Goal: Information Seeking & Learning: Learn about a topic

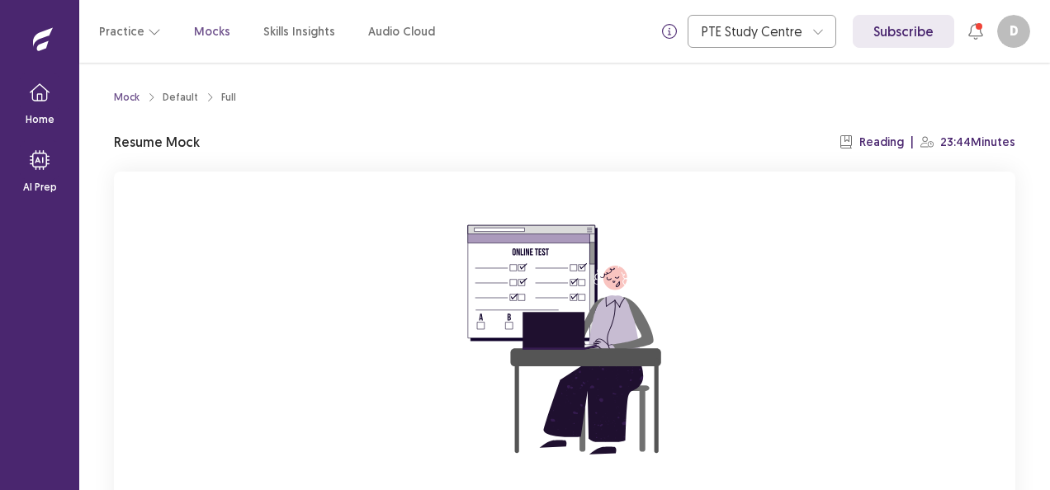
scroll to position [162, 0]
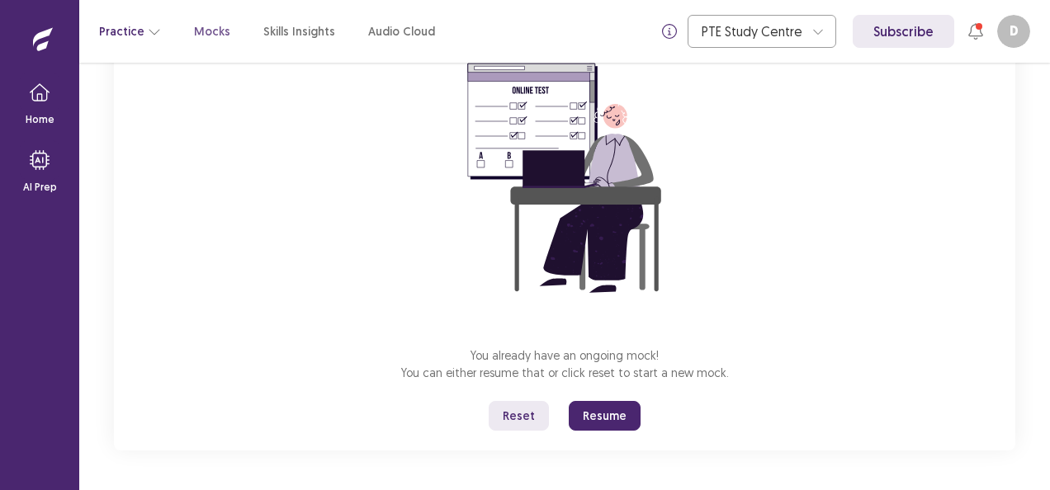
click at [125, 35] on button "Practice" at bounding box center [130, 32] width 62 height 30
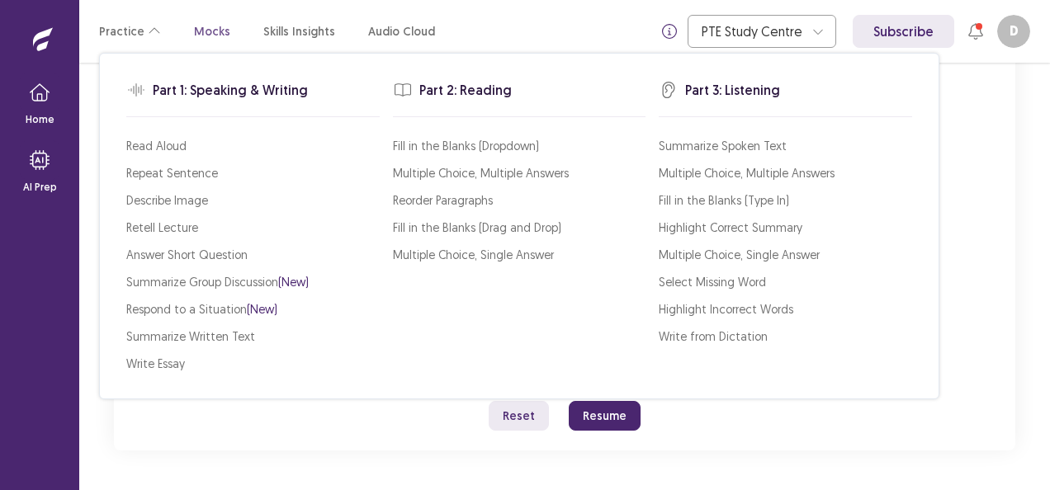
click at [215, 30] on p "Mocks" at bounding box center [212, 31] width 36 height 17
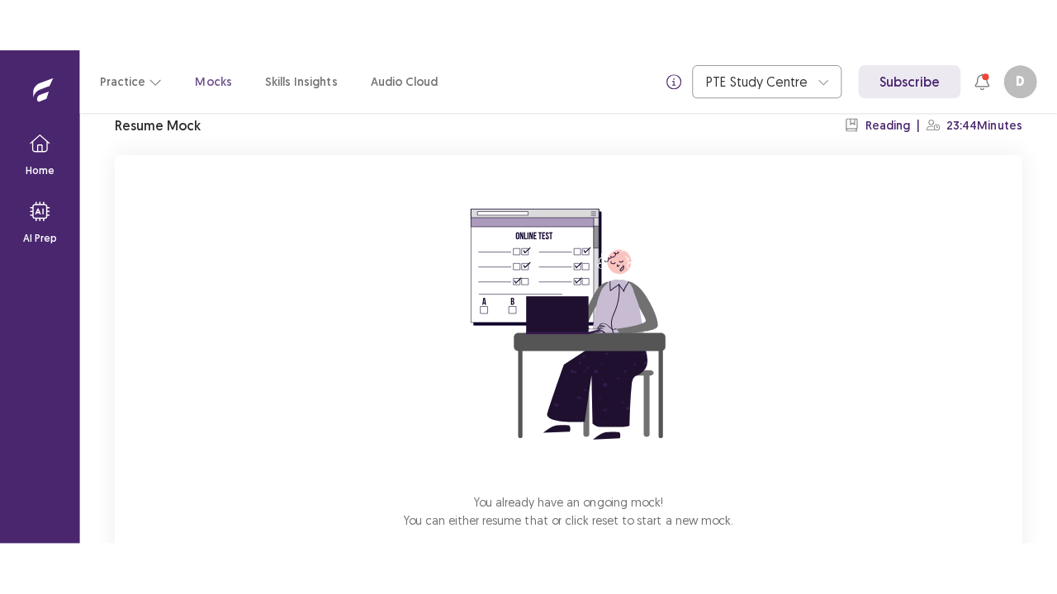
scroll to position [162, 0]
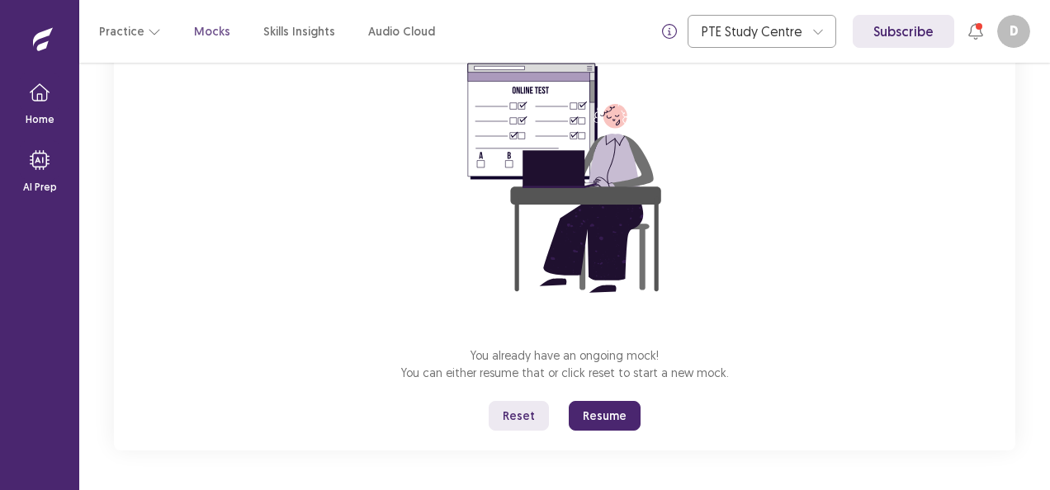
click at [593, 418] on button "Resume" at bounding box center [605, 416] width 72 height 30
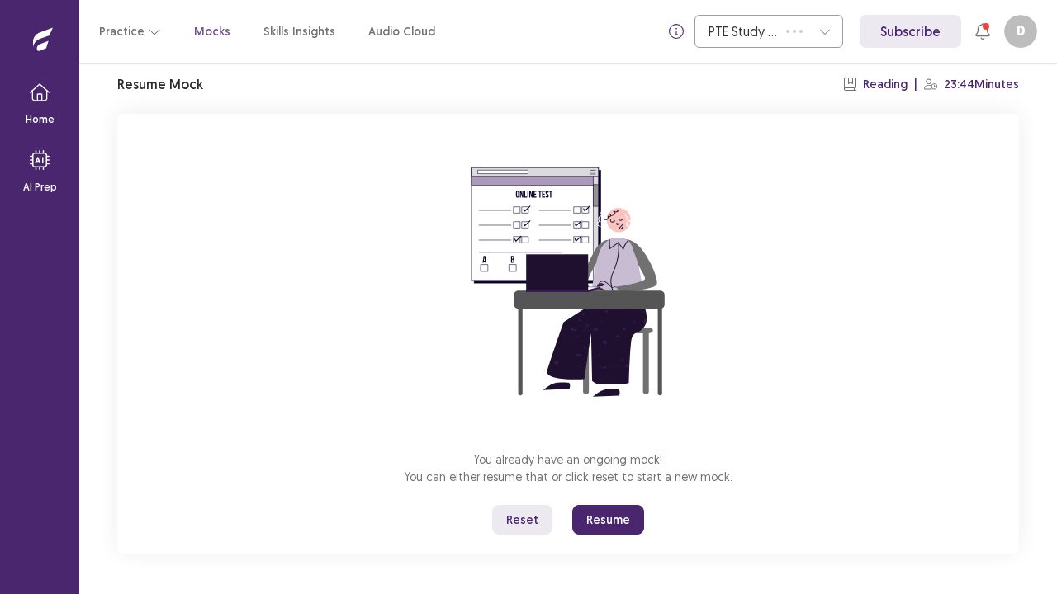
scroll to position [58, 0]
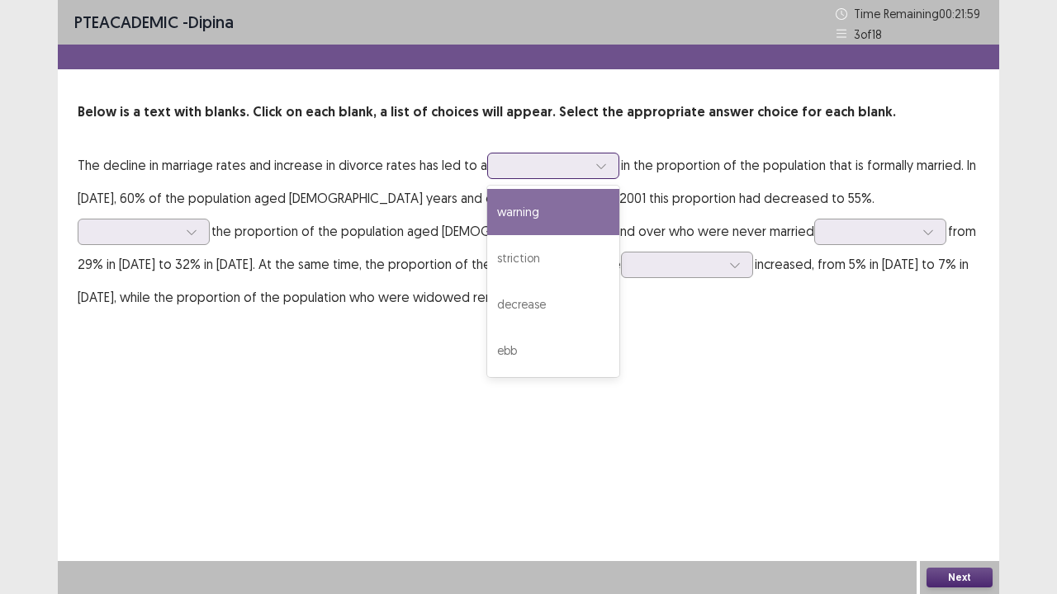
click at [593, 163] on div at bounding box center [601, 166] width 25 height 25
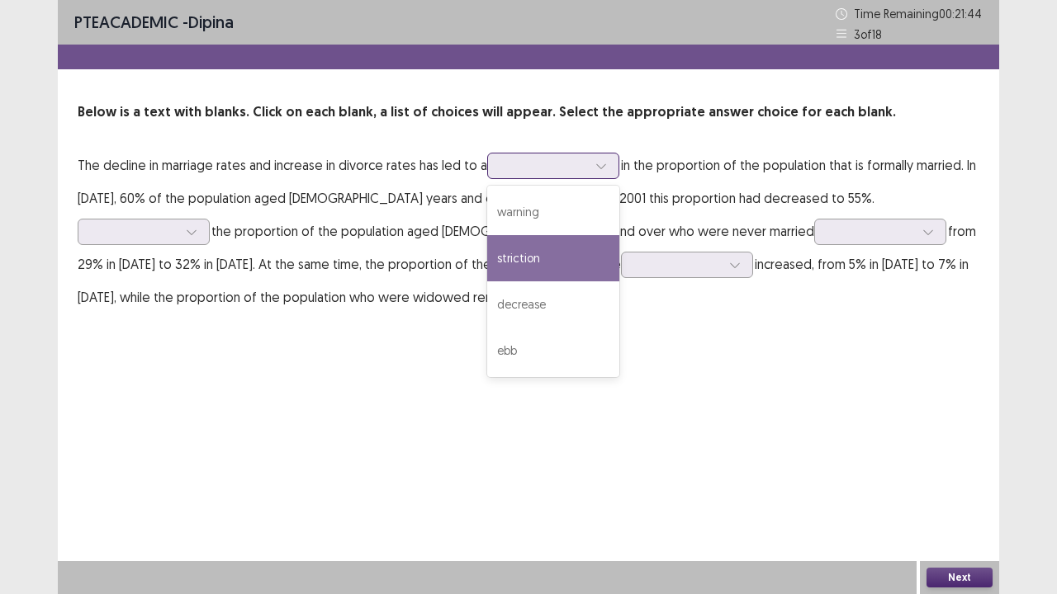
click at [568, 249] on div "striction" at bounding box center [553, 258] width 132 height 46
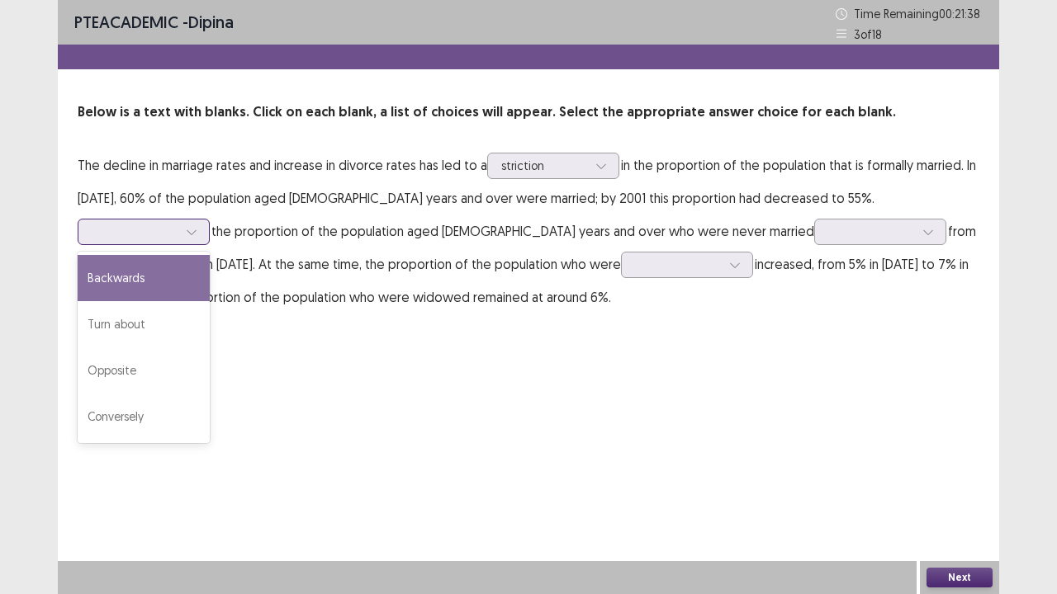
click at [177, 224] on div at bounding box center [135, 232] width 86 height 16
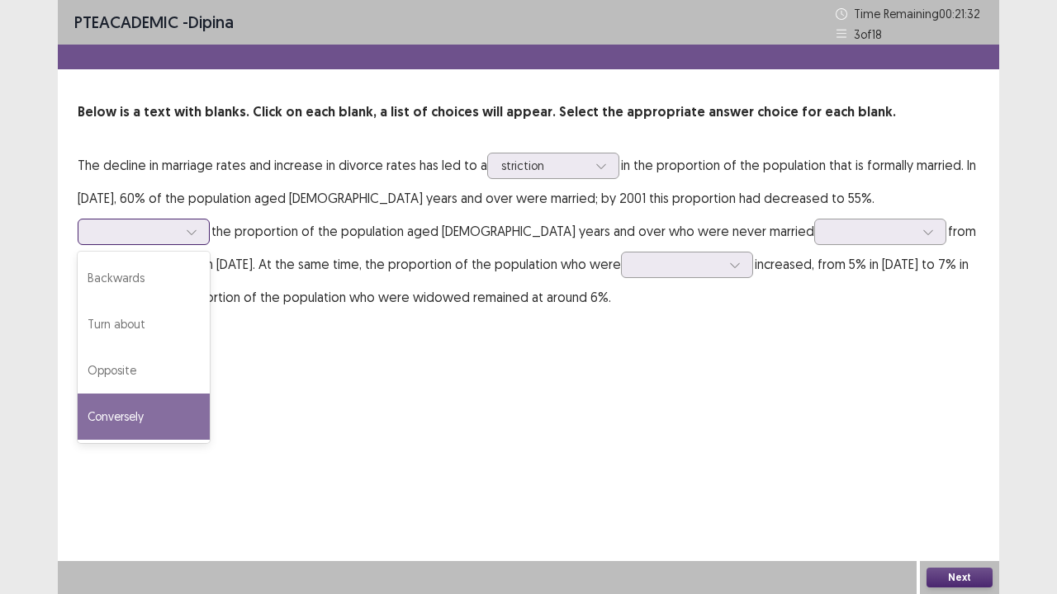
click at [210, 394] on div "Conversely" at bounding box center [144, 417] width 132 height 46
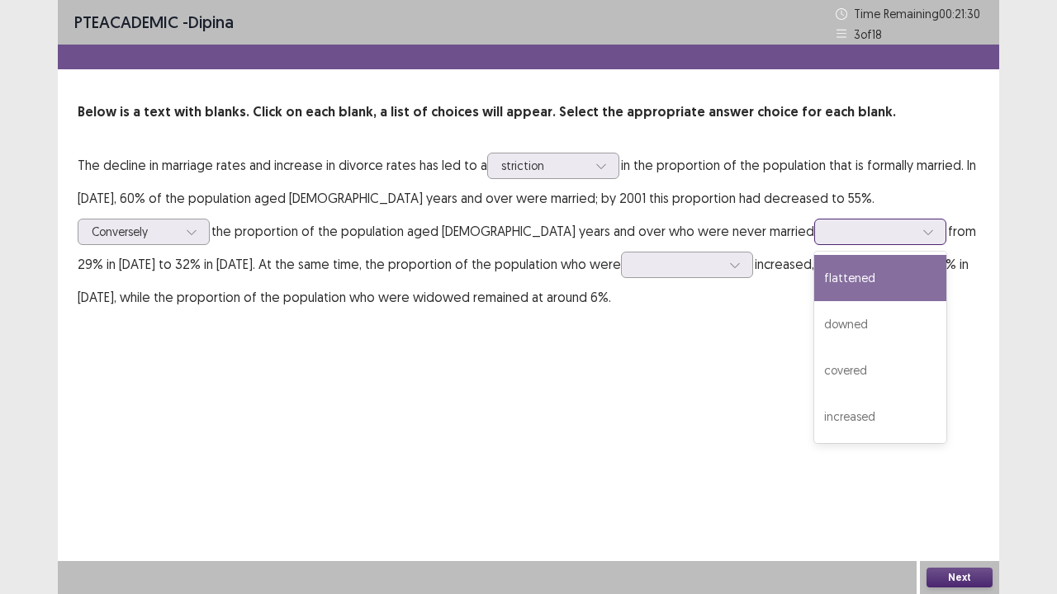
click at [828, 228] on div at bounding box center [871, 232] width 86 height 16
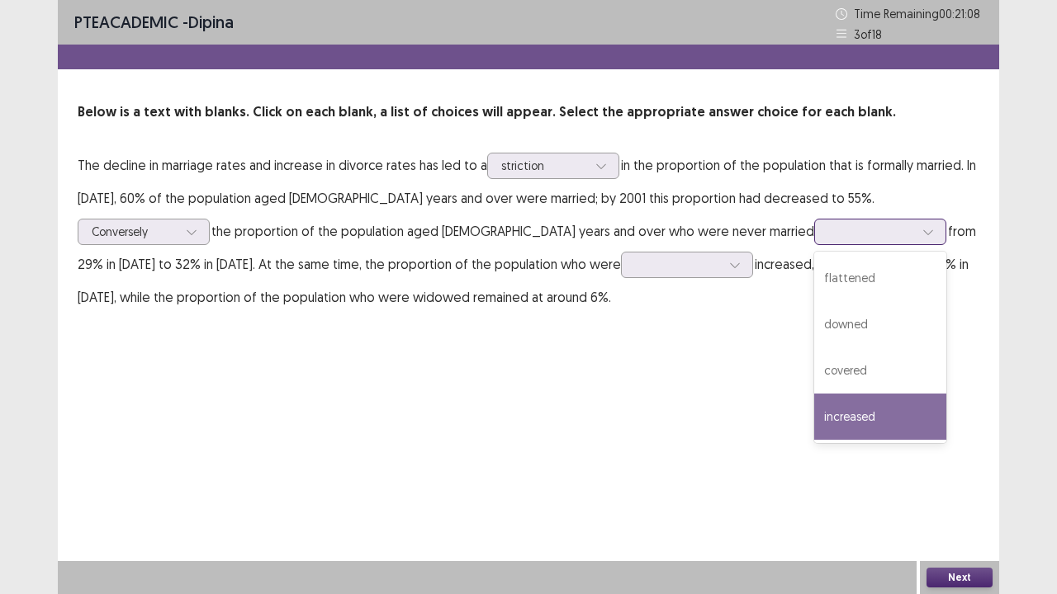
drag, startPoint x: 512, startPoint y: 421, endPoint x: 513, endPoint y: 413, distance: 8.4
click at [814, 421] on div "increased" at bounding box center [880, 417] width 132 height 46
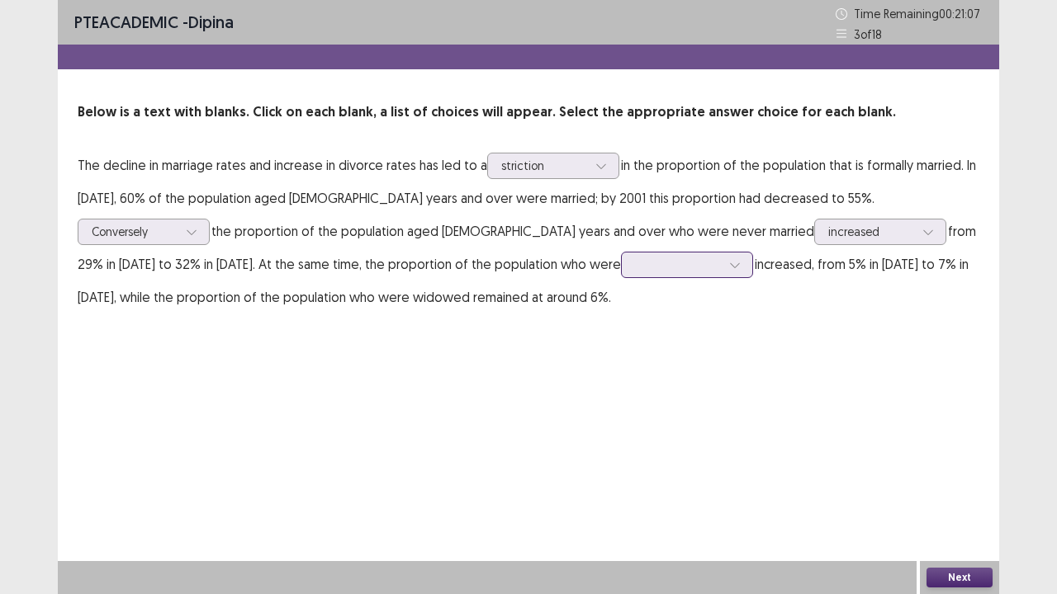
click at [635, 266] on div at bounding box center [678, 265] width 86 height 16
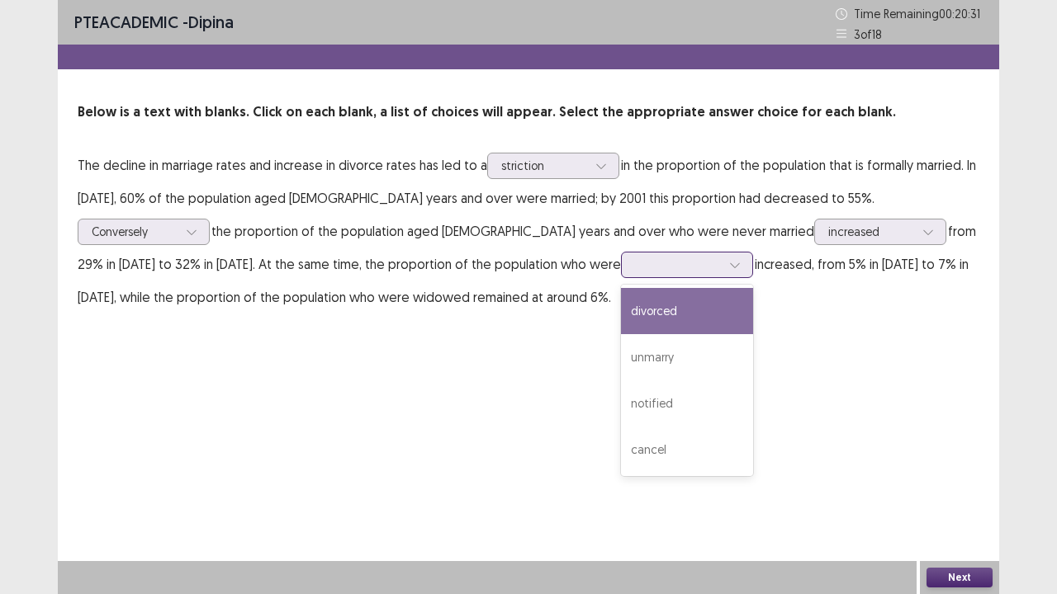
click at [621, 319] on div "divorced" at bounding box center [687, 311] width 132 height 46
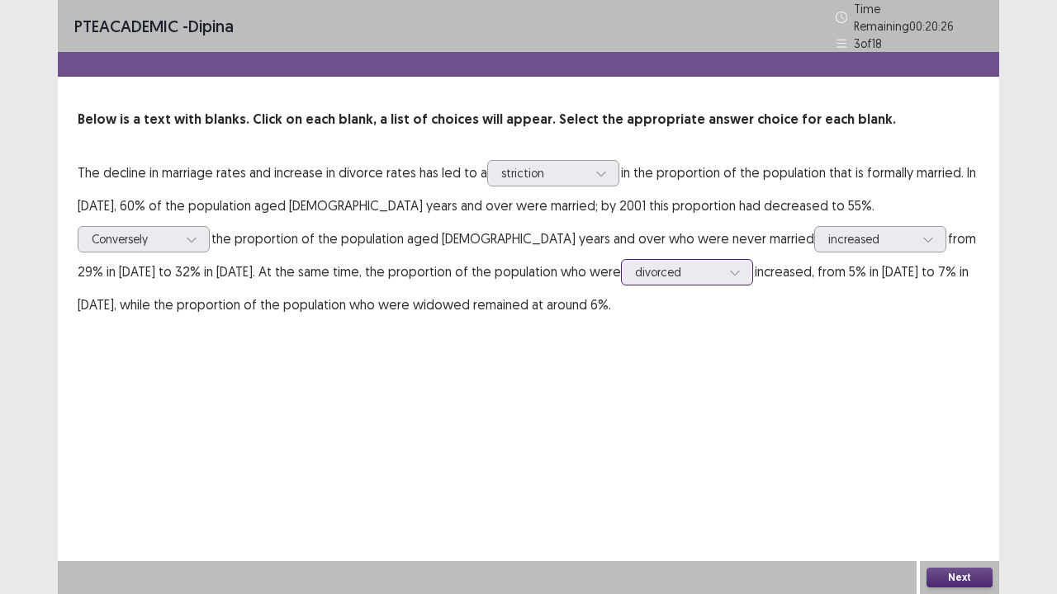
click at [635, 265] on div at bounding box center [678, 272] width 86 height 16
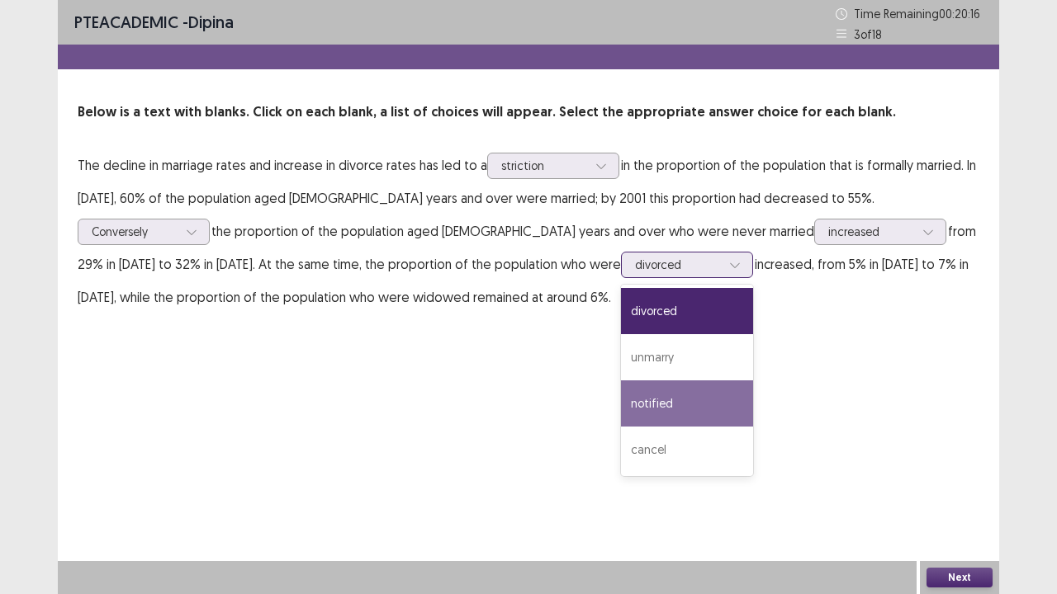
click at [621, 400] on div "notified" at bounding box center [687, 404] width 132 height 46
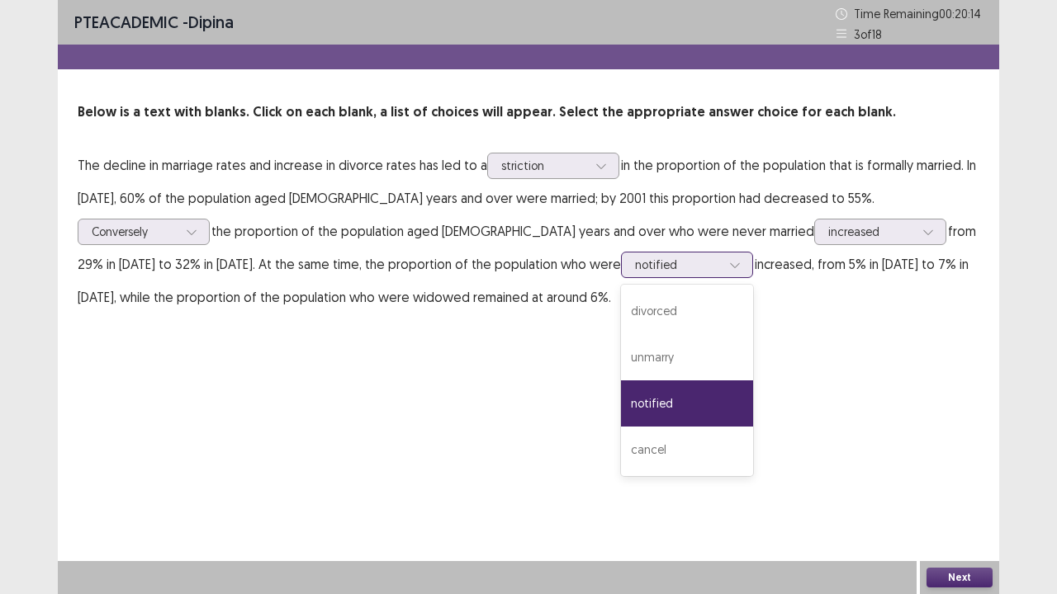
click at [635, 272] on div at bounding box center [678, 265] width 86 height 16
click at [621, 366] on div "unmarry" at bounding box center [687, 357] width 132 height 46
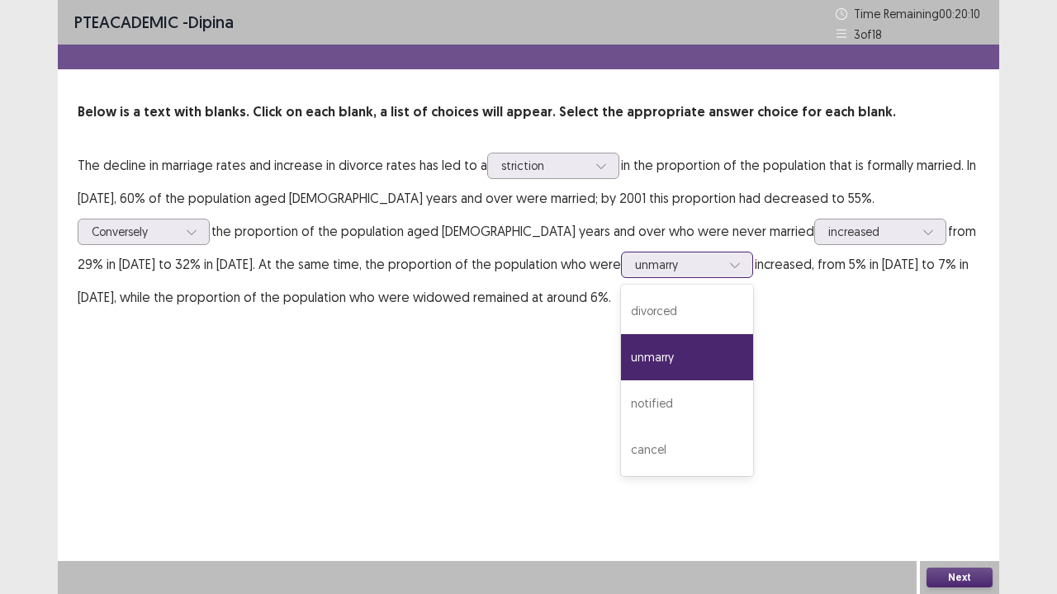
click at [722, 262] on div at bounding box center [734, 265] width 25 height 25
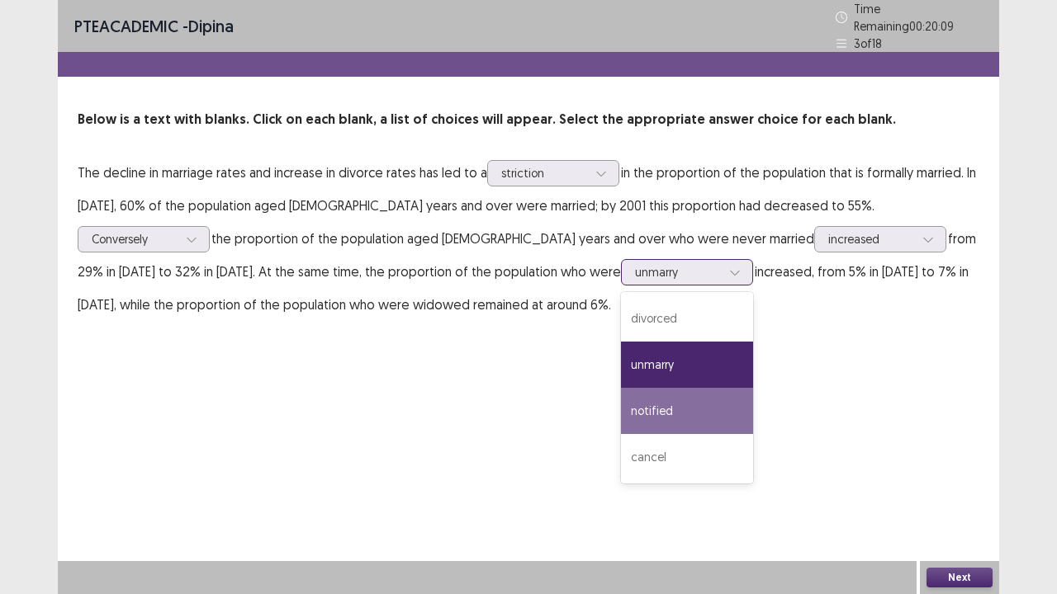
click at [621, 401] on div "notified" at bounding box center [687, 411] width 132 height 46
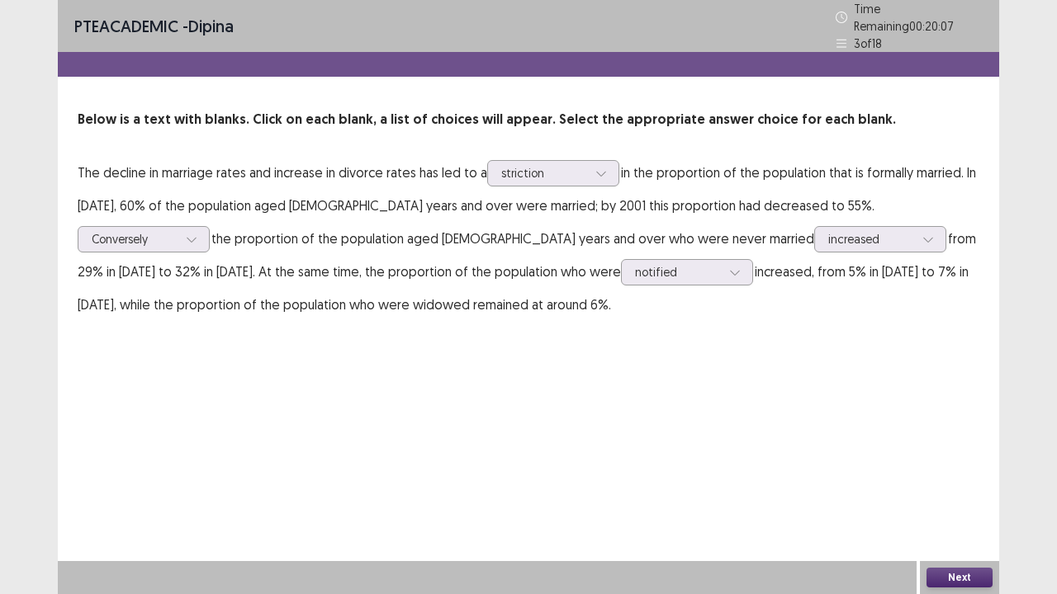
click at [949, 489] on button "Next" at bounding box center [959, 578] width 66 height 20
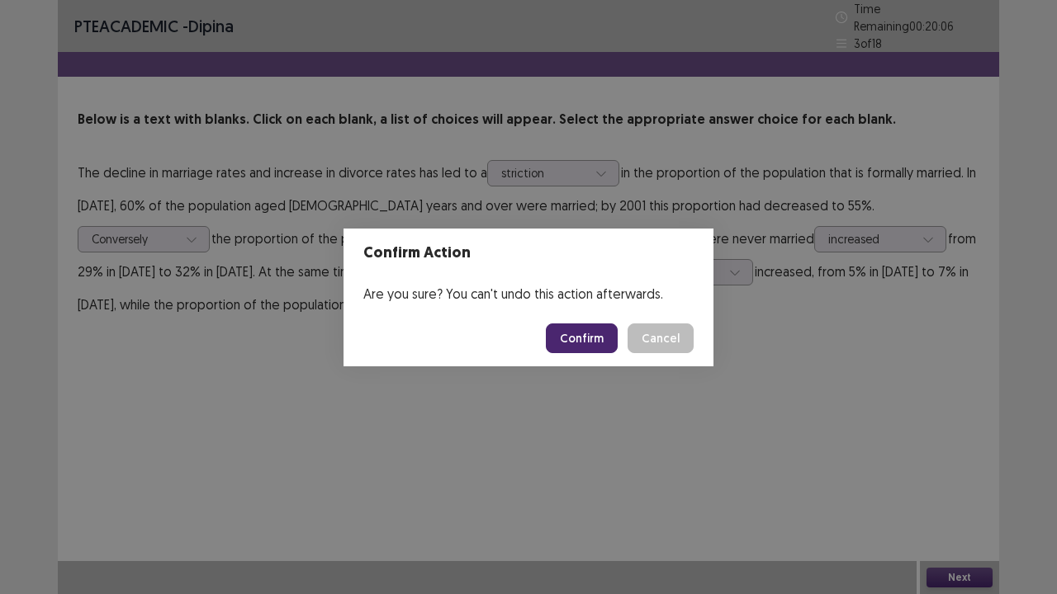
click at [580, 336] on button "Confirm" at bounding box center [582, 339] width 72 height 30
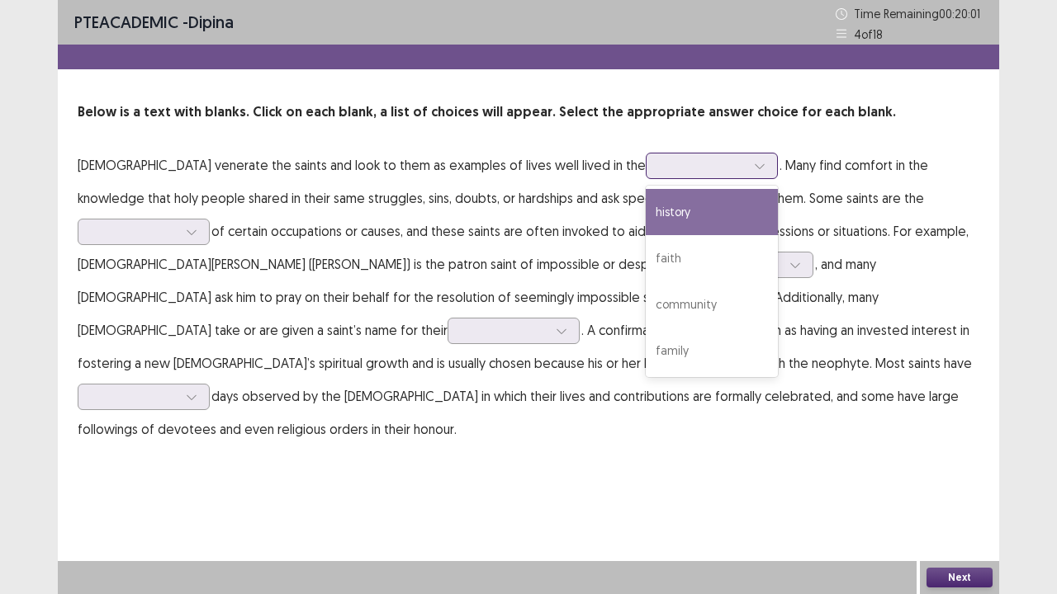
click at [660, 167] on div at bounding box center [703, 166] width 86 height 16
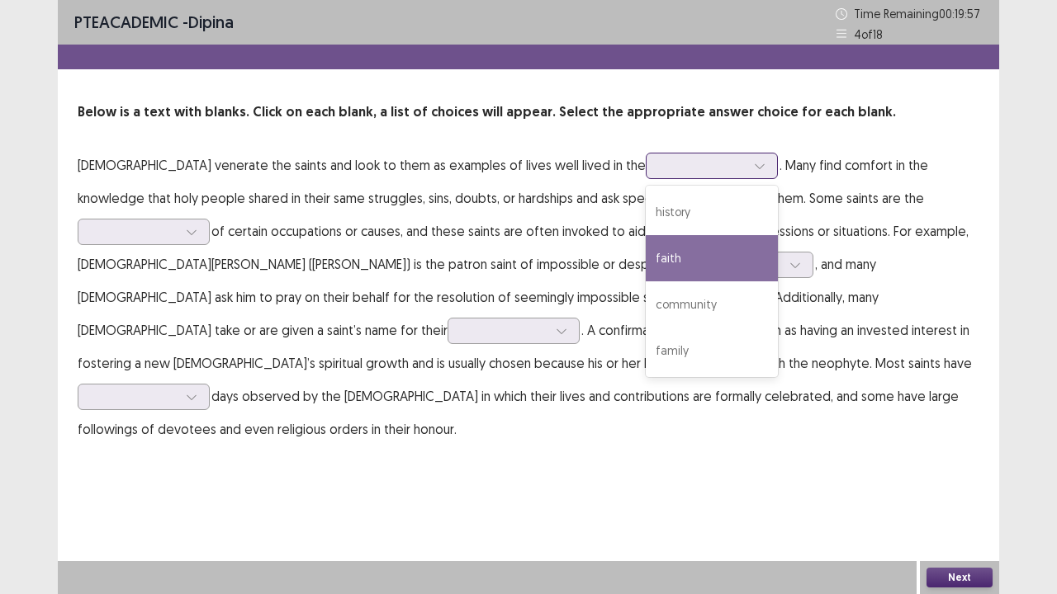
click at [645, 254] on div "faith" at bounding box center [711, 258] width 132 height 46
click at [660, 166] on div at bounding box center [703, 166] width 86 height 16
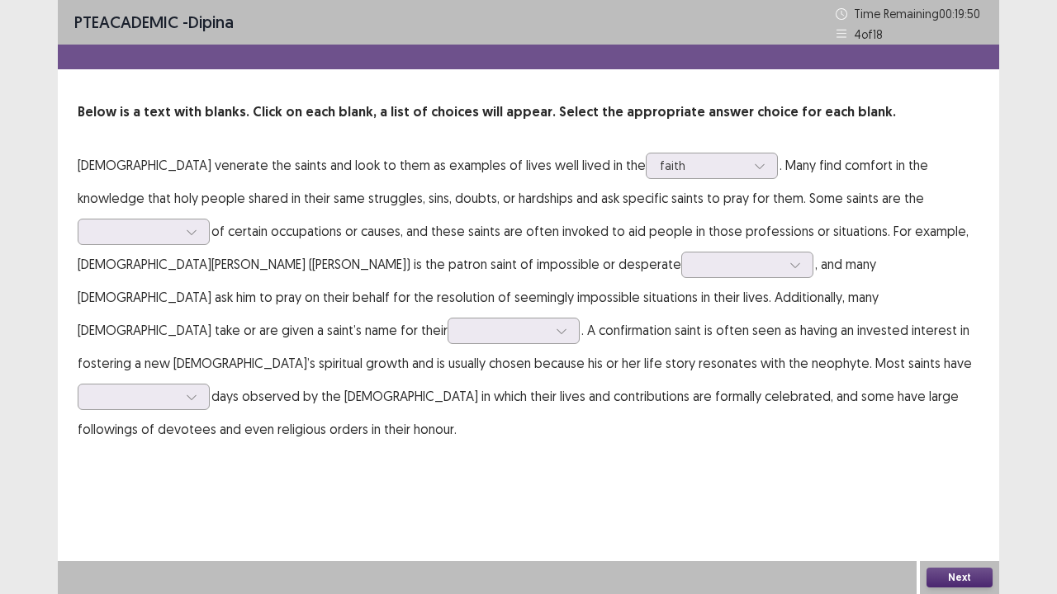
drag, startPoint x: 687, startPoint y: 444, endPoint x: 782, endPoint y: 296, distance: 176.3
click at [693, 441] on div "PTE academic - dipina Time Remaining 00 : 19 : 50 4 of 18 Below is a text with …" at bounding box center [528, 239] width 941 height 479
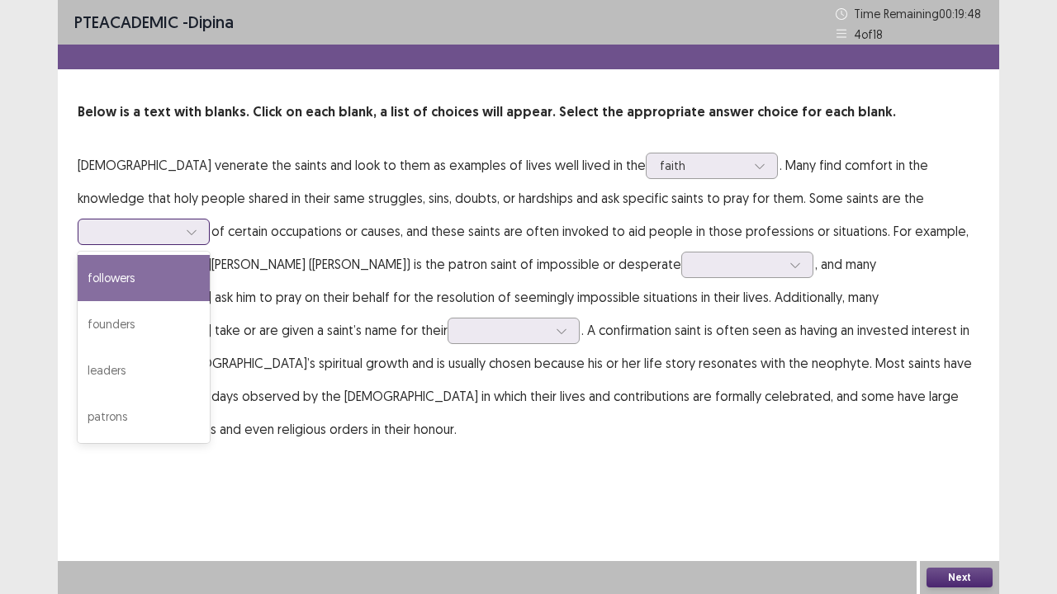
click at [177, 224] on div at bounding box center [135, 232] width 86 height 16
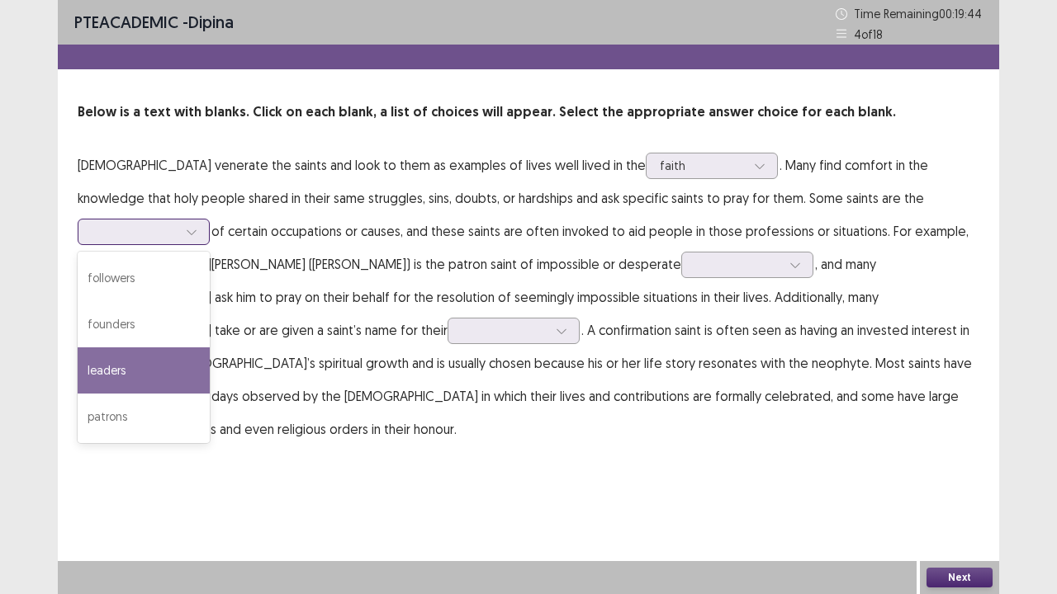
click at [210, 348] on div "leaders" at bounding box center [144, 371] width 132 height 46
click at [177, 224] on div at bounding box center [135, 232] width 86 height 16
click at [210, 348] on div "leaders" at bounding box center [144, 371] width 132 height 46
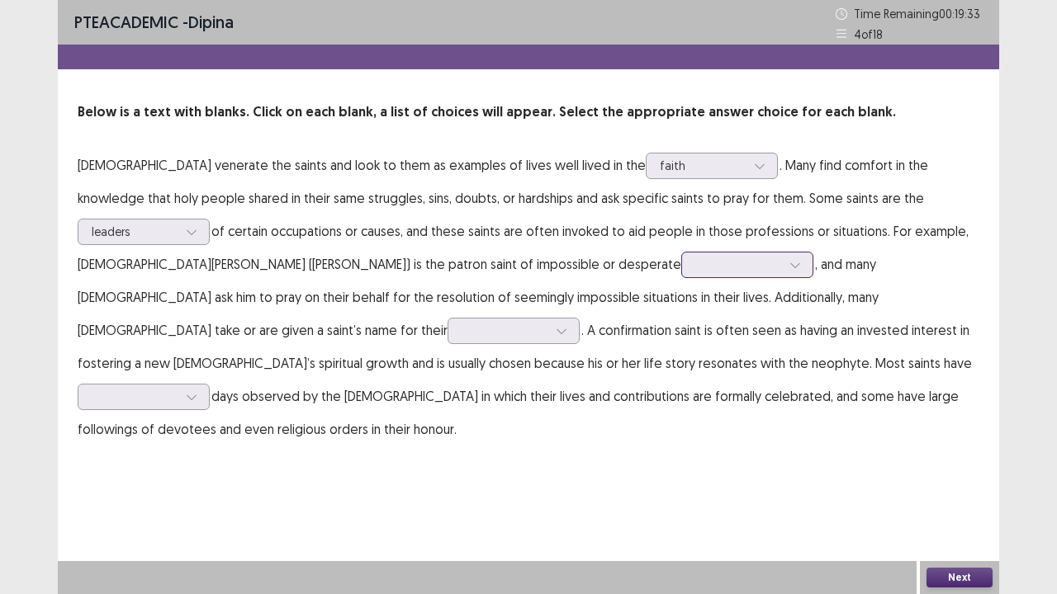
click at [789, 265] on icon at bounding box center [795, 265] width 12 height 12
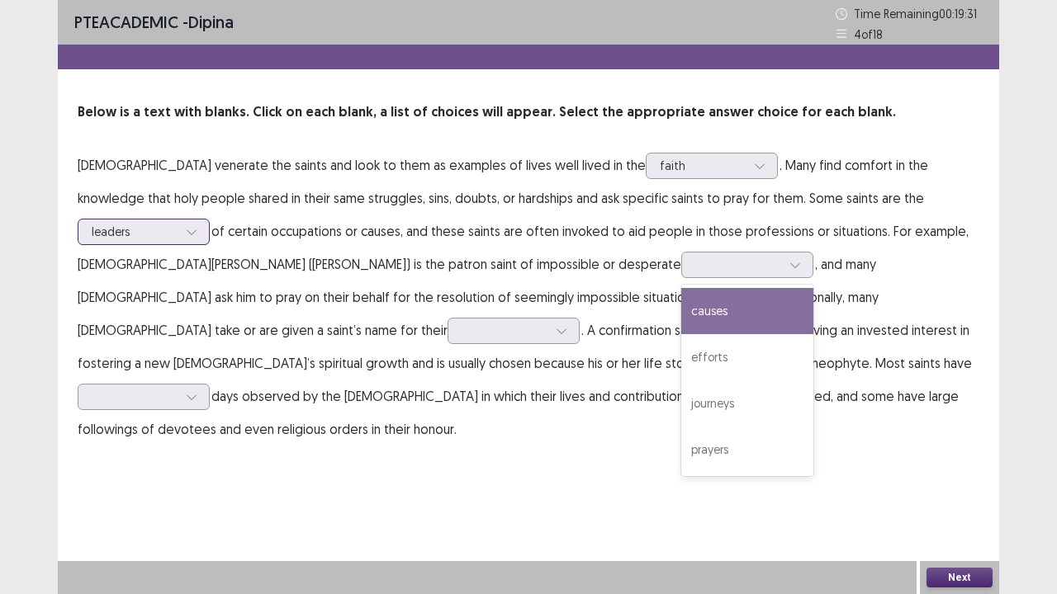
click at [177, 224] on div at bounding box center [135, 232] width 86 height 16
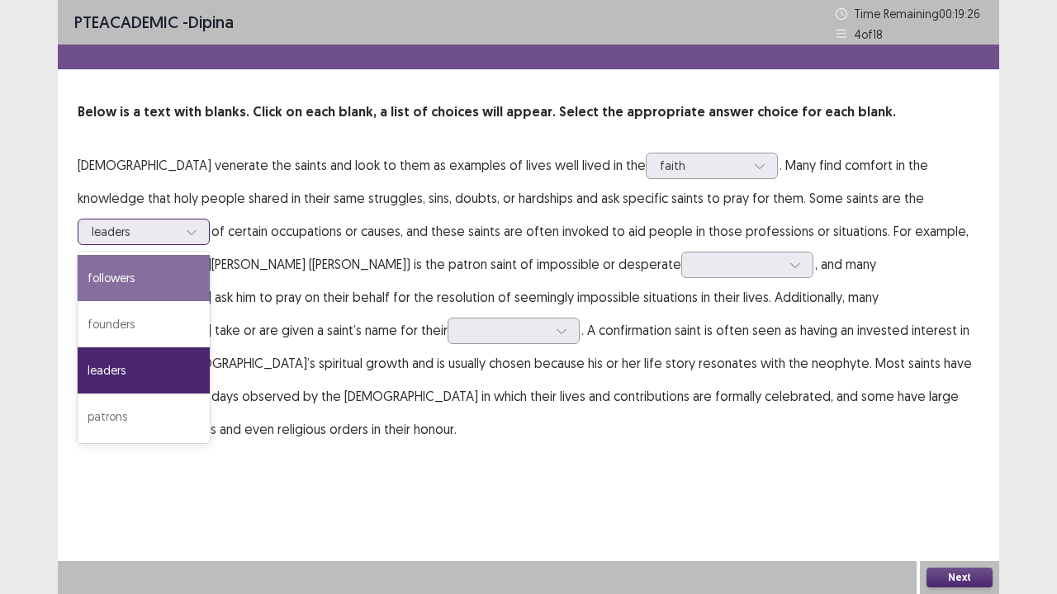
click at [210, 255] on div "followers" at bounding box center [144, 278] width 132 height 46
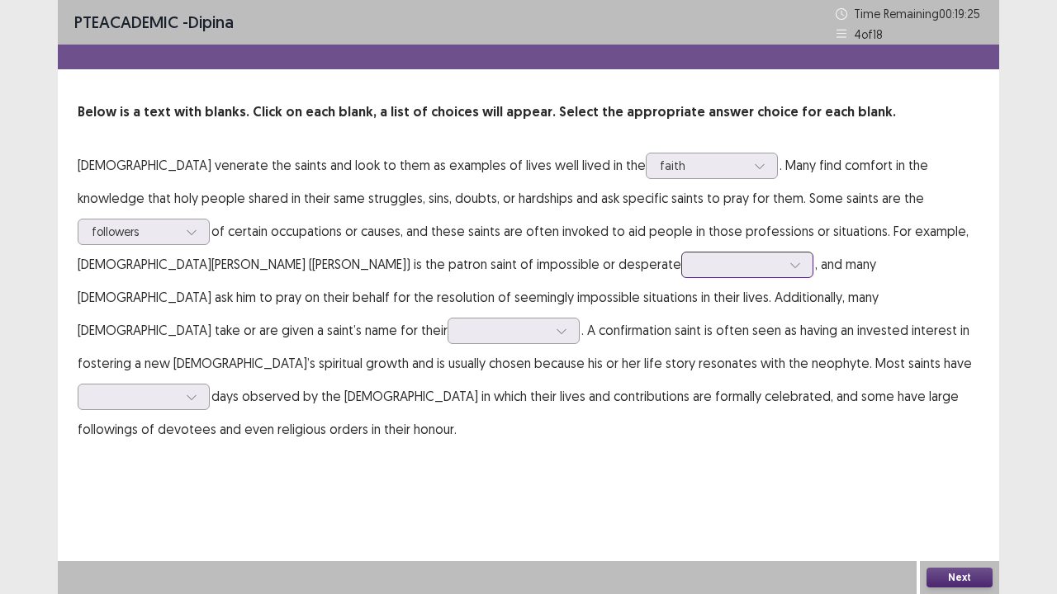
click at [681, 253] on div at bounding box center [747, 265] width 132 height 26
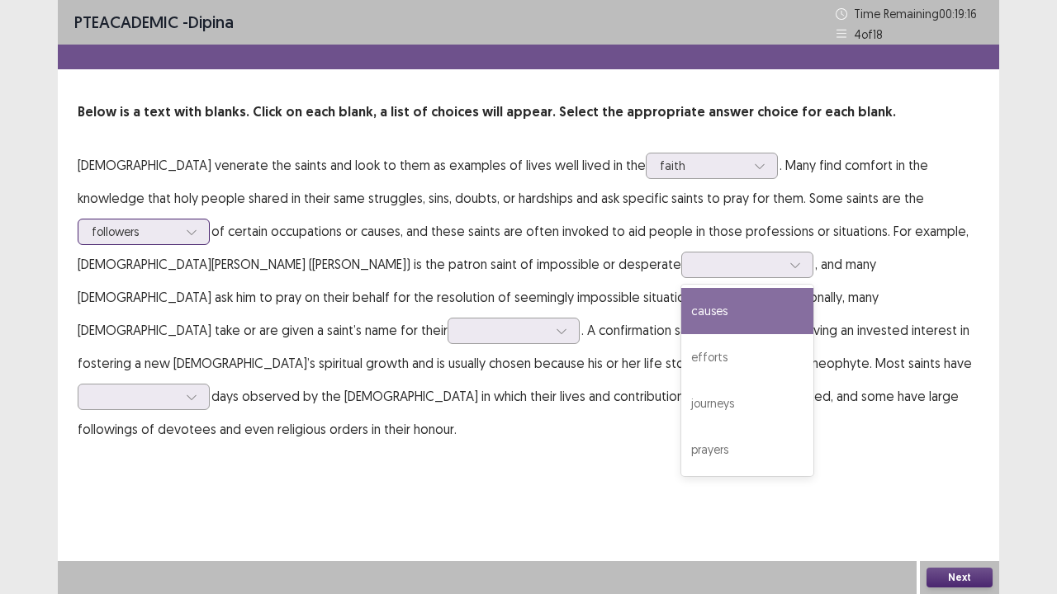
click at [177, 224] on div at bounding box center [135, 232] width 86 height 16
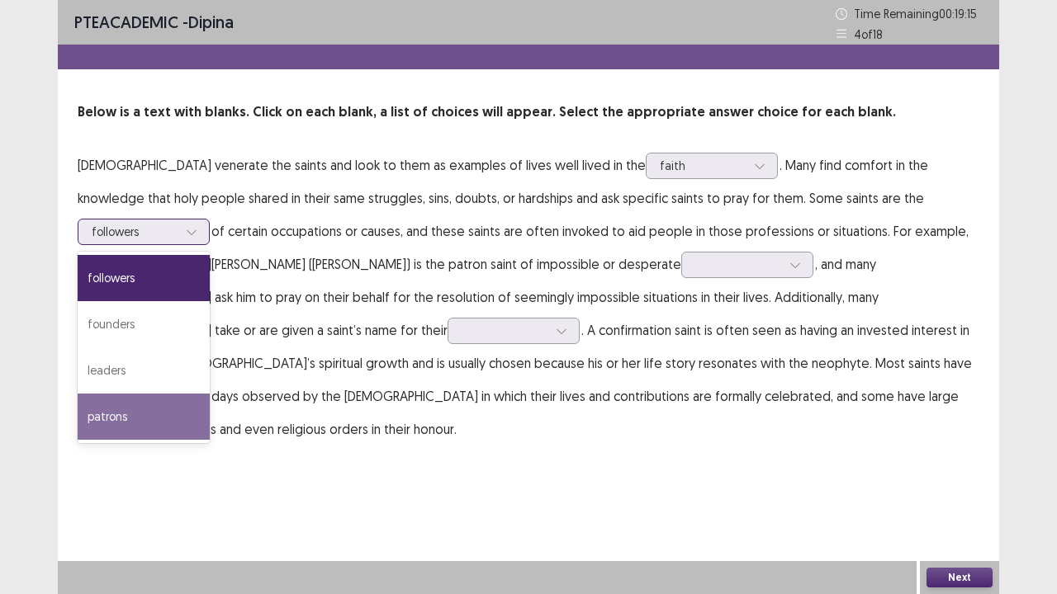
click at [210, 394] on div "patrons" at bounding box center [144, 417] width 132 height 46
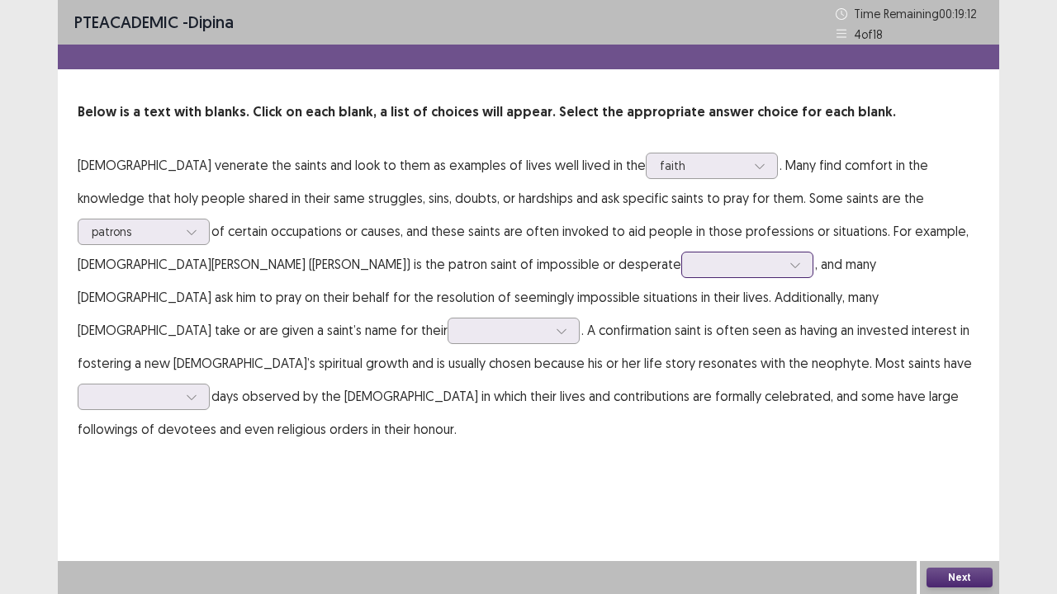
click at [695, 258] on div at bounding box center [738, 265] width 86 height 16
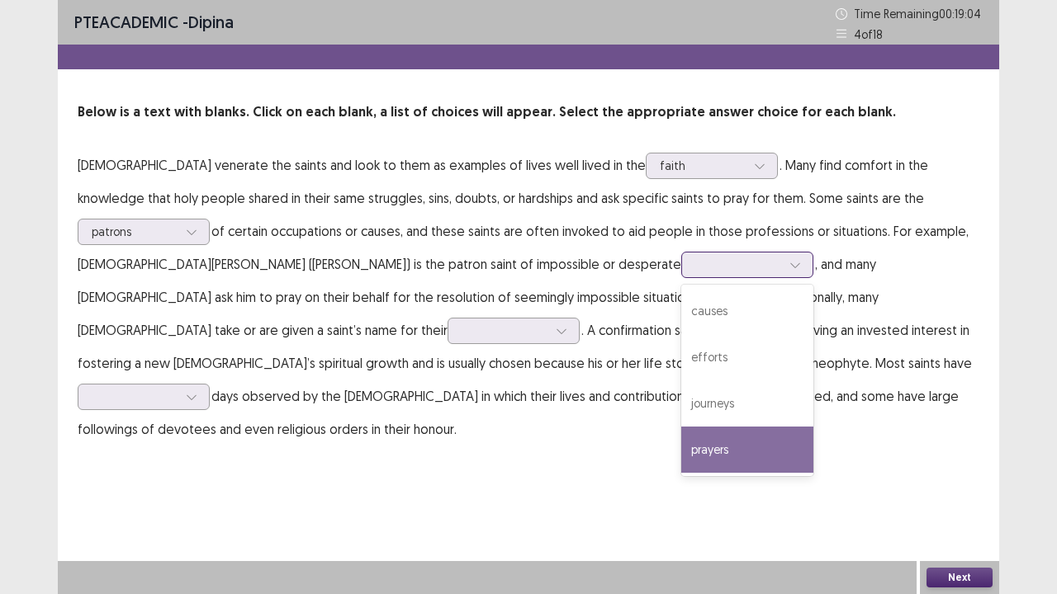
click at [681, 463] on div "prayers" at bounding box center [747, 450] width 132 height 46
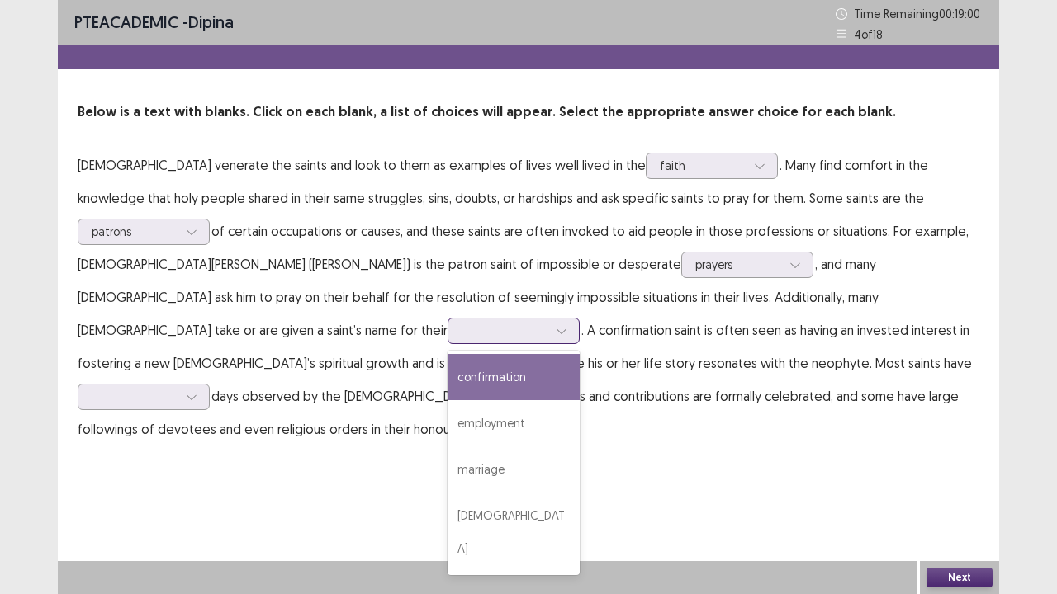
click at [547, 323] on div at bounding box center [504, 331] width 86 height 16
click at [579, 355] on div "confirmation" at bounding box center [513, 377] width 132 height 46
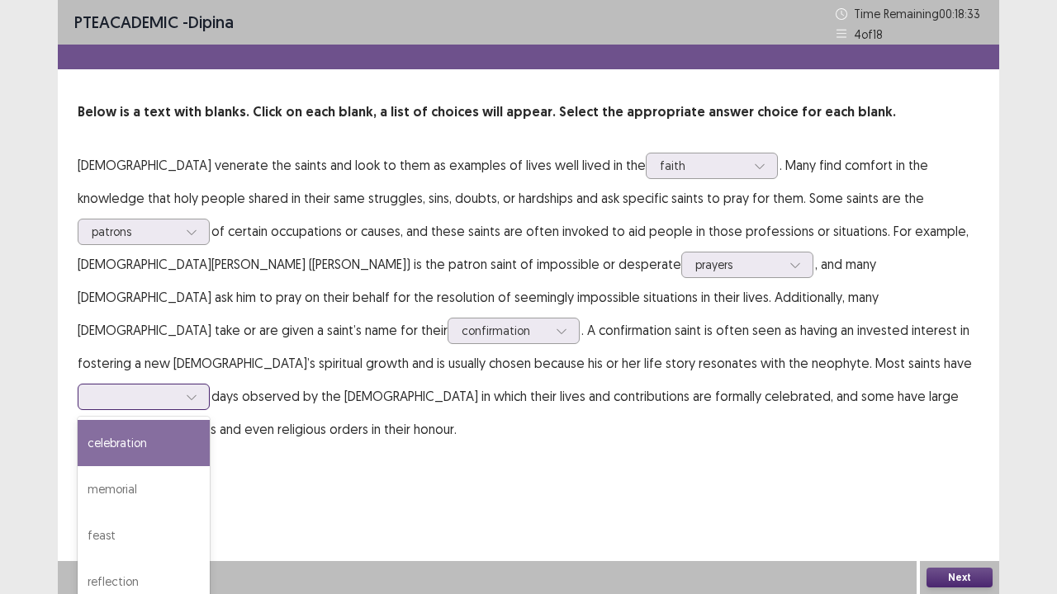
click at [177, 389] on div at bounding box center [135, 397] width 86 height 16
click at [210, 420] on div "celebration" at bounding box center [144, 443] width 132 height 46
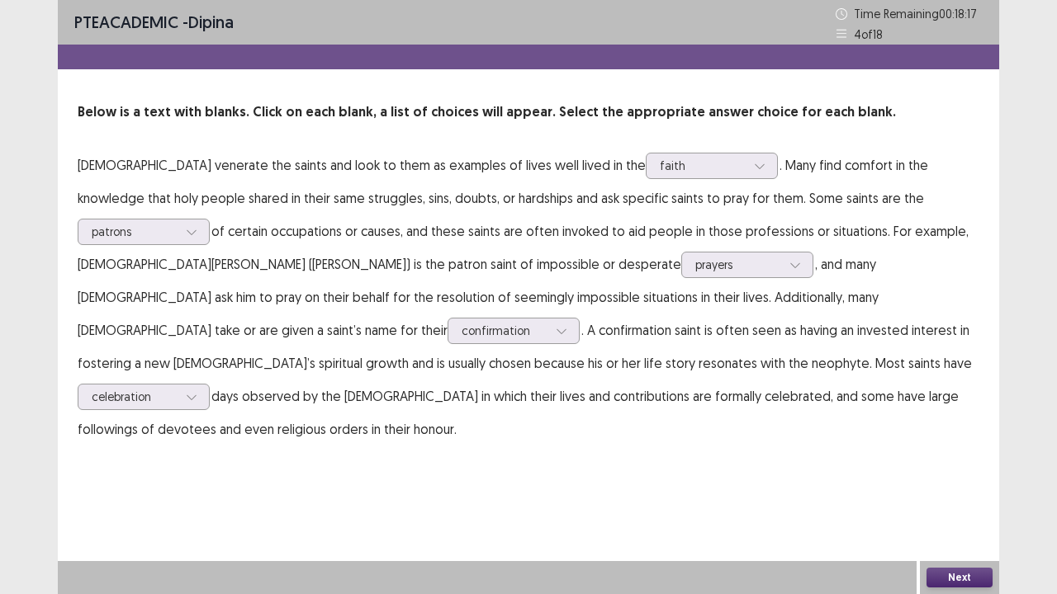
click at [963, 489] on button "Next" at bounding box center [959, 578] width 66 height 20
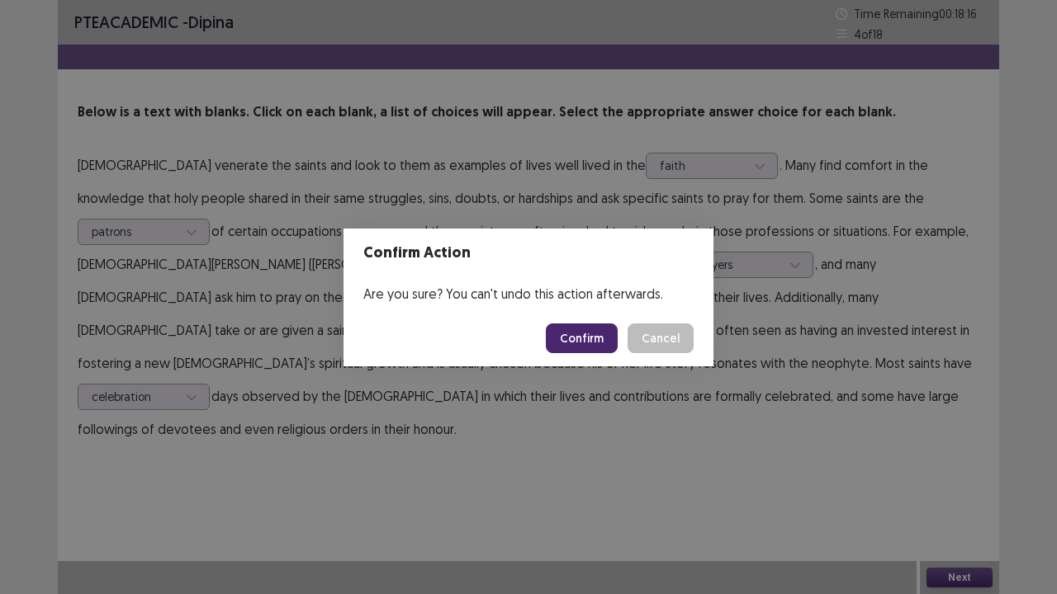
click at [579, 335] on button "Confirm" at bounding box center [582, 339] width 72 height 30
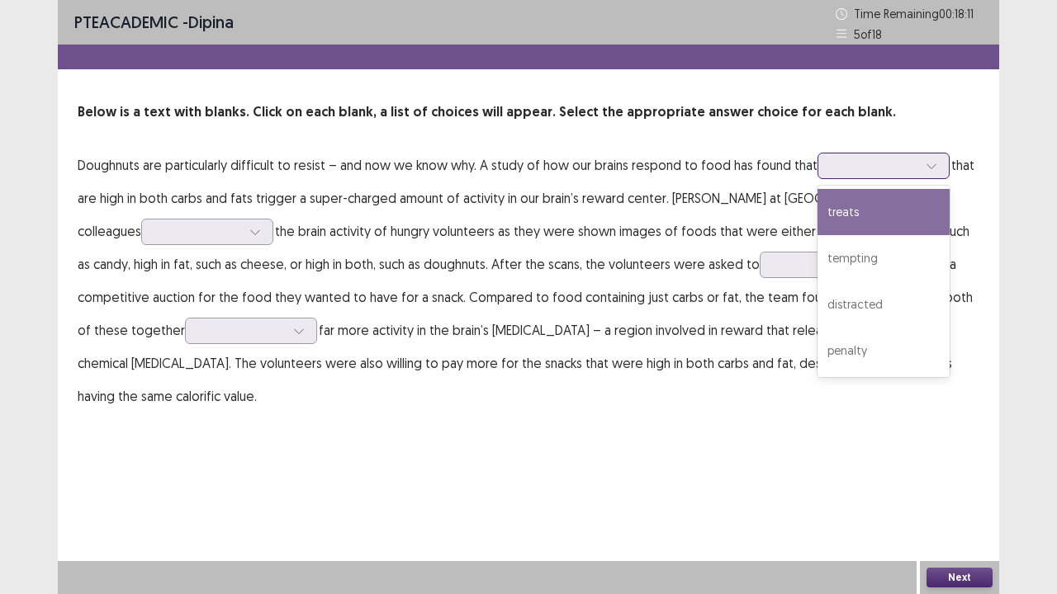
click at [875, 169] on div at bounding box center [874, 166] width 86 height 16
click at [852, 201] on div "treats" at bounding box center [883, 212] width 132 height 46
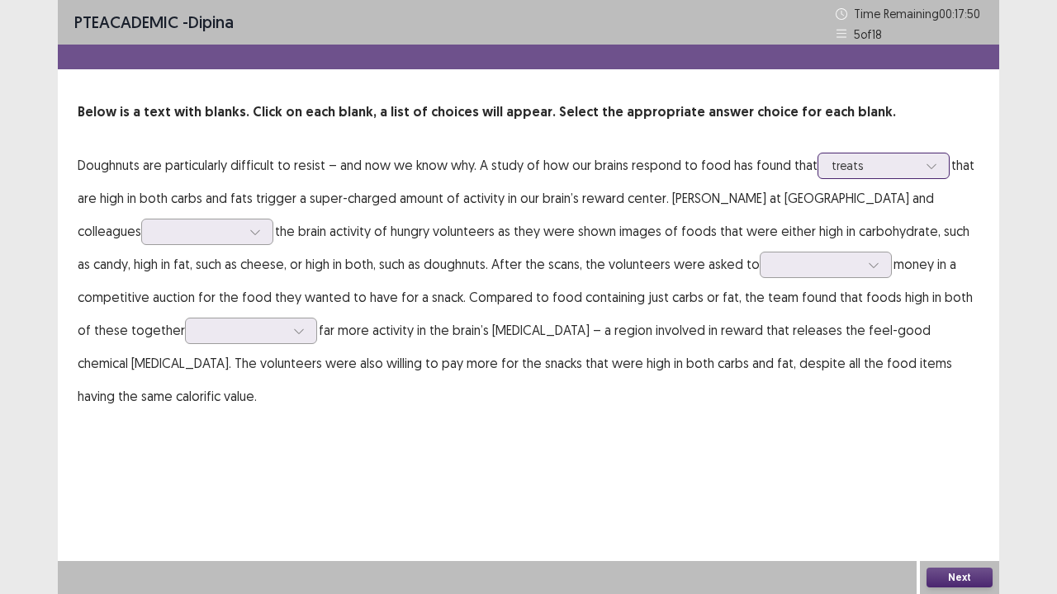
click at [889, 161] on div at bounding box center [874, 166] width 86 height 16
drag, startPoint x: 612, startPoint y: 442, endPoint x: 401, endPoint y: 282, distance: 264.6
click at [607, 429] on div "PTE academic - dipina Time Remaining 00 : 17 : 43 5 of 18 Below is a text with …" at bounding box center [528, 297] width 941 height 594
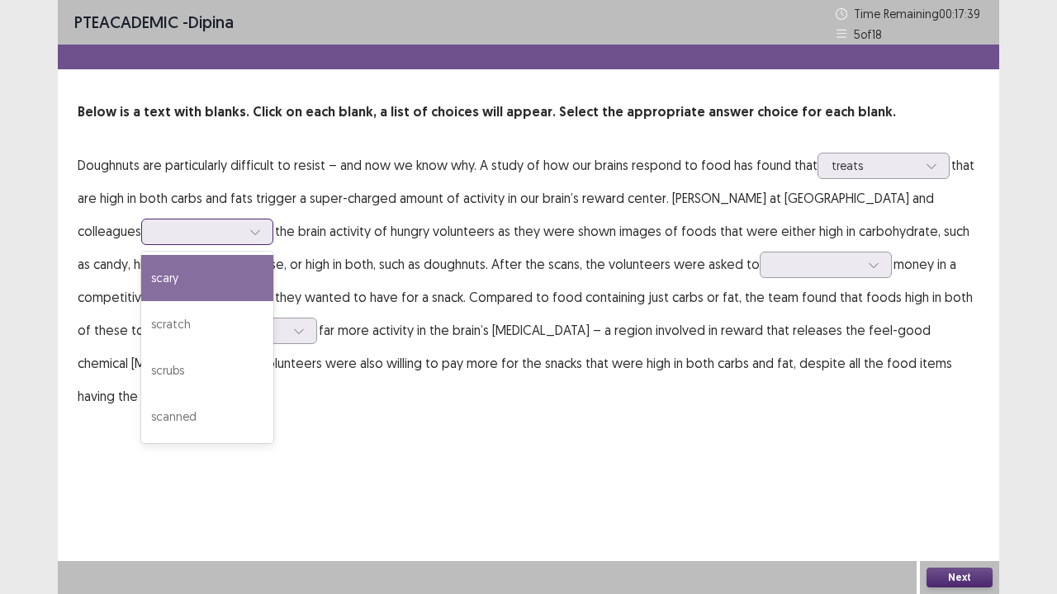
click at [243, 232] on div at bounding box center [255, 232] width 25 height 25
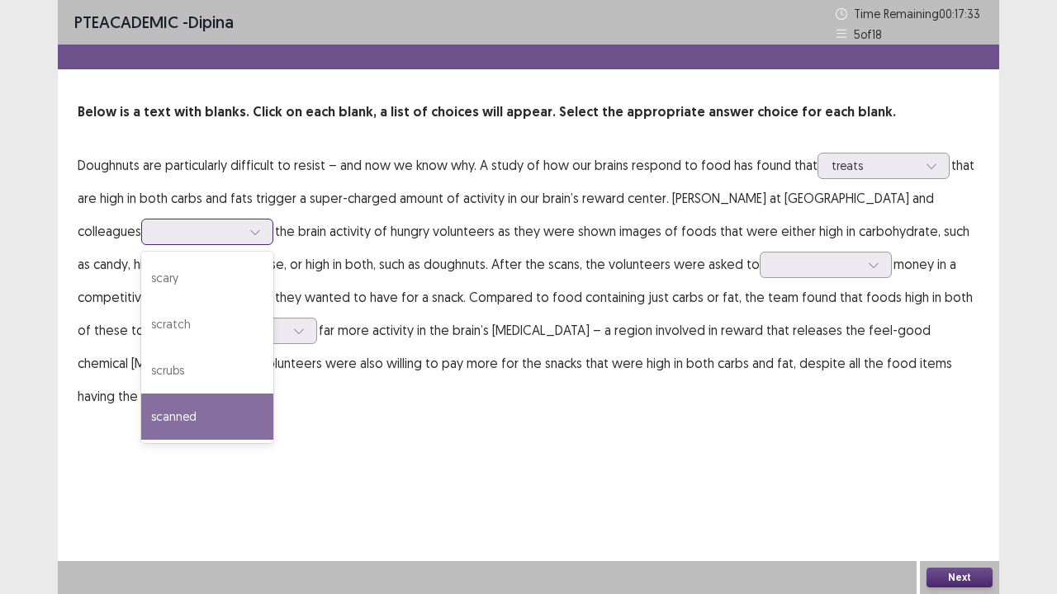
click at [147, 411] on div "scanned" at bounding box center [207, 417] width 132 height 46
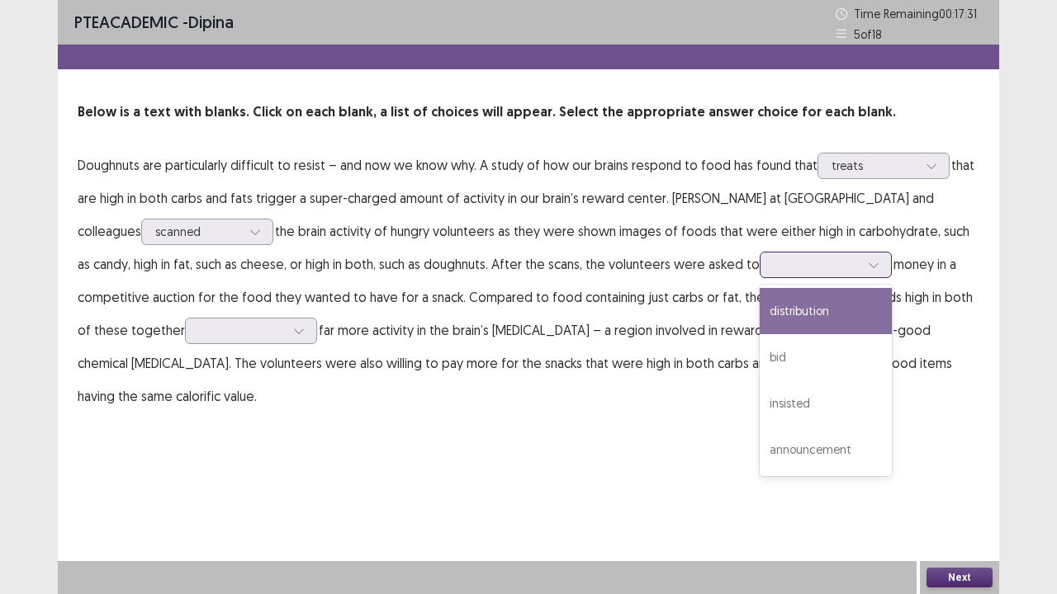
click at [784, 267] on div at bounding box center [816, 265] width 86 height 16
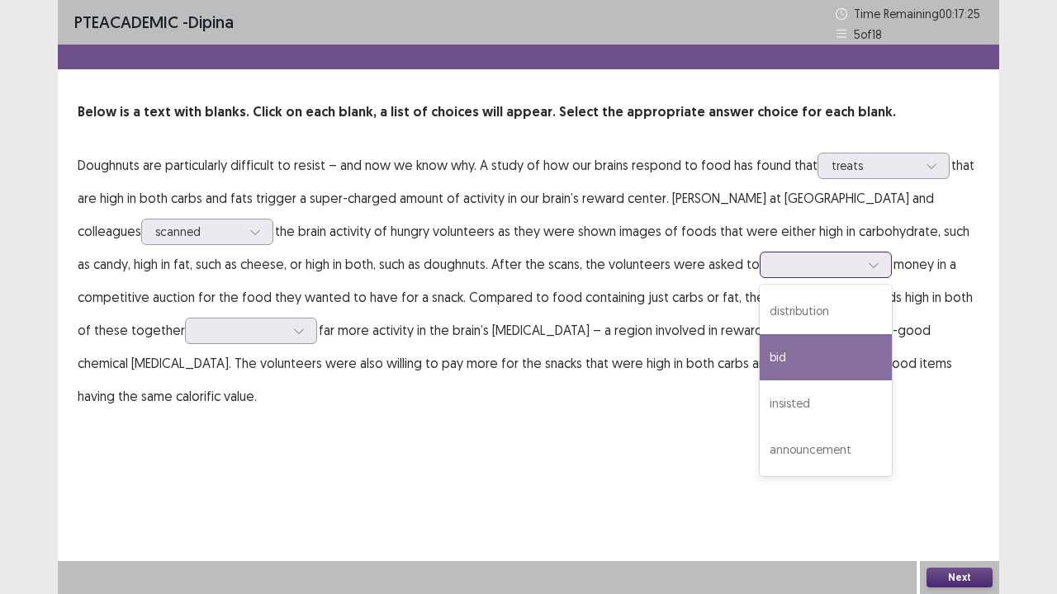
click at [759, 360] on div "bid" at bounding box center [825, 357] width 132 height 46
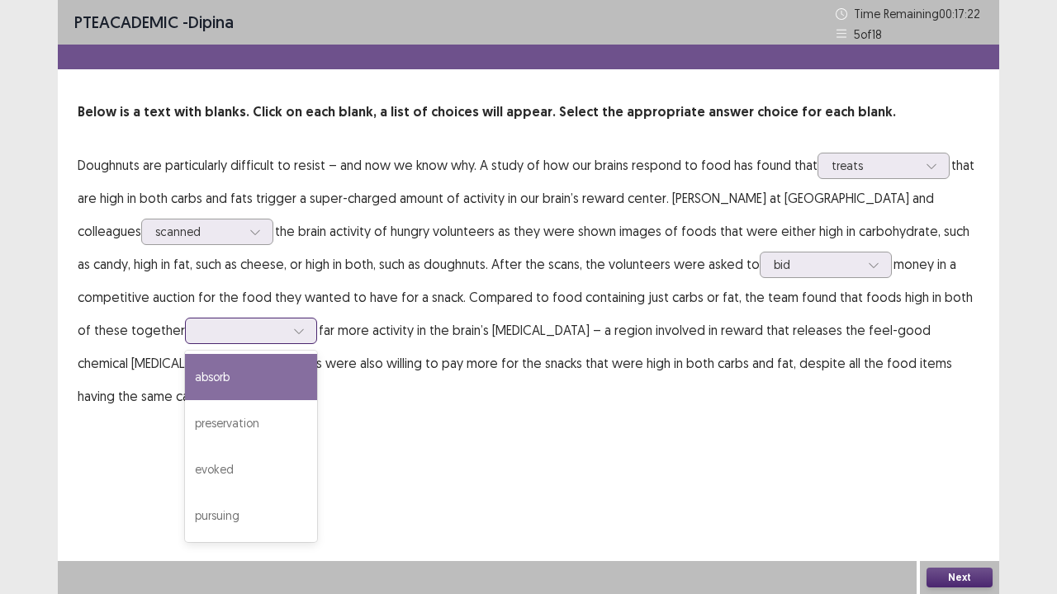
click at [228, 326] on div at bounding box center [242, 331] width 86 height 16
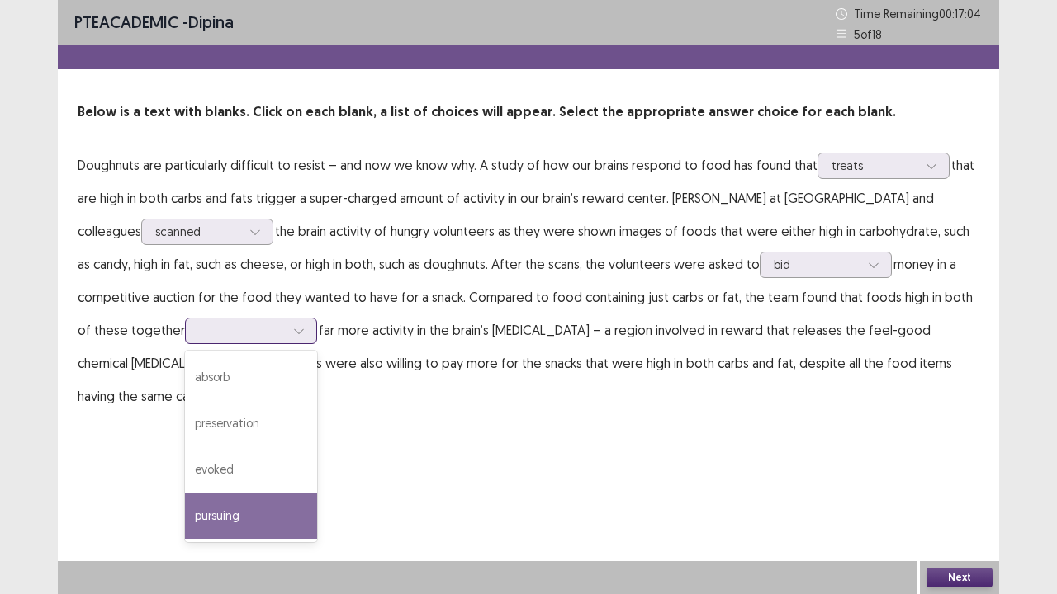
drag, startPoint x: 182, startPoint y: 510, endPoint x: 262, endPoint y: 452, distance: 98.7
click at [185, 489] on div "pursuing" at bounding box center [251, 516] width 132 height 46
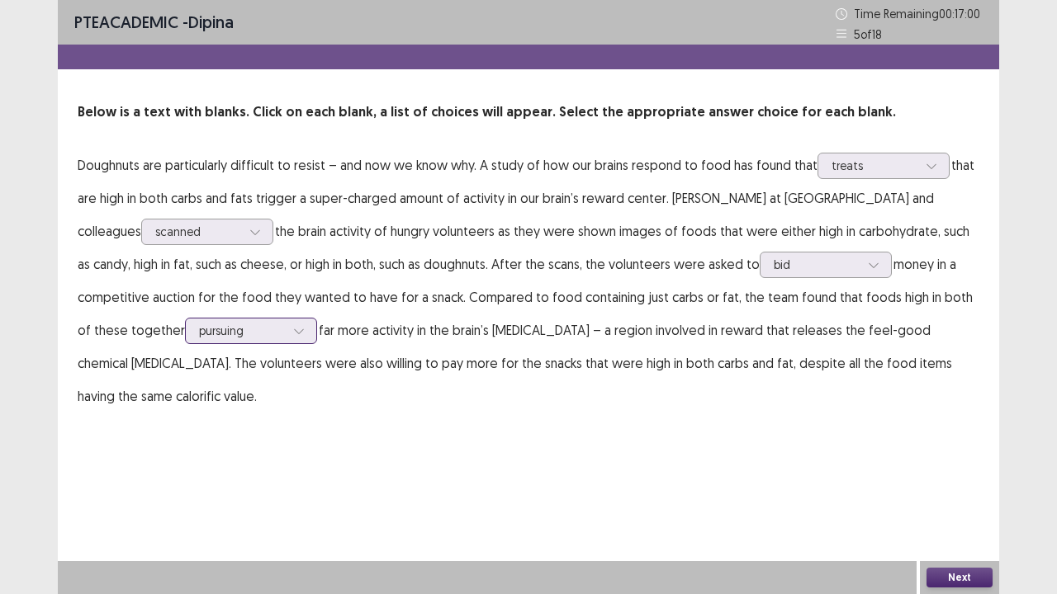
drag, startPoint x: 201, startPoint y: 312, endPoint x: 193, endPoint y: 335, distance: 24.5
click at [201, 313] on p "Doughnuts are particularly difficult to resist – and now we know why. A study o…" at bounding box center [528, 281] width 901 height 264
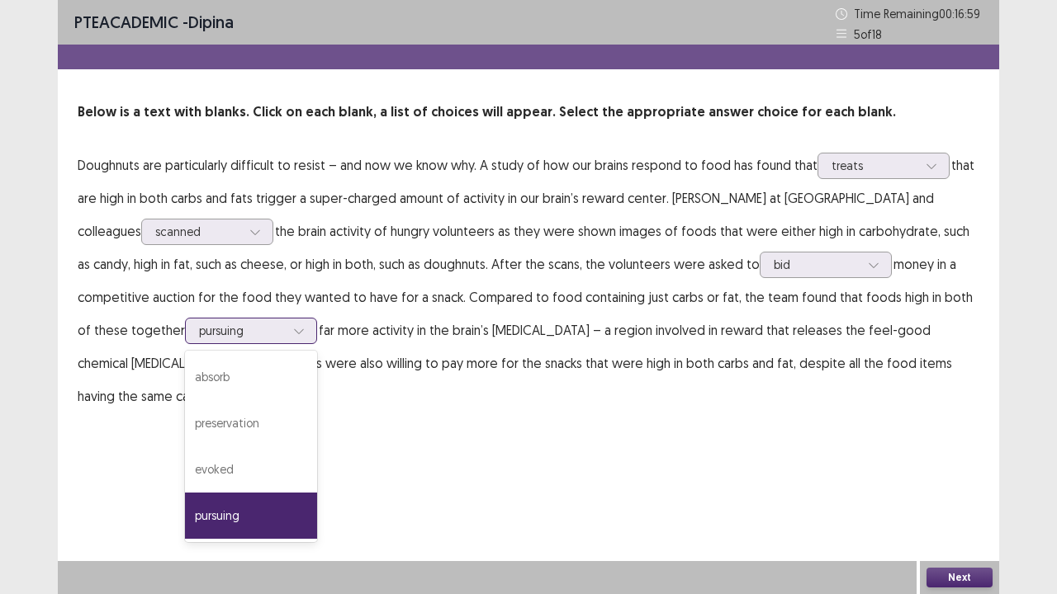
click at [199, 335] on div at bounding box center [242, 331] width 86 height 16
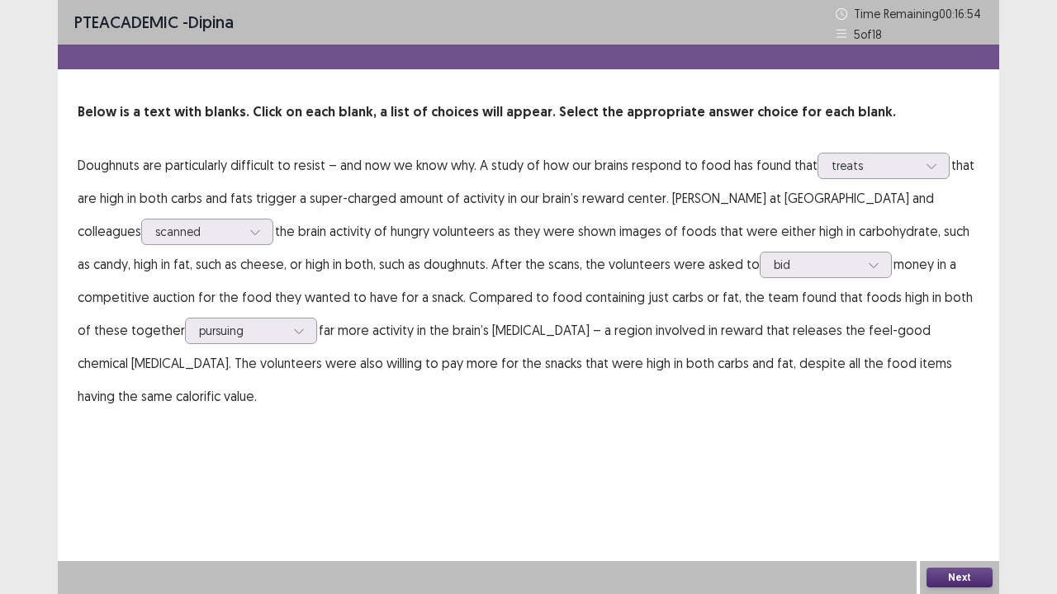
click at [958, 489] on button "Next" at bounding box center [959, 578] width 66 height 20
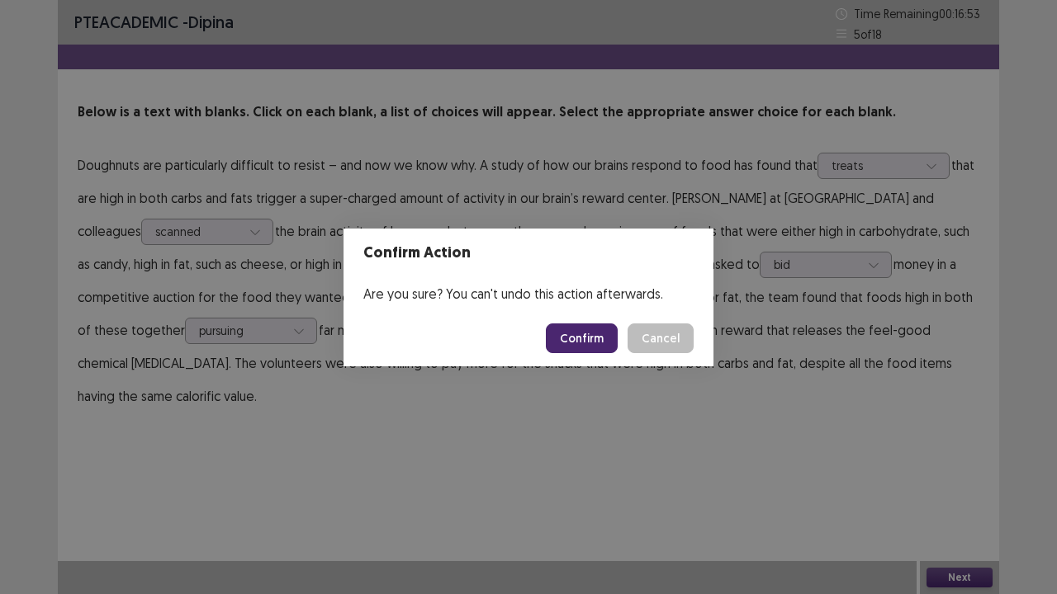
click at [580, 338] on button "Confirm" at bounding box center [582, 339] width 72 height 30
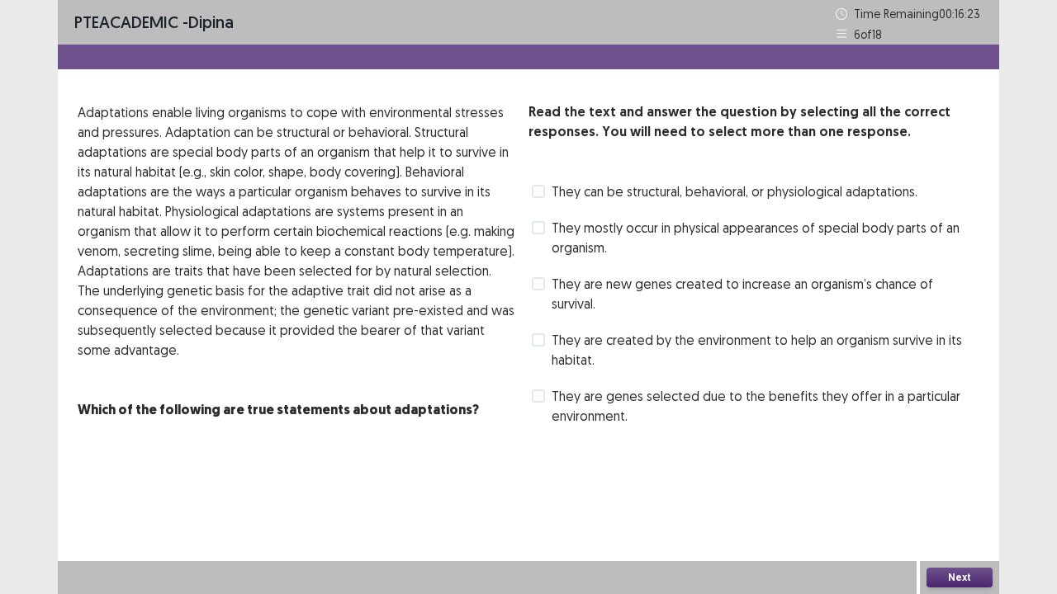
click at [595, 187] on span "They can be structural, behavioral, or physiological adaptations." at bounding box center [734, 192] width 366 height 20
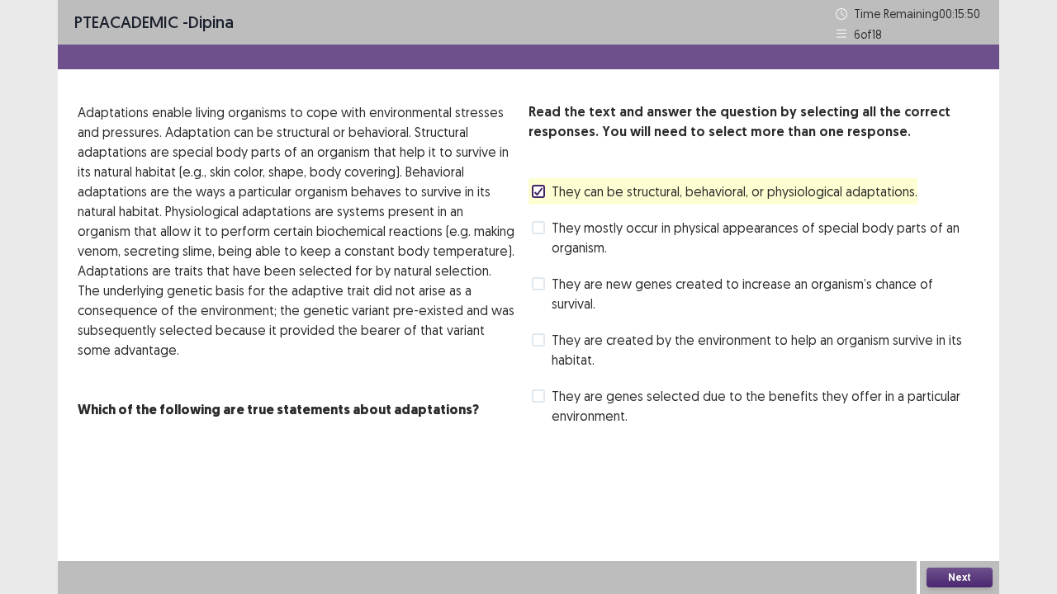
drag, startPoint x: 972, startPoint y: 576, endPoint x: 961, endPoint y: 577, distance: 10.8
click at [961, 489] on button "Next" at bounding box center [959, 578] width 66 height 20
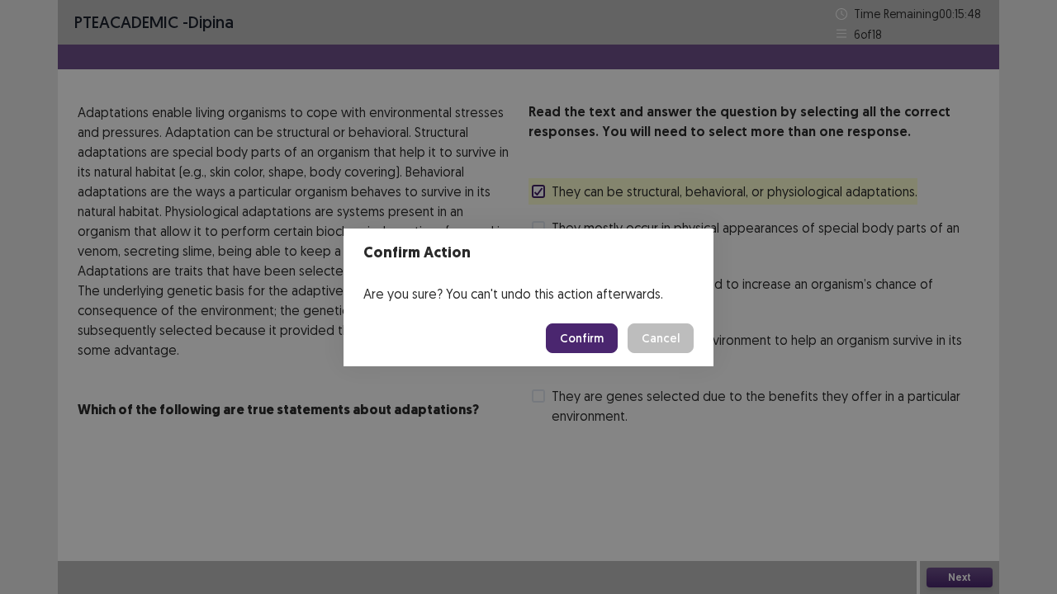
click at [593, 338] on button "Confirm" at bounding box center [582, 339] width 72 height 30
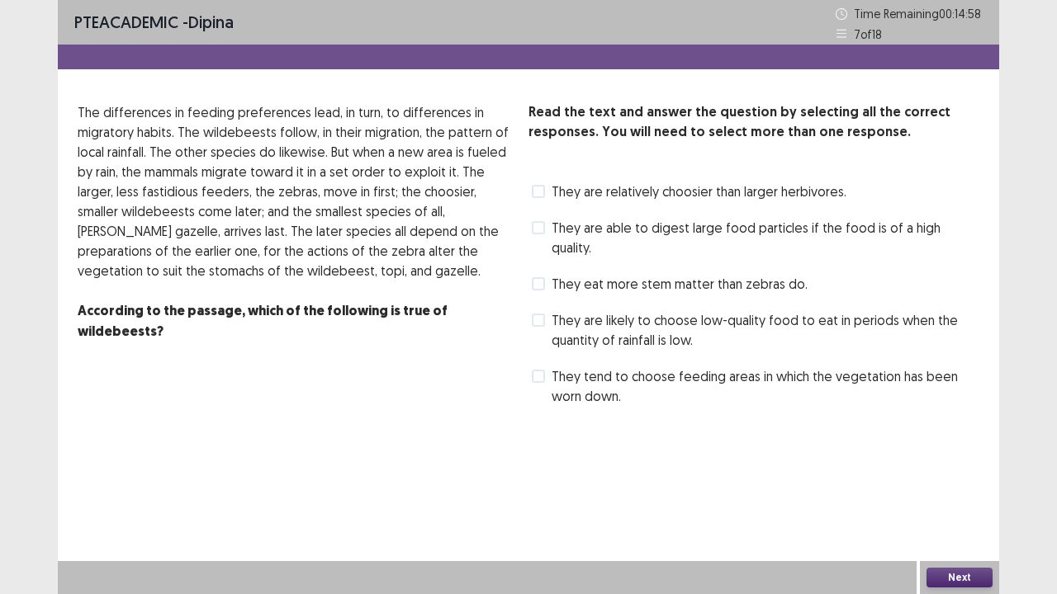
click at [545, 274] on label "They eat more stem matter than zebras do." at bounding box center [670, 284] width 276 height 20
click at [541, 229] on span at bounding box center [538, 227] width 13 height 13
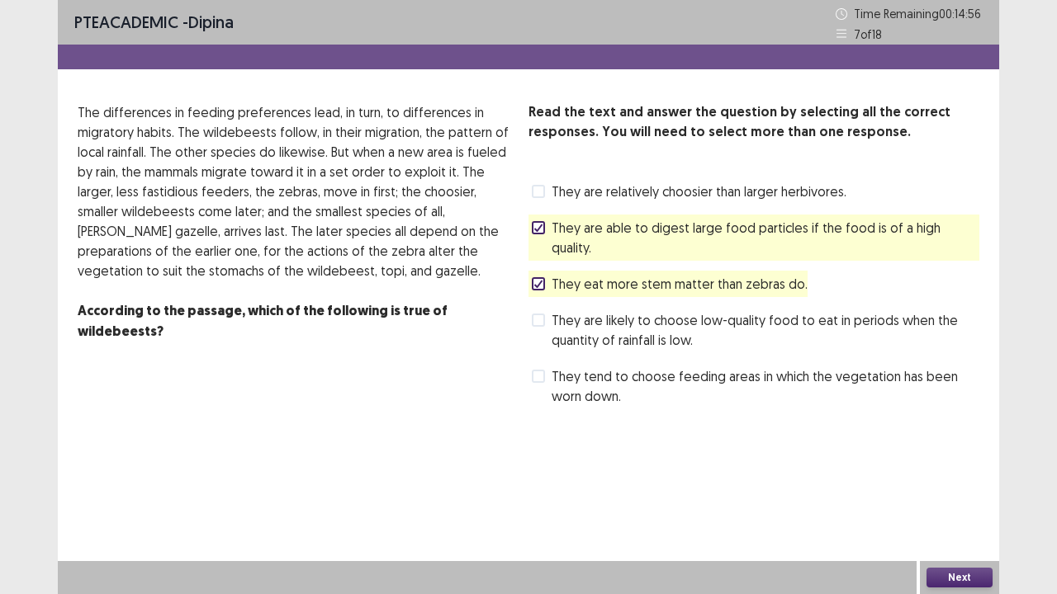
click at [535, 274] on label "They eat more stem matter than zebras do." at bounding box center [670, 284] width 276 height 20
drag, startPoint x: 972, startPoint y: 581, endPoint x: 962, endPoint y: 579, distance: 10.2
click at [962, 489] on button "Next" at bounding box center [959, 578] width 66 height 20
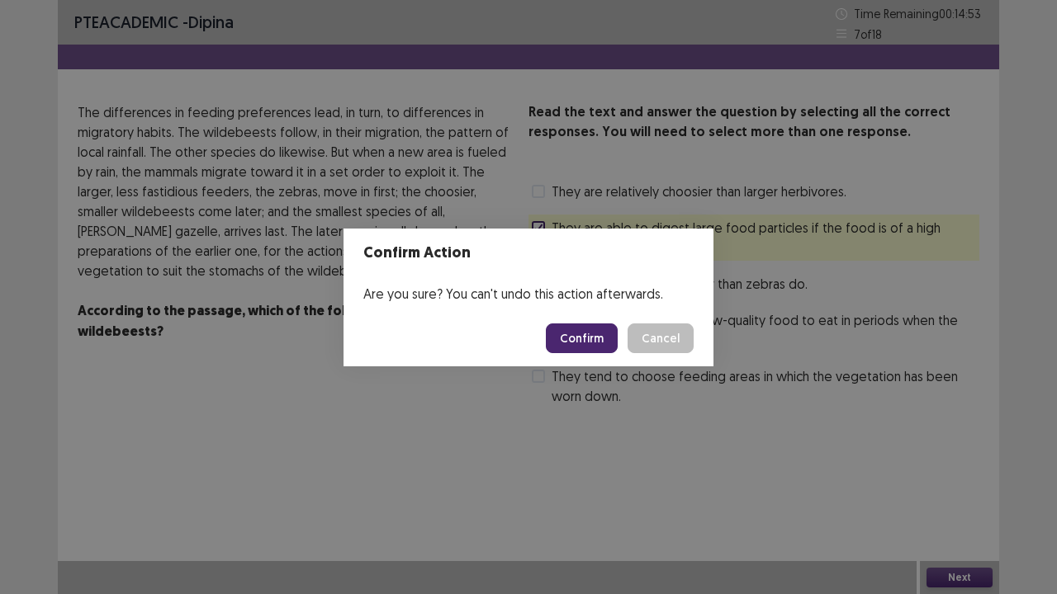
click at [581, 339] on button "Confirm" at bounding box center [582, 339] width 72 height 30
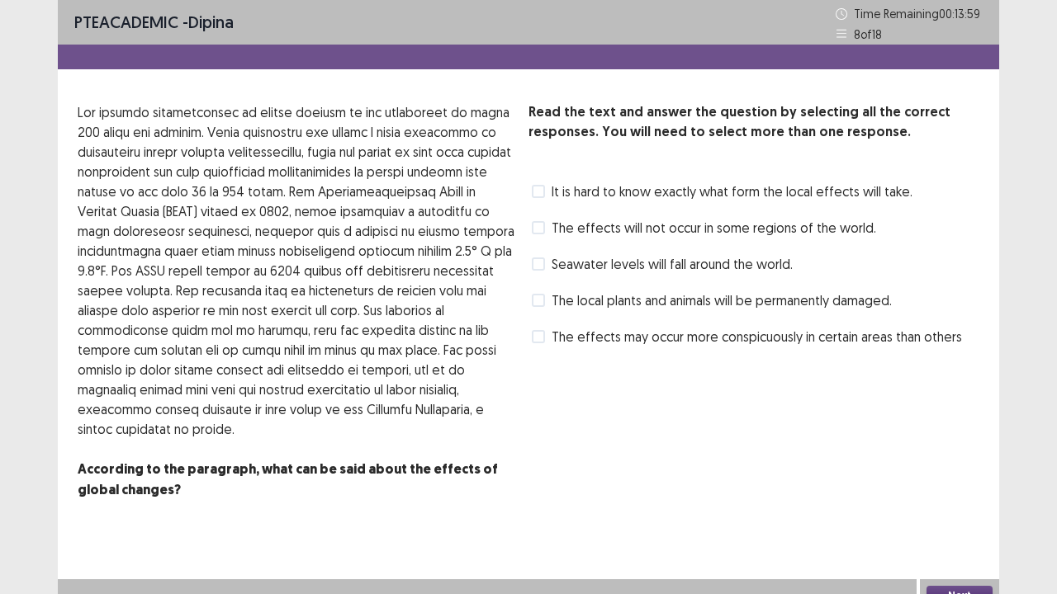
click at [726, 195] on span "It is hard to know exactly what form the local effects will take." at bounding box center [731, 192] width 361 height 20
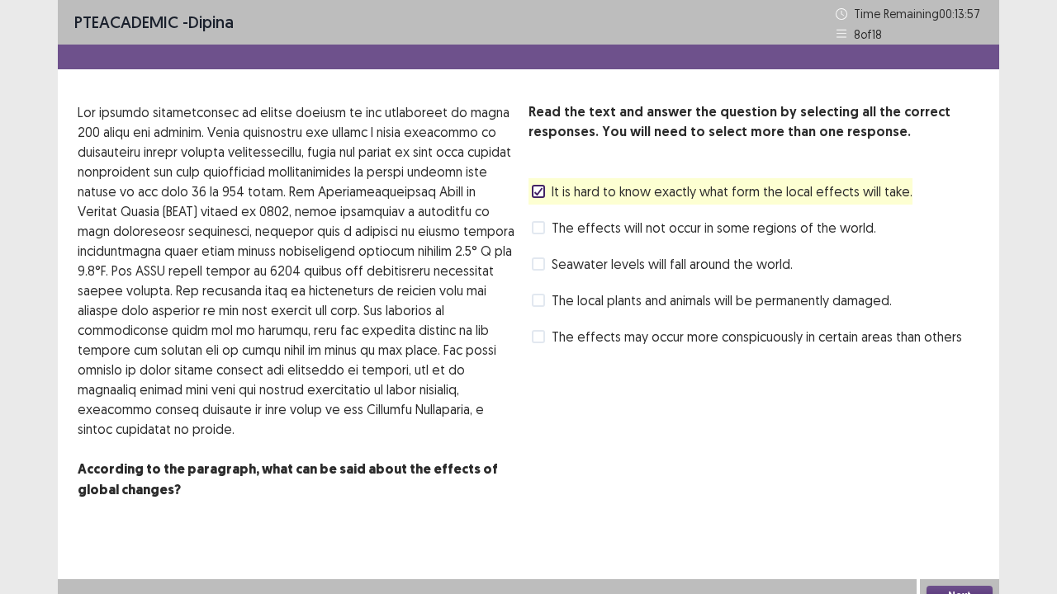
click at [964, 489] on button "Next" at bounding box center [959, 596] width 66 height 20
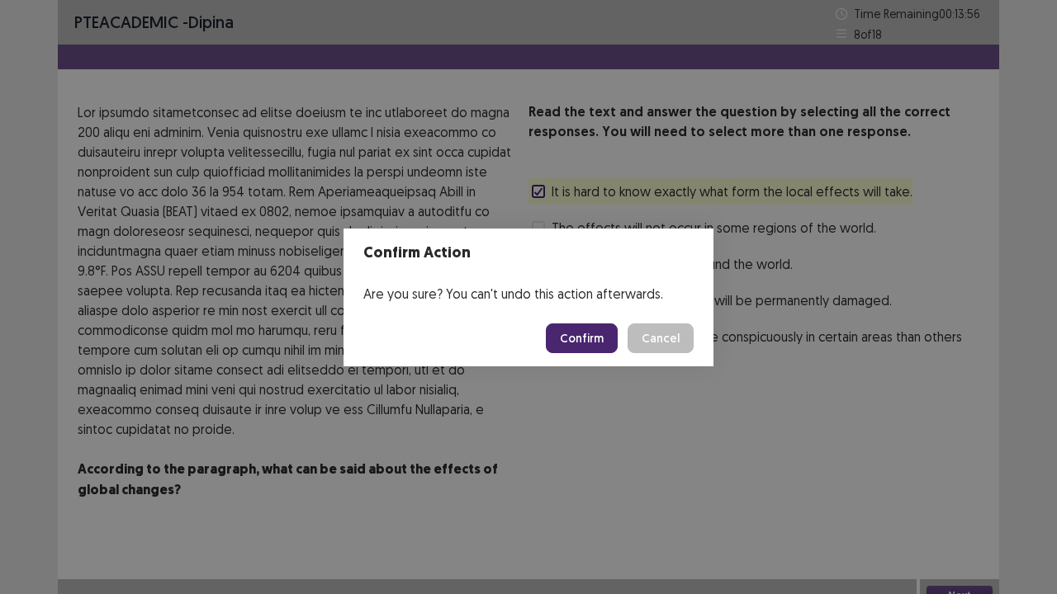
click at [577, 331] on button "Confirm" at bounding box center [582, 339] width 72 height 30
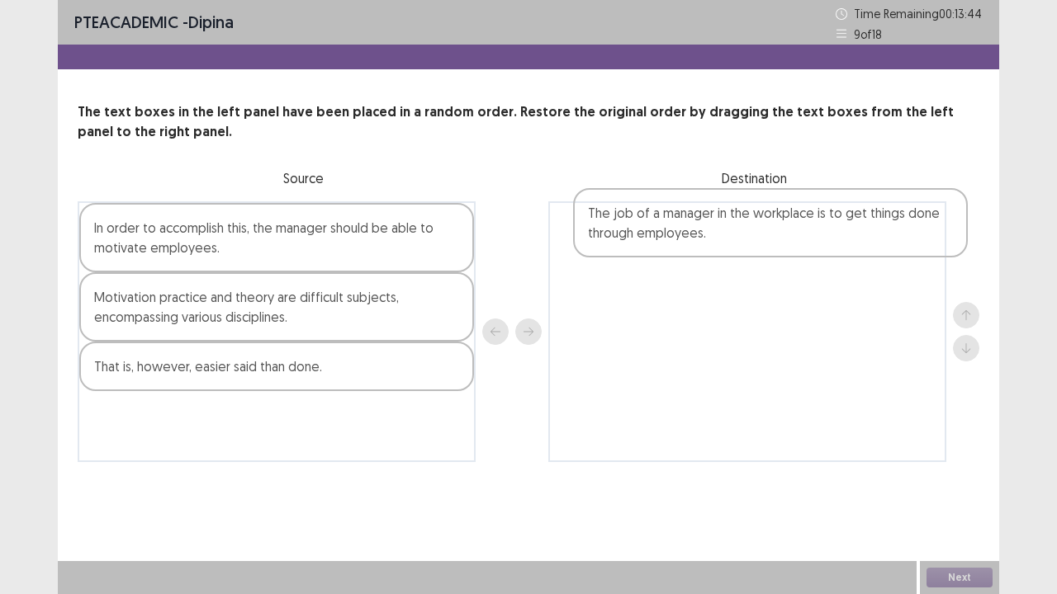
drag, startPoint x: 158, startPoint y: 443, endPoint x: 641, endPoint y: 246, distance: 522.4
click at [641, 246] on div "In order to accomplish this, the manager should be able to motivate employees. …" at bounding box center [528, 331] width 901 height 261
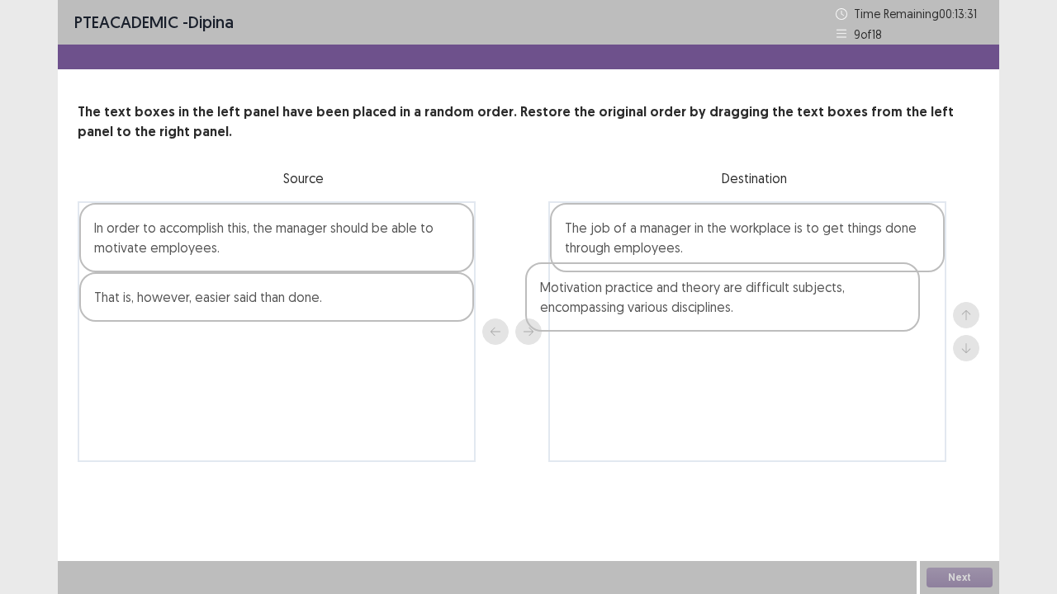
drag, startPoint x: 168, startPoint y: 310, endPoint x: 619, endPoint y: 300, distance: 450.8
click at [619, 300] on div "In order to accomplish this, the manager should be able to motivate employees. …" at bounding box center [528, 331] width 901 height 261
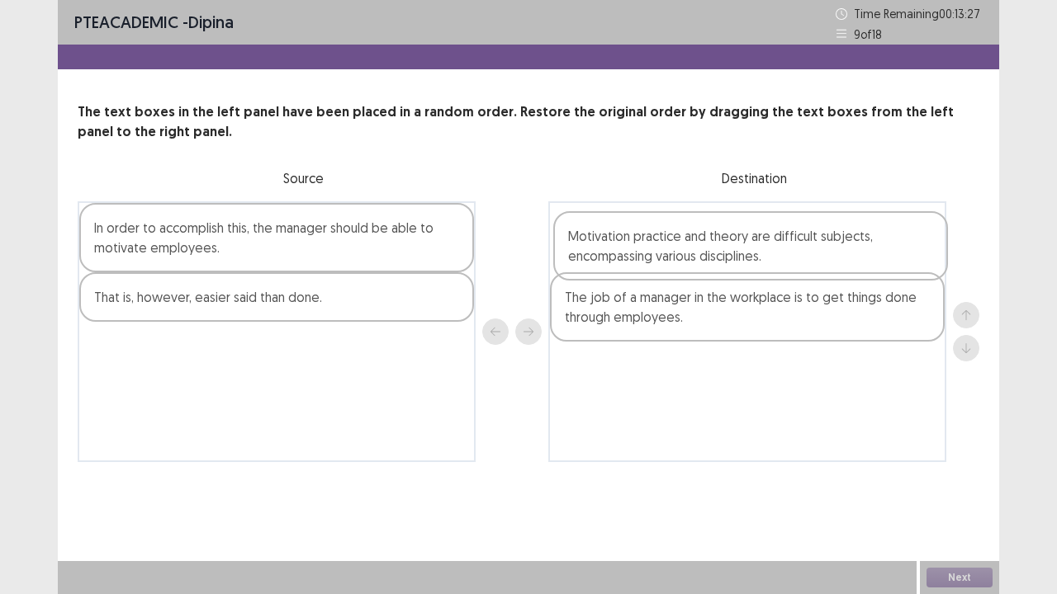
drag, startPoint x: 743, startPoint y: 335, endPoint x: 748, endPoint y: 271, distance: 64.6
click at [748, 271] on div "The job of a manager in the workplace is to get things done through employees. …" at bounding box center [747, 331] width 398 height 261
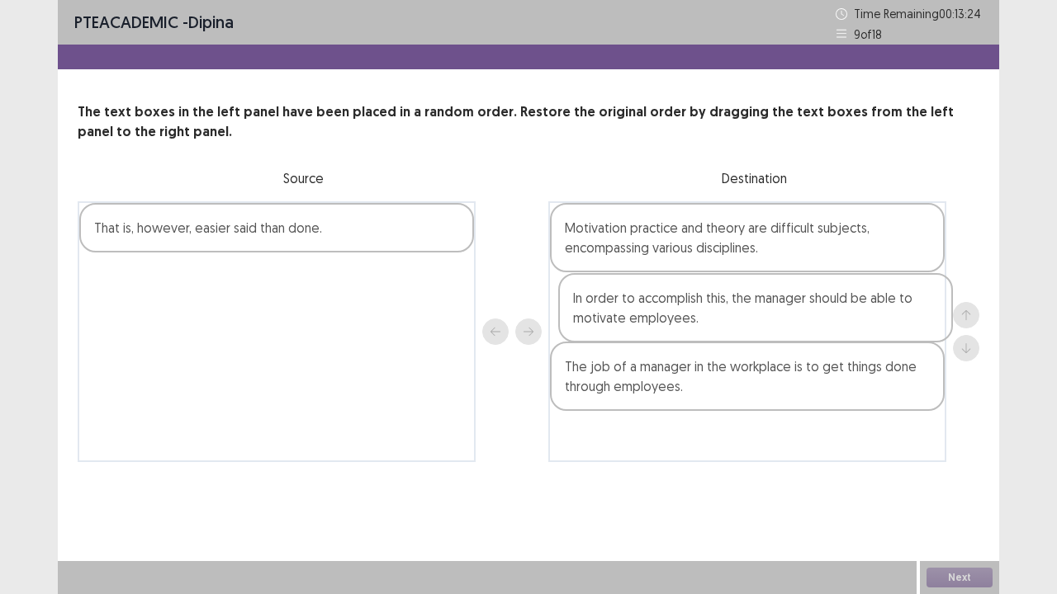
drag, startPoint x: 239, startPoint y: 246, endPoint x: 721, endPoint y: 316, distance: 487.1
click at [721, 316] on div "In order to accomplish this, the manager should be able to motivate employees. …" at bounding box center [528, 331] width 901 height 261
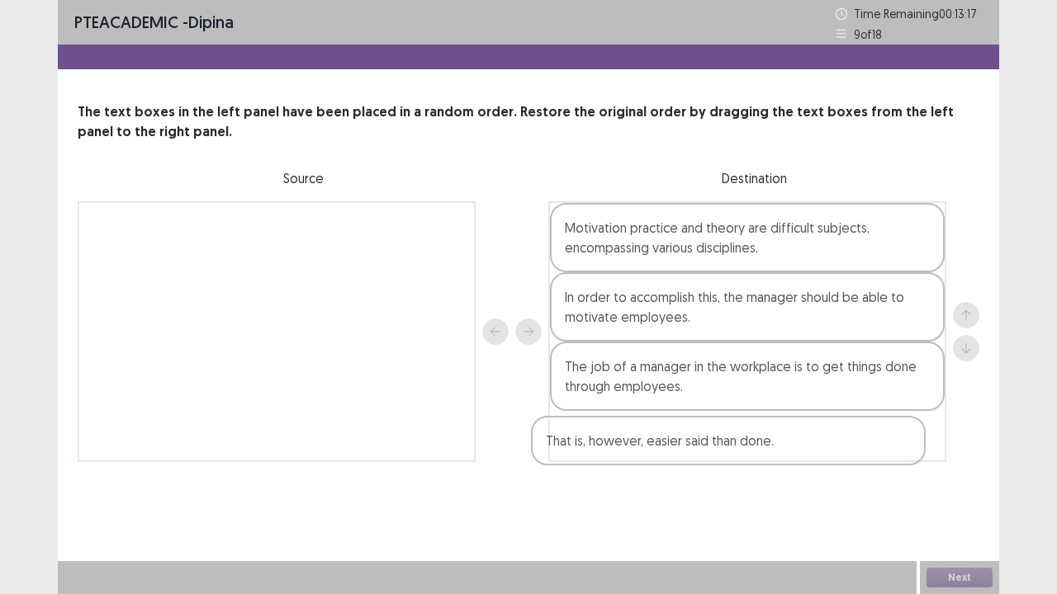
drag, startPoint x: 241, startPoint y: 230, endPoint x: 706, endPoint y: 466, distance: 520.9
click at [694, 456] on div "That is, however, easier said than done. Motivation practice and theory are dif…" at bounding box center [528, 331] width 901 height 261
click at [948, 489] on button "Next" at bounding box center [959, 578] width 66 height 20
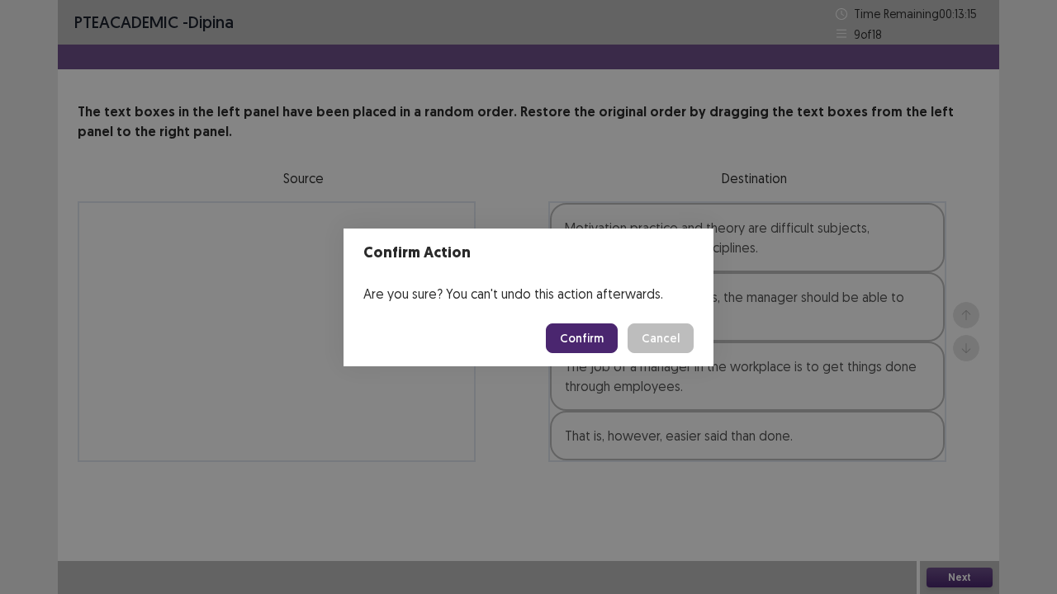
click at [575, 334] on button "Confirm" at bounding box center [582, 339] width 72 height 30
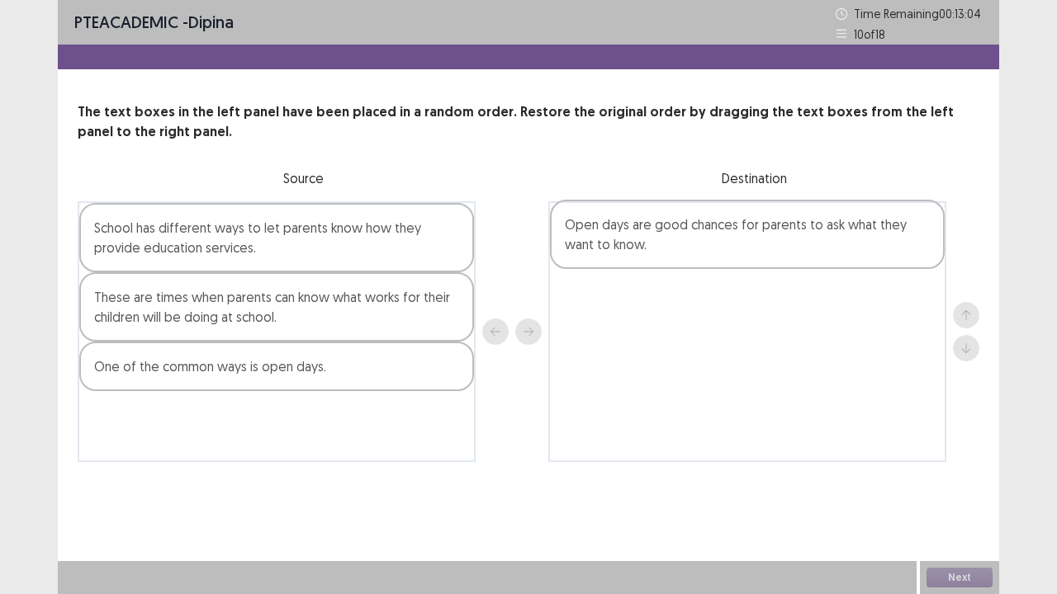
drag, startPoint x: 191, startPoint y: 393, endPoint x: 665, endPoint y: 247, distance: 496.6
click at [665, 248] on div "School has different ways to let parents know how they provide education servic…" at bounding box center [528, 331] width 901 height 261
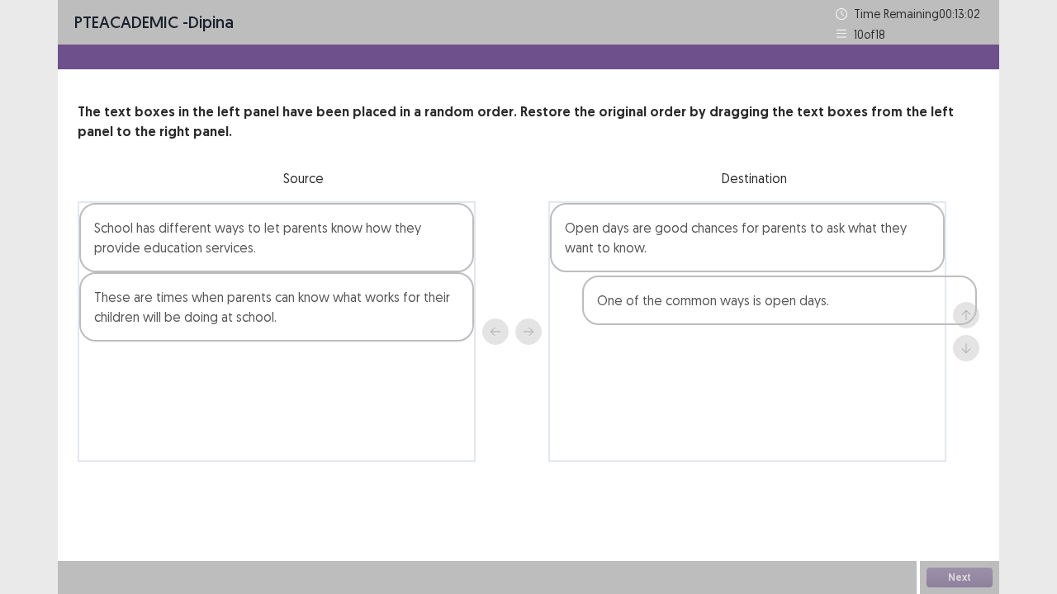
drag, startPoint x: 216, startPoint y: 371, endPoint x: 703, endPoint y: 300, distance: 492.0
click at [703, 300] on div "School has different ways to let parents know how they provide education servic…" at bounding box center [528, 331] width 901 height 261
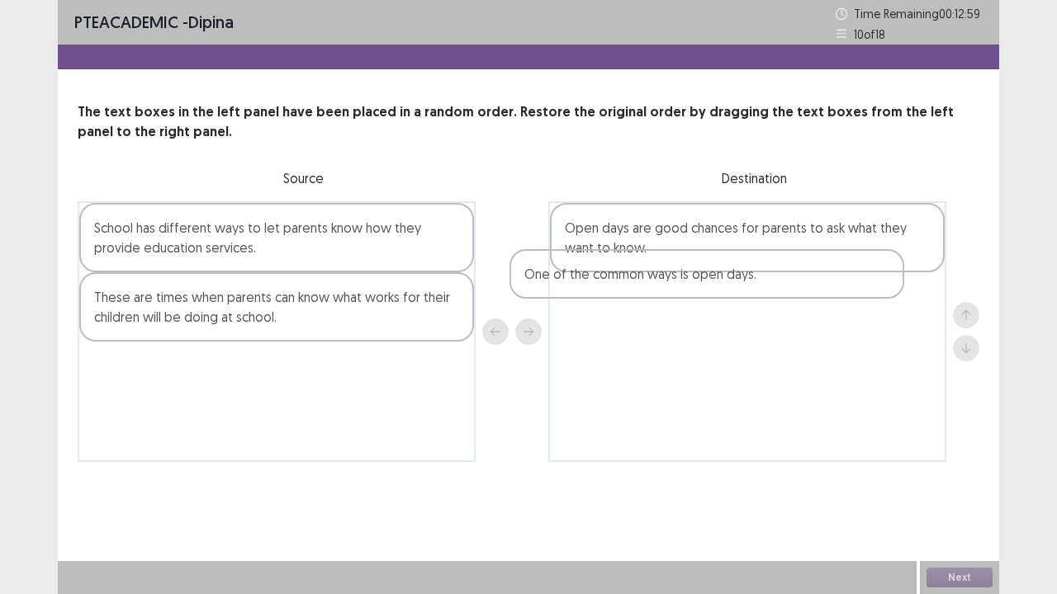
drag, startPoint x: 778, startPoint y: 310, endPoint x: 731, endPoint y: 286, distance: 52.4
click at [731, 286] on div "Open days are good chances for parents to ask what they want to know. One of th…" at bounding box center [747, 331] width 398 height 261
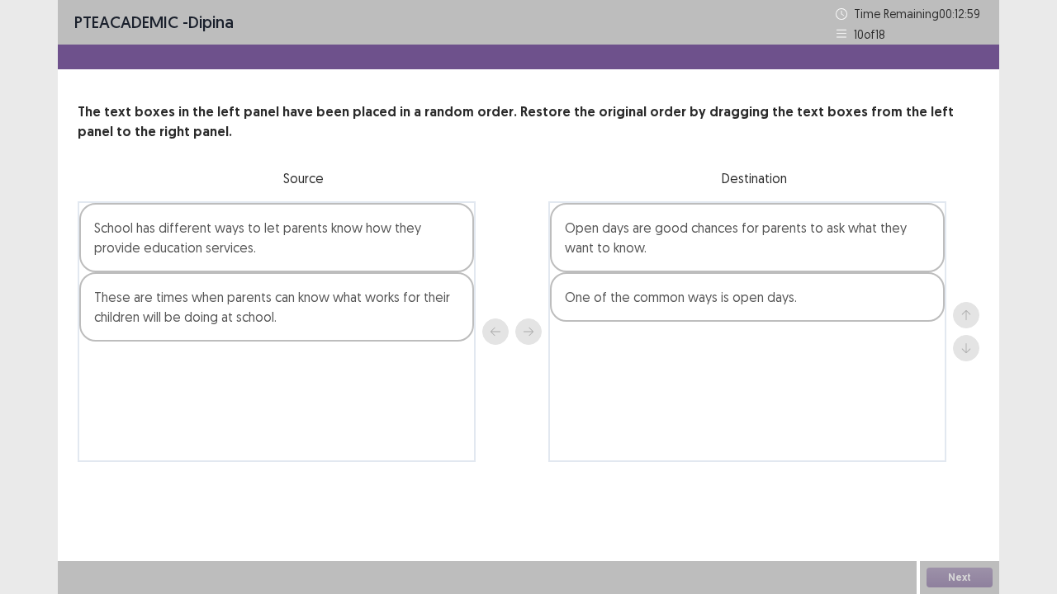
drag, startPoint x: 731, startPoint y: 286, endPoint x: 142, endPoint y: 489, distance: 623.4
click at [142, 489] on div "PTE academic - dipina Time Remaining 00 : 12 : 59 10 of 18 The text boxes in th…" at bounding box center [528, 247] width 941 height 495
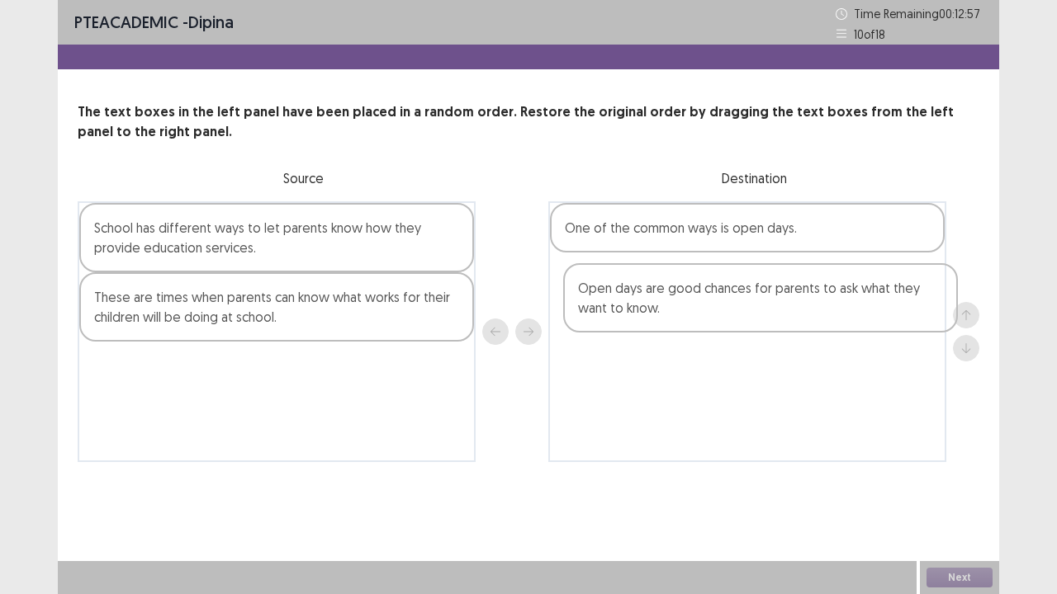
drag, startPoint x: 657, startPoint y: 247, endPoint x: 665, endPoint y: 307, distance: 60.8
click at [665, 307] on div "Open days are good chances for parents to ask what they want to know. One of th…" at bounding box center [747, 331] width 398 height 261
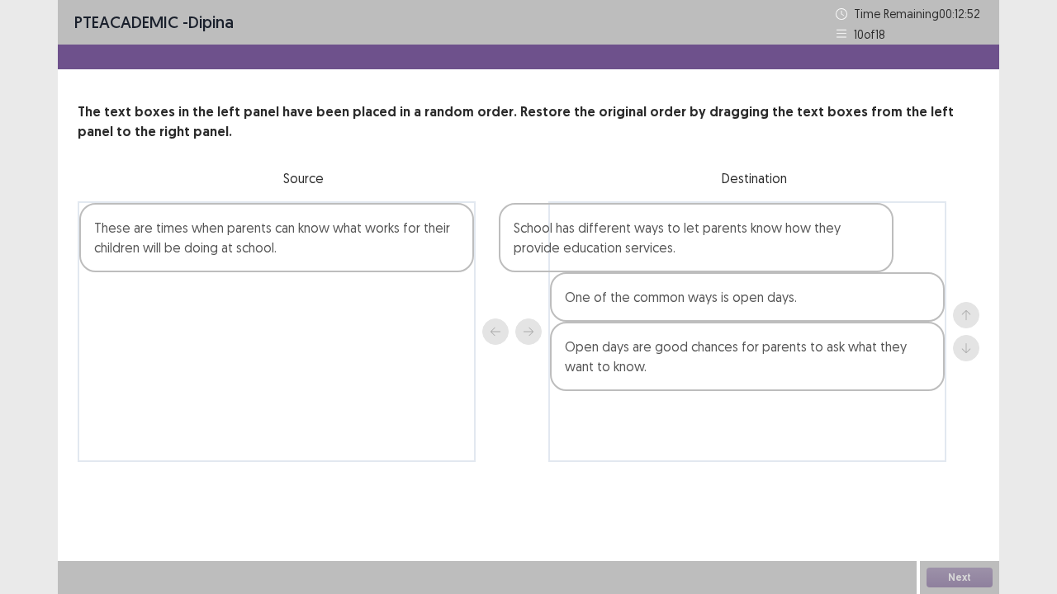
drag, startPoint x: 396, startPoint y: 238, endPoint x: 820, endPoint y: 239, distance: 424.3
click at [820, 239] on div "School has different ways to let parents know how they provide education servic…" at bounding box center [528, 331] width 901 height 261
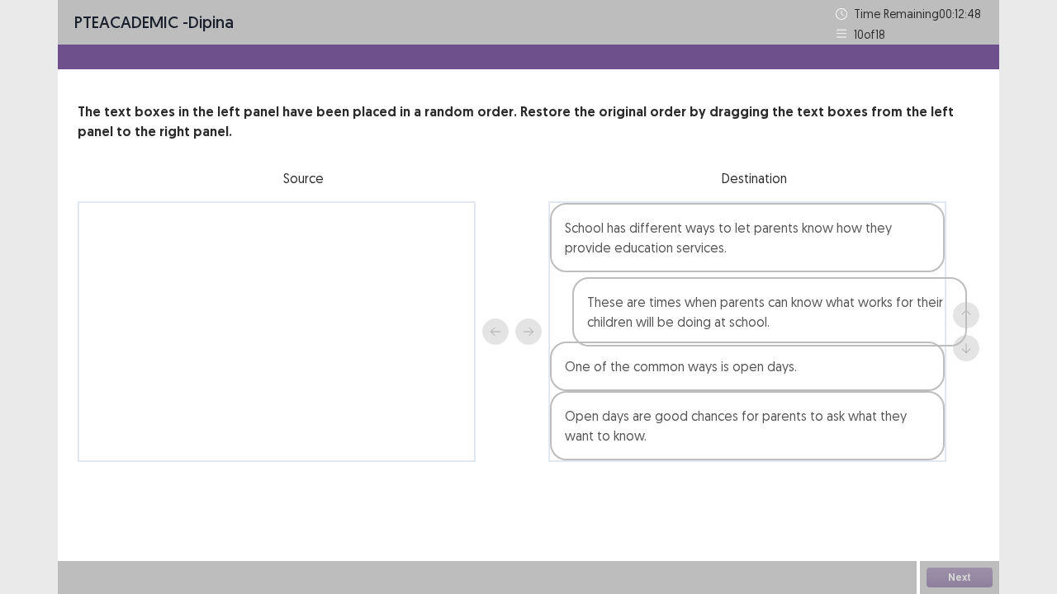
drag, startPoint x: 243, startPoint y: 240, endPoint x: 741, endPoint y: 319, distance: 504.8
click at [741, 319] on div "These are times when parents can know what works for their children will be doi…" at bounding box center [528, 331] width 901 height 261
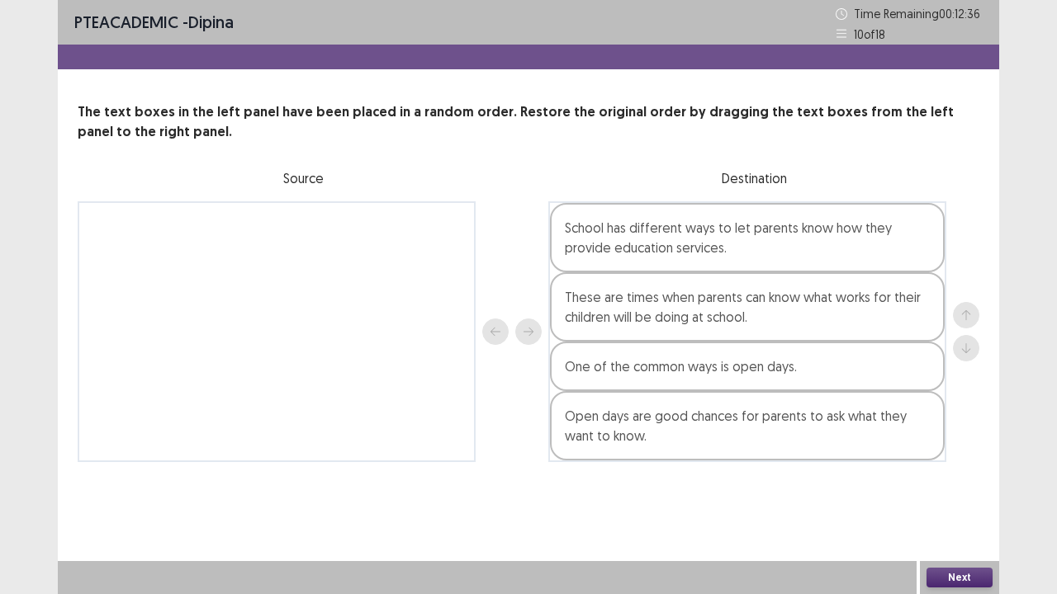
click at [953, 489] on button "Next" at bounding box center [959, 578] width 66 height 20
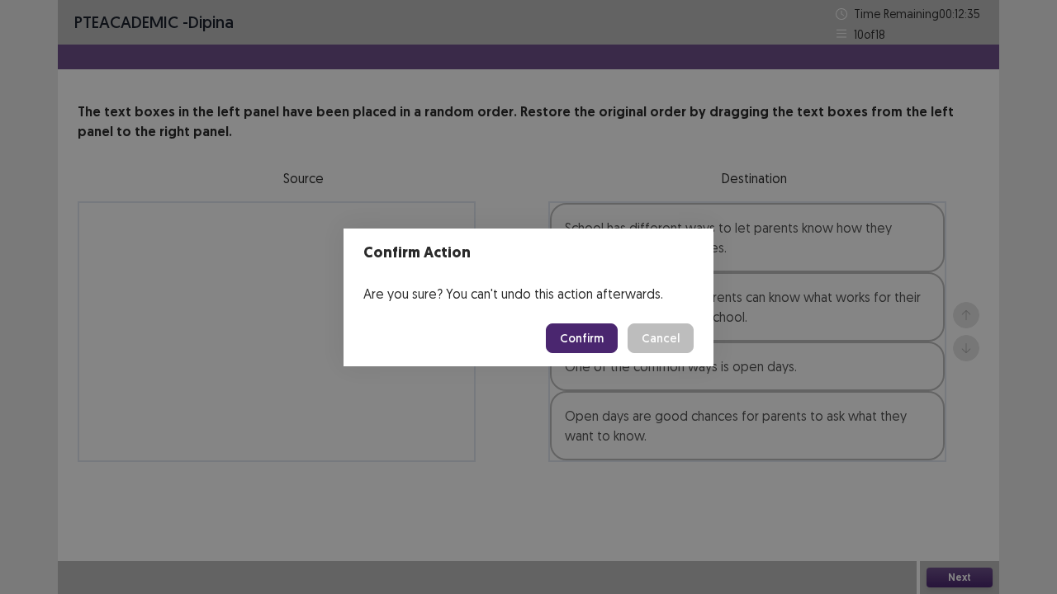
click at [601, 340] on button "Confirm" at bounding box center [582, 339] width 72 height 30
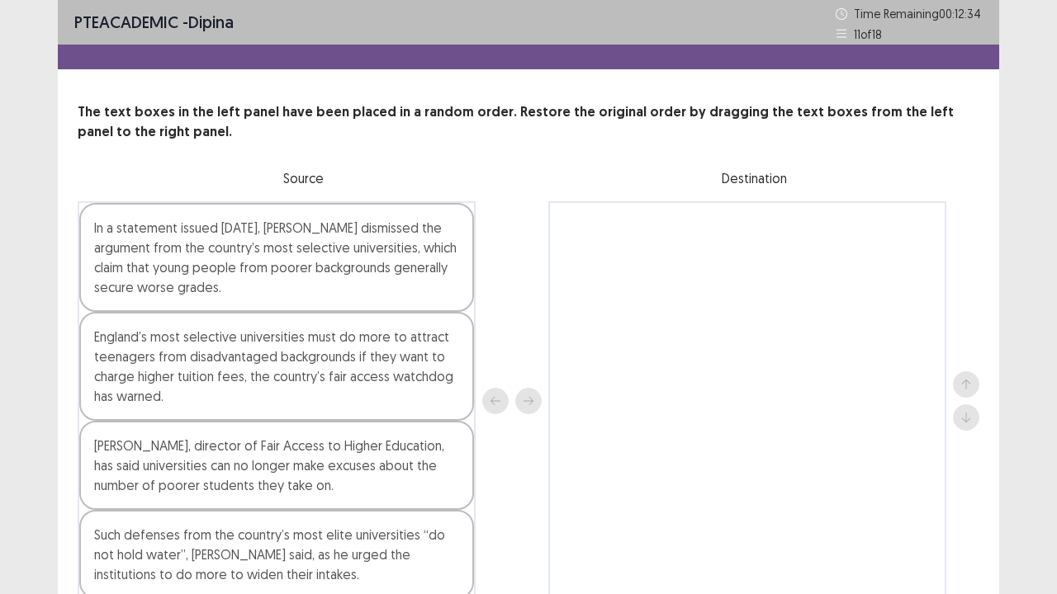
scroll to position [79, 0]
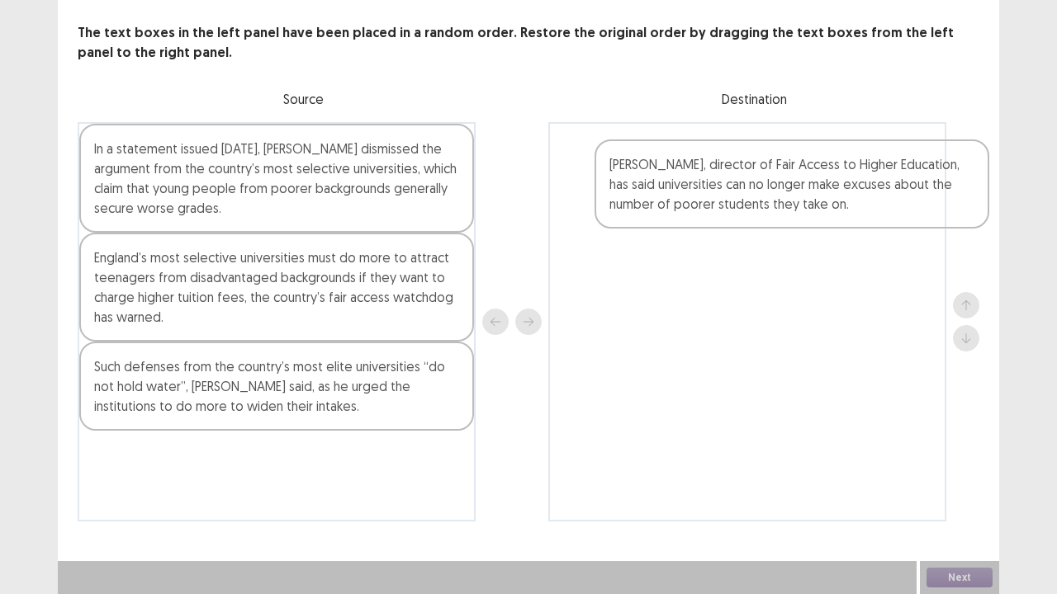
drag, startPoint x: 232, startPoint y: 387, endPoint x: 731, endPoint y: 154, distance: 550.6
click at [736, 162] on div "In a statement issued [DATE], [PERSON_NAME] dismissed the argument from the cou…" at bounding box center [528, 322] width 901 height 400
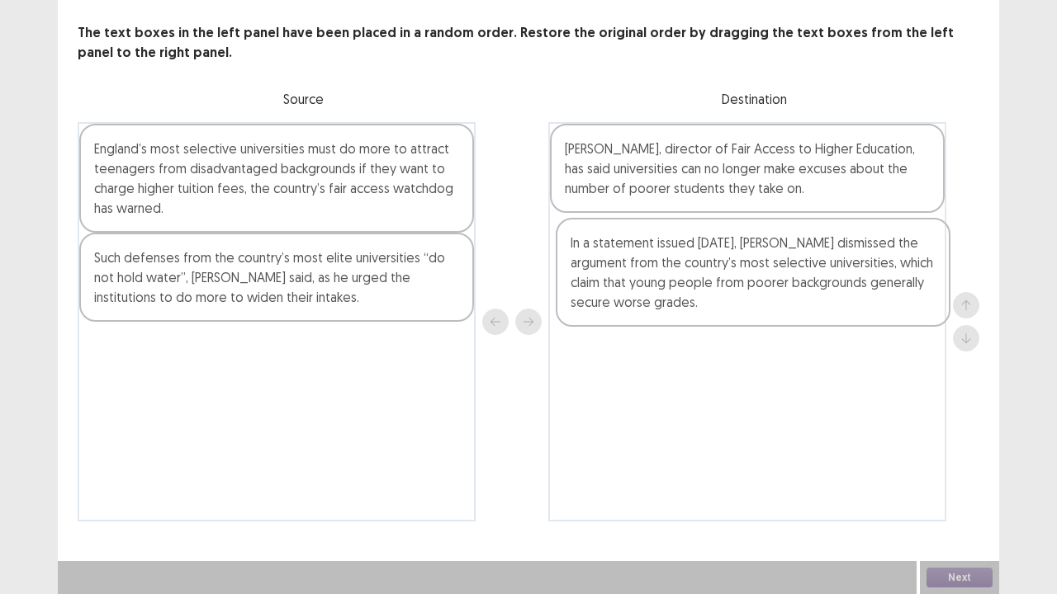
drag, startPoint x: 299, startPoint y: 157, endPoint x: 768, endPoint y: 261, distance: 480.2
click at [768, 261] on div "In a statement issued [DATE], [PERSON_NAME] dismissed the argument from the cou…" at bounding box center [528, 322] width 901 height 400
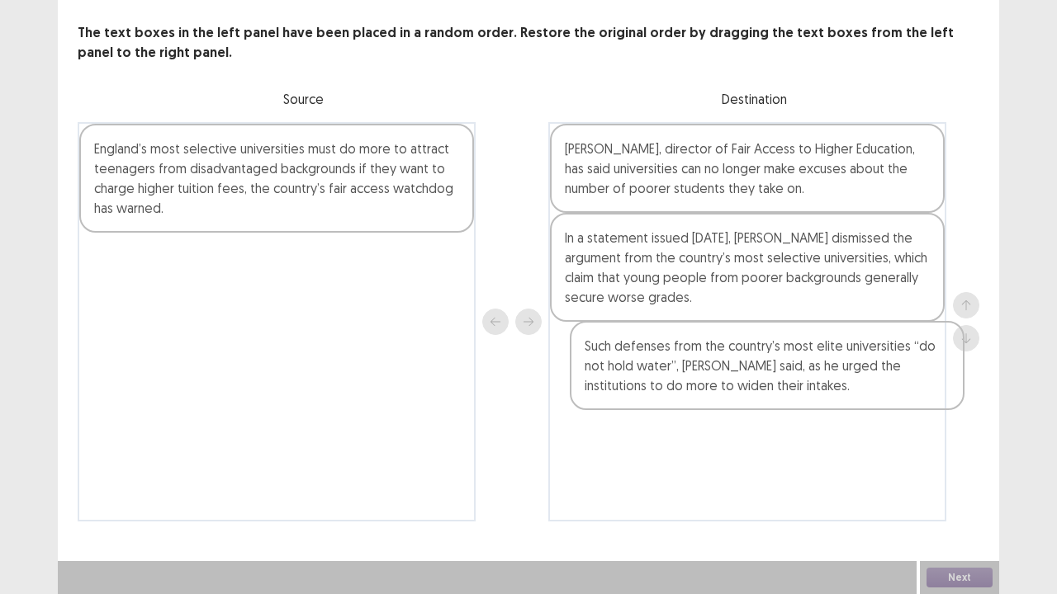
drag, startPoint x: 252, startPoint y: 277, endPoint x: 715, endPoint y: 365, distance: 471.3
click at [725, 366] on div "England’s most selective universities must do more to attract teenagers from di…" at bounding box center [528, 322] width 901 height 400
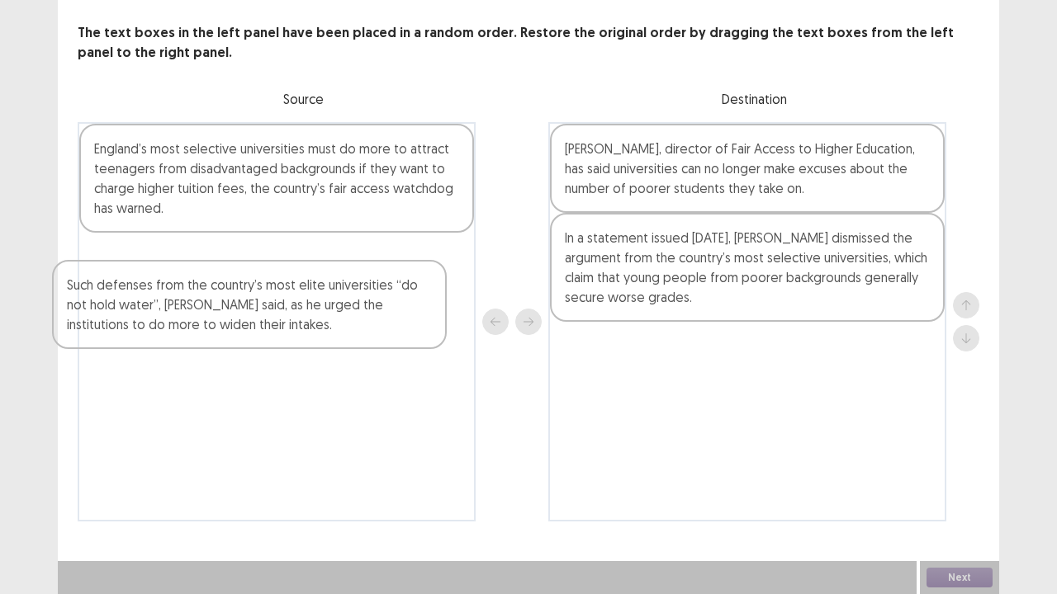
drag, startPoint x: 651, startPoint y: 385, endPoint x: 143, endPoint y: 305, distance: 514.7
click at [148, 323] on div "England’s most selective universities must do more to attract teenagers from di…" at bounding box center [528, 322] width 901 height 400
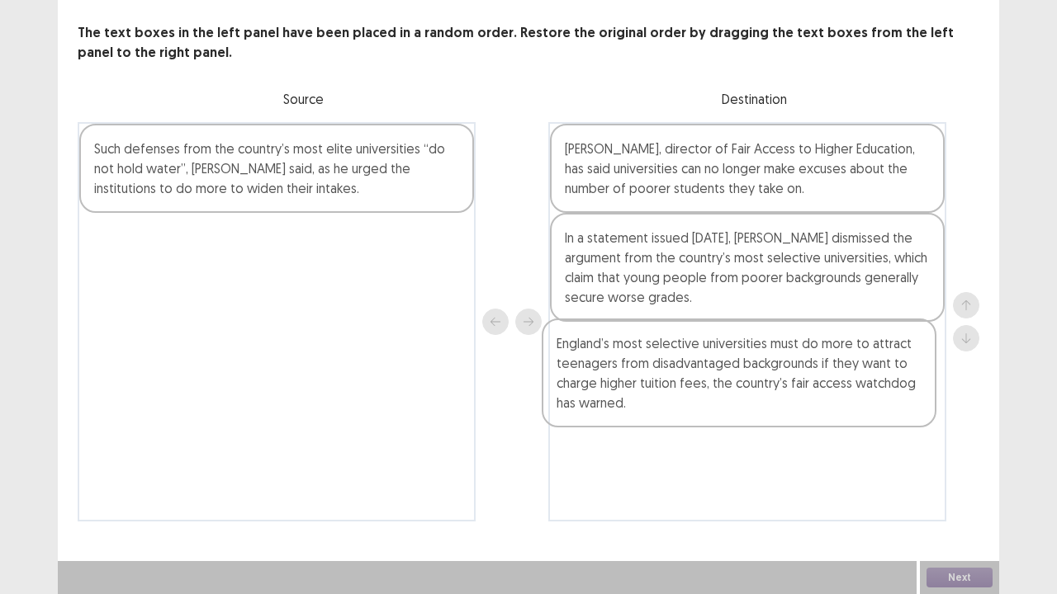
drag, startPoint x: 135, startPoint y: 179, endPoint x: 532, endPoint y: 347, distance: 430.2
click at [604, 378] on div "England’s most selective universities must do more to attract teenagers from di…" at bounding box center [528, 322] width 901 height 400
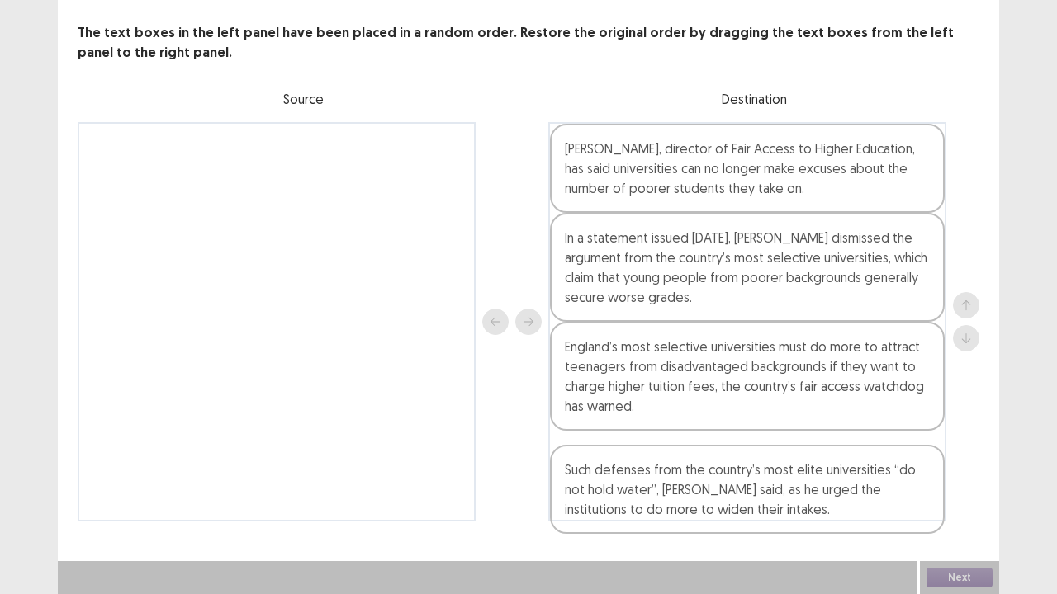
drag, startPoint x: 235, startPoint y: 161, endPoint x: 743, endPoint y: 530, distance: 627.6
click at [706, 488] on div "Such defenses from the country’s most elite universities “do not hold water”, […" at bounding box center [528, 322] width 901 height 400
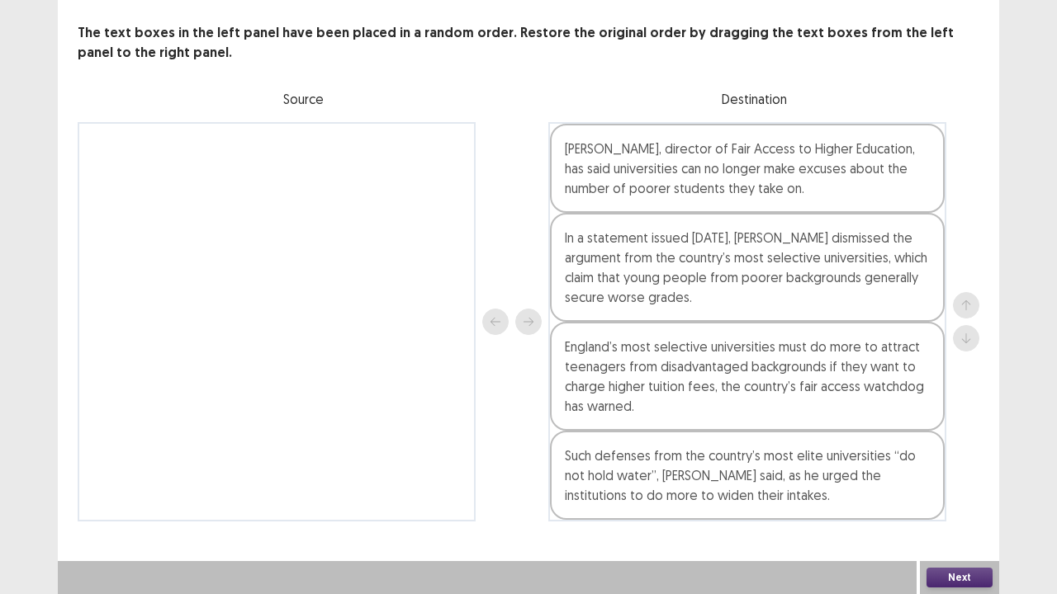
click at [958, 489] on button "Next" at bounding box center [959, 578] width 66 height 20
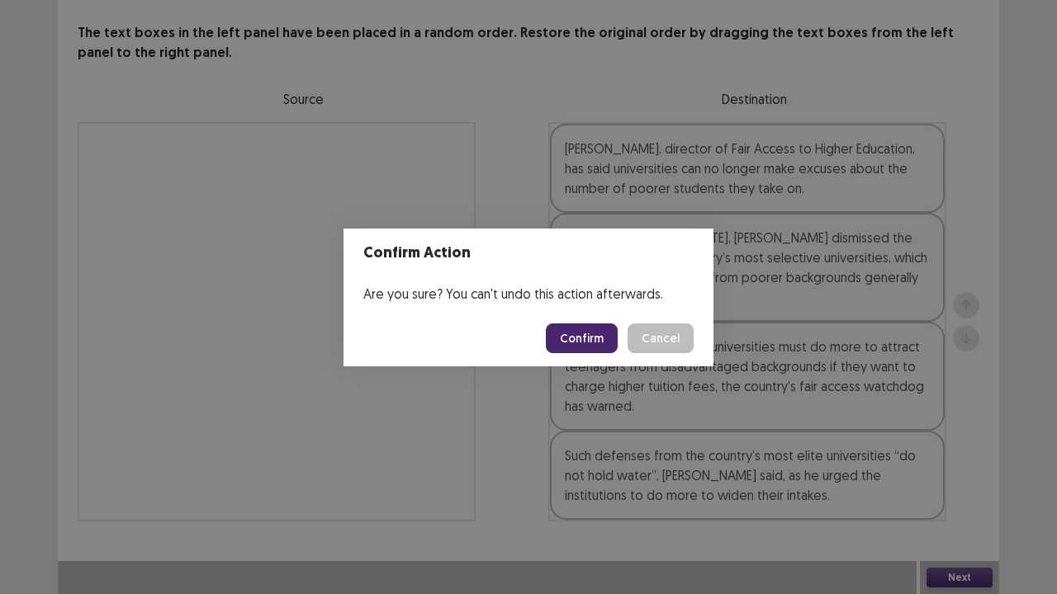
click at [575, 335] on button "Confirm" at bounding box center [582, 339] width 72 height 30
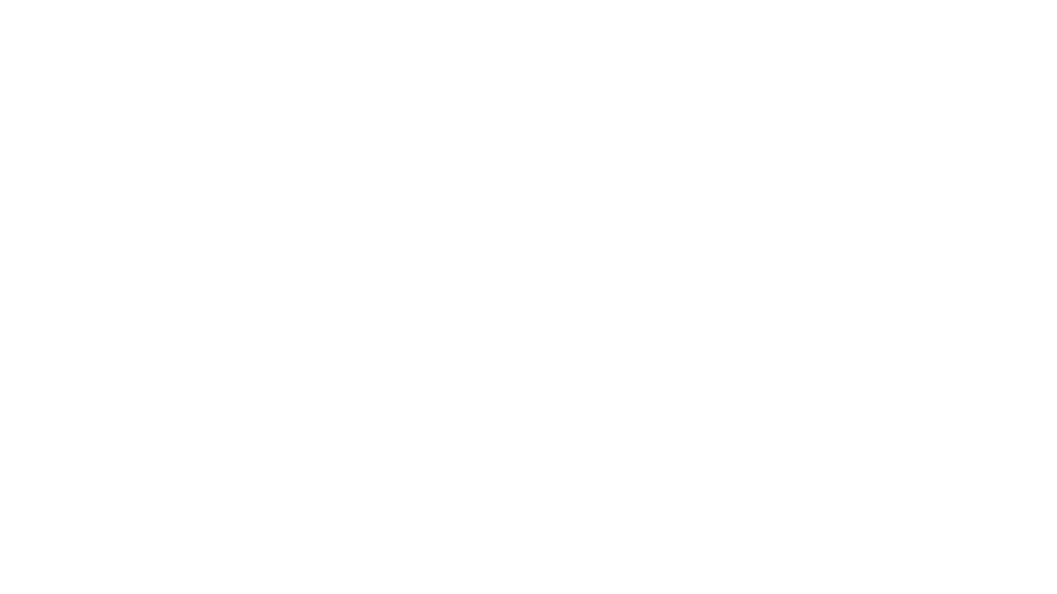
scroll to position [0, 0]
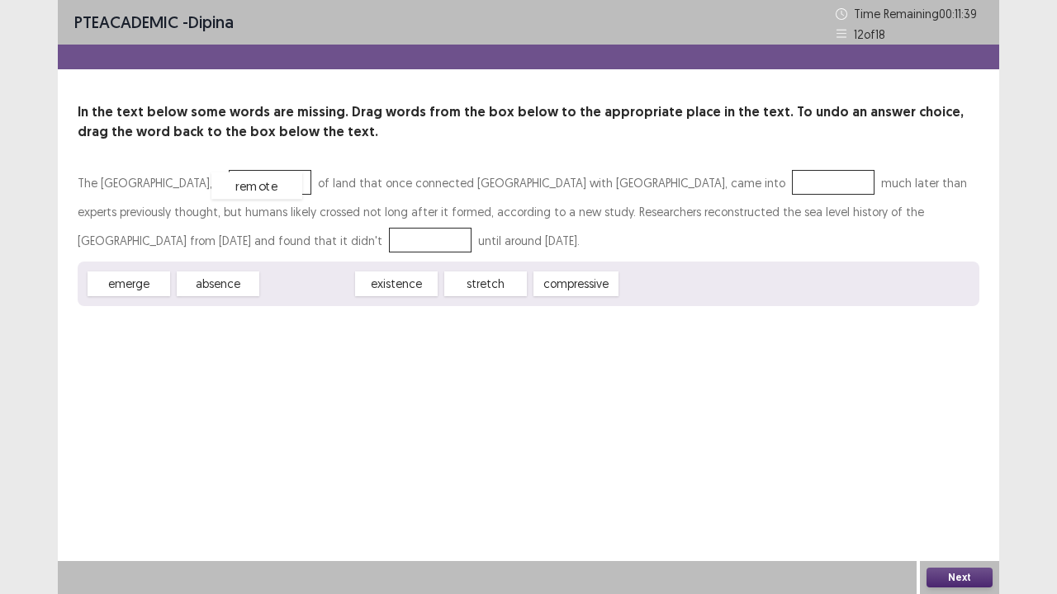
drag, startPoint x: 310, startPoint y: 288, endPoint x: 261, endPoint y: 187, distance: 113.0
drag, startPoint x: 125, startPoint y: 287, endPoint x: 690, endPoint y: 191, distance: 572.8
drag, startPoint x: 237, startPoint y: 286, endPoint x: 241, endPoint y: 236, distance: 50.5
drag, startPoint x: 967, startPoint y: 581, endPoint x: 958, endPoint y: 575, distance: 11.2
click at [958, 489] on button "Next" at bounding box center [959, 578] width 66 height 20
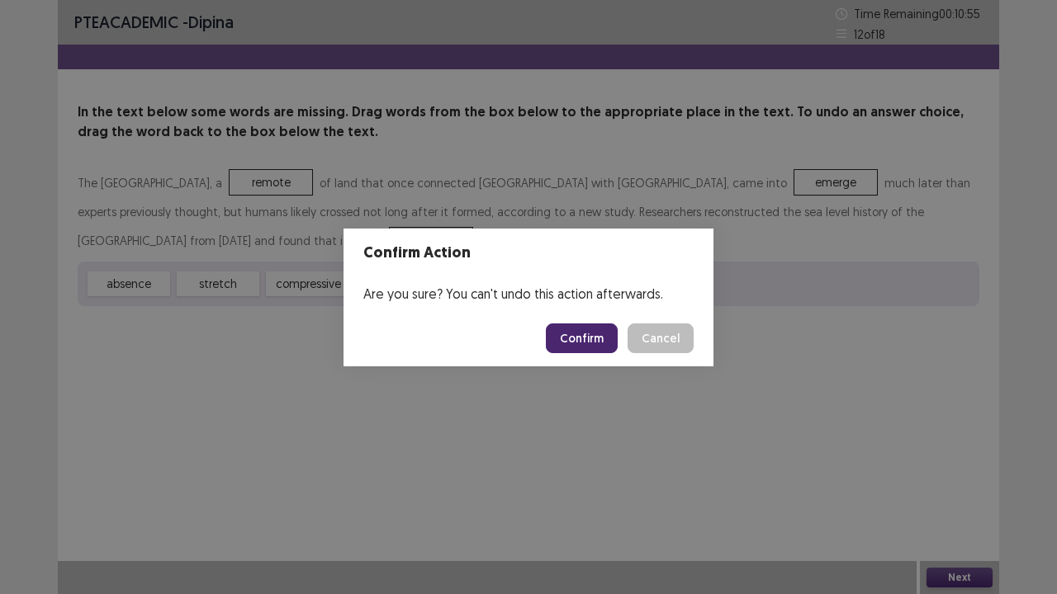
click at [570, 338] on button "Confirm" at bounding box center [582, 339] width 72 height 30
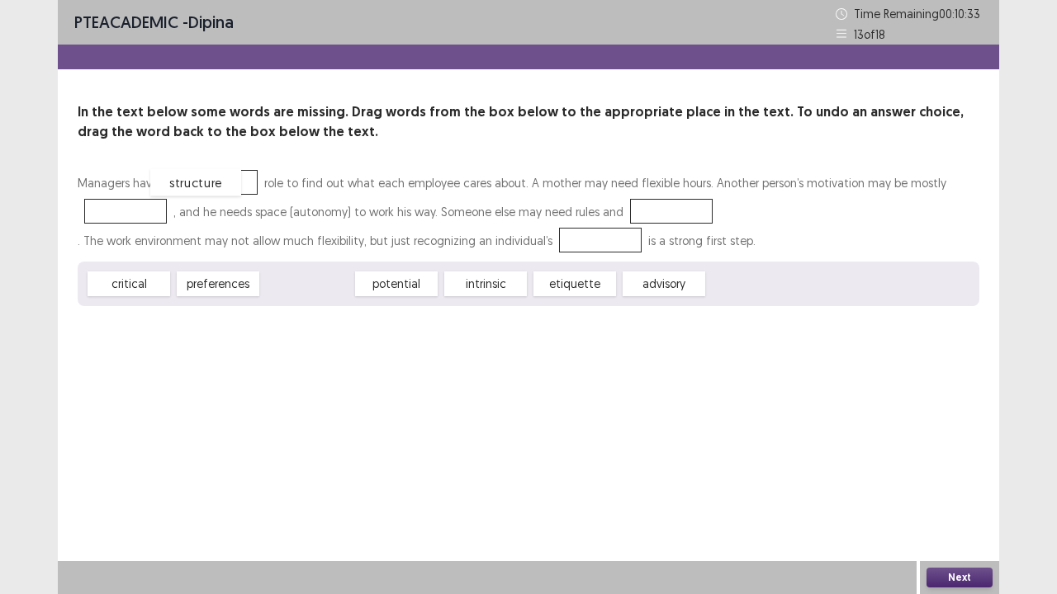
drag, startPoint x: 313, startPoint y: 286, endPoint x: 220, endPoint y: 188, distance: 135.5
drag, startPoint x: 132, startPoint y: 286, endPoint x: 146, endPoint y: 204, distance: 83.7
drag, startPoint x: 130, startPoint y: 286, endPoint x: 662, endPoint y: 212, distance: 536.6
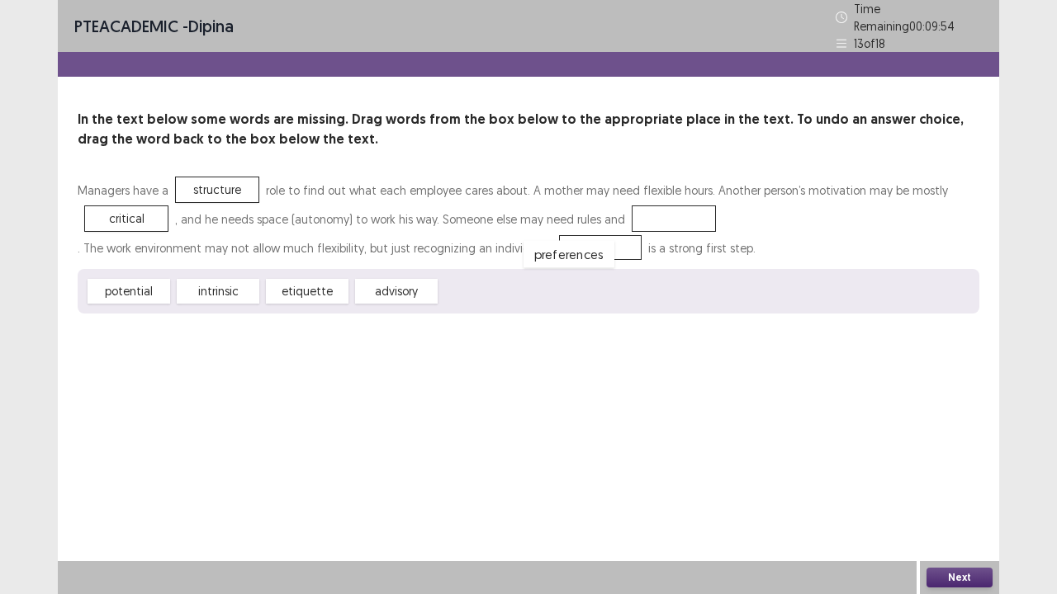
drag, startPoint x: 668, startPoint y: 203, endPoint x: 566, endPoint y: 235, distance: 106.5
drag, startPoint x: 177, startPoint y: 264, endPoint x: 225, endPoint y: 176, distance: 100.1
click at [228, 176] on div "Managers have a structure role to find out what each employee cares about. A mo…" at bounding box center [528, 245] width 901 height 138
drag, startPoint x: 222, startPoint y: 178, endPoint x: 97, endPoint y: 310, distance: 182.2
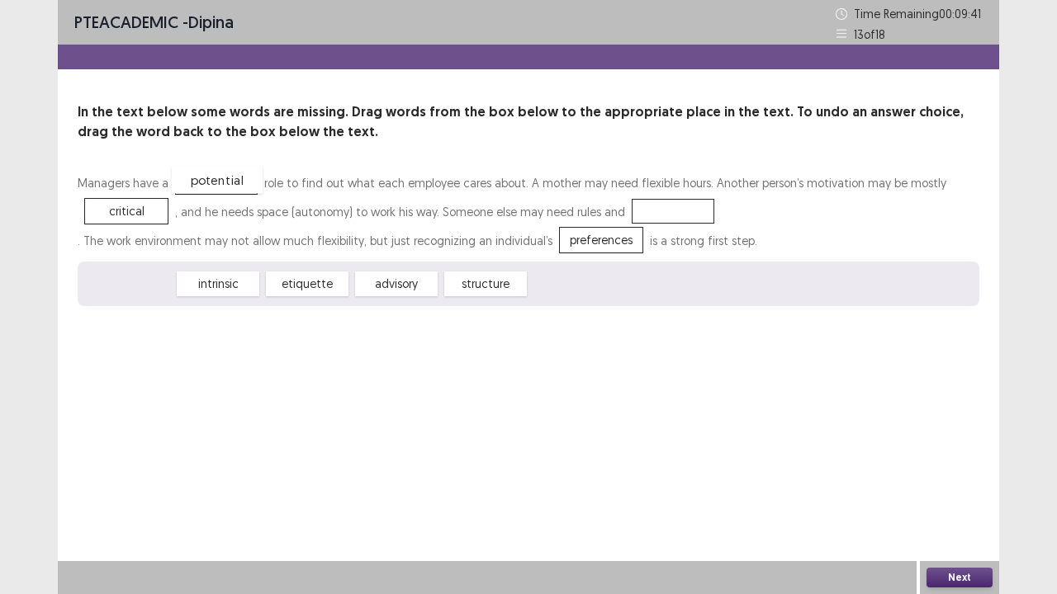
drag, startPoint x: 134, startPoint y: 282, endPoint x: 220, endPoint y: 178, distance: 135.4
drag, startPoint x: 409, startPoint y: 285, endPoint x: 659, endPoint y: 212, distance: 260.4
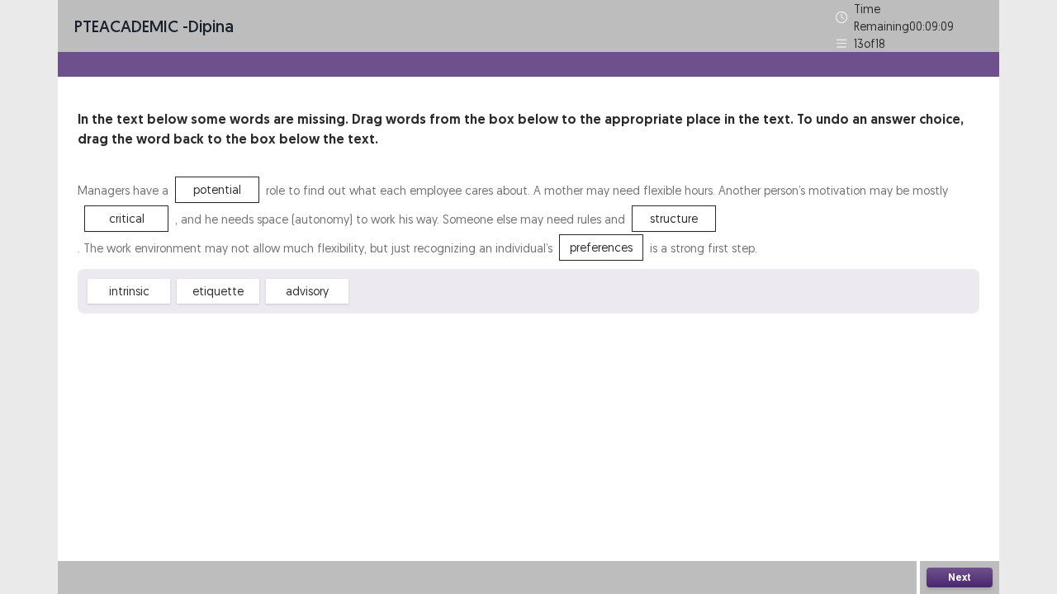
drag, startPoint x: 964, startPoint y: 575, endPoint x: 719, endPoint y: 404, distance: 298.4
click at [700, 407] on div "PTE academic - dipina Time Remaining 00 : 09 : 09 13 of 18 In the text below so…" at bounding box center [528, 297] width 941 height 594
drag, startPoint x: 956, startPoint y: 575, endPoint x: 740, endPoint y: 494, distance: 230.4
click at [860, 489] on div "PTE academic - dipina Time Remaining 00 : 09 : 08 13 of 18 In the text below so…" at bounding box center [528, 297] width 941 height 594
click at [976, 489] on button "Next" at bounding box center [959, 578] width 66 height 20
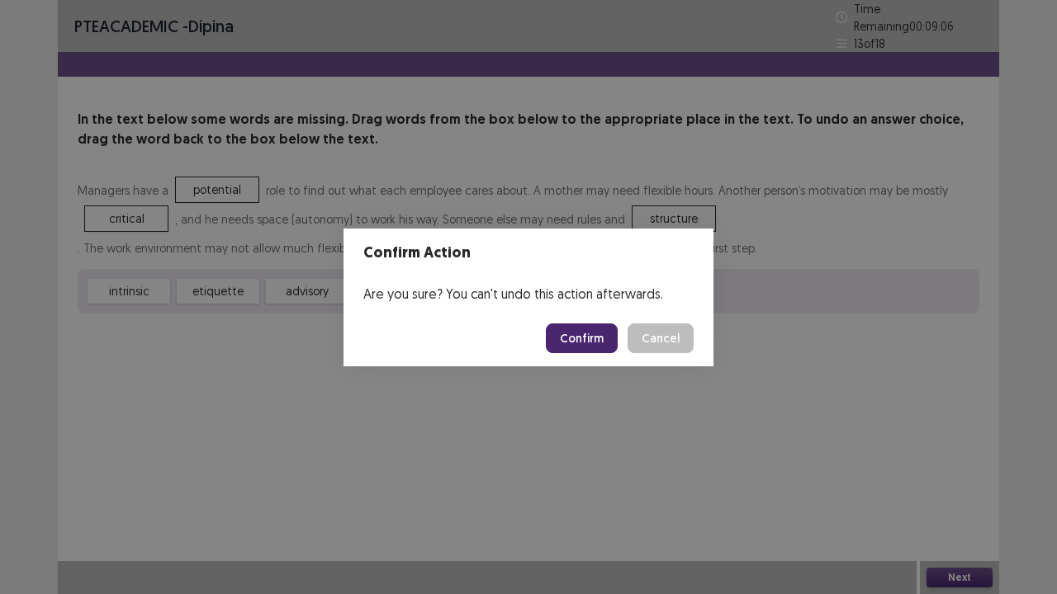
click at [596, 329] on button "Confirm" at bounding box center [582, 339] width 72 height 30
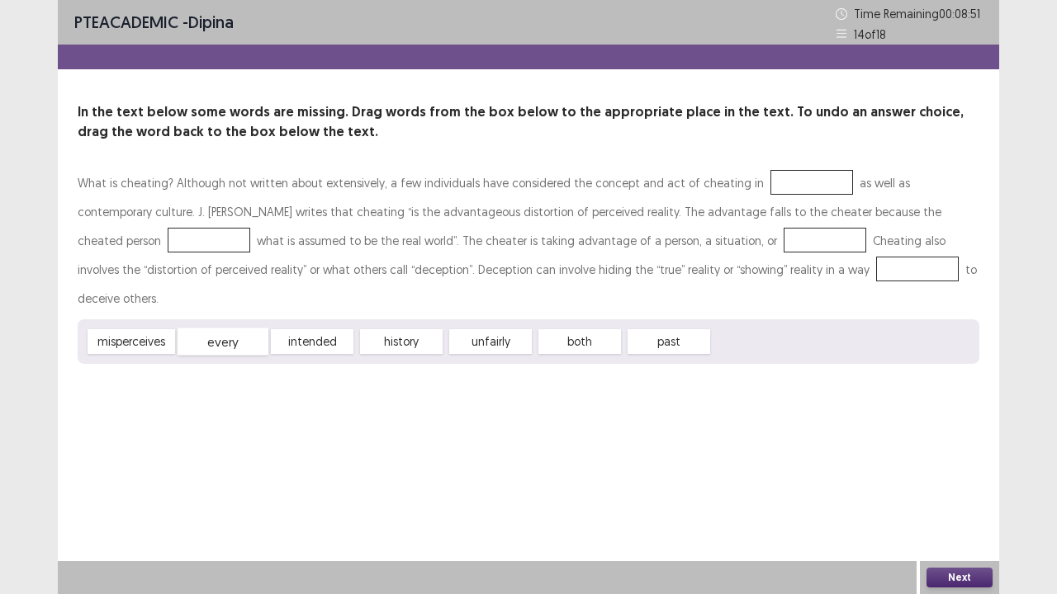
click at [238, 329] on span "every" at bounding box center [222, 342] width 91 height 27
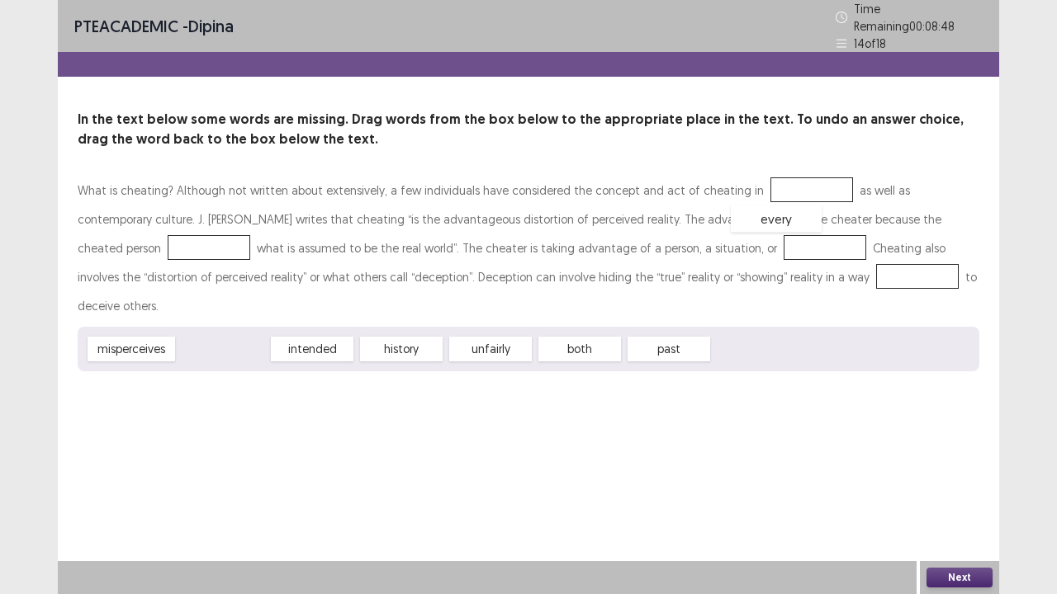
drag, startPoint x: 238, startPoint y: 312, endPoint x: 792, endPoint y: 181, distance: 569.2
drag, startPoint x: 244, startPoint y: 311, endPoint x: 144, endPoint y: 241, distance: 122.7
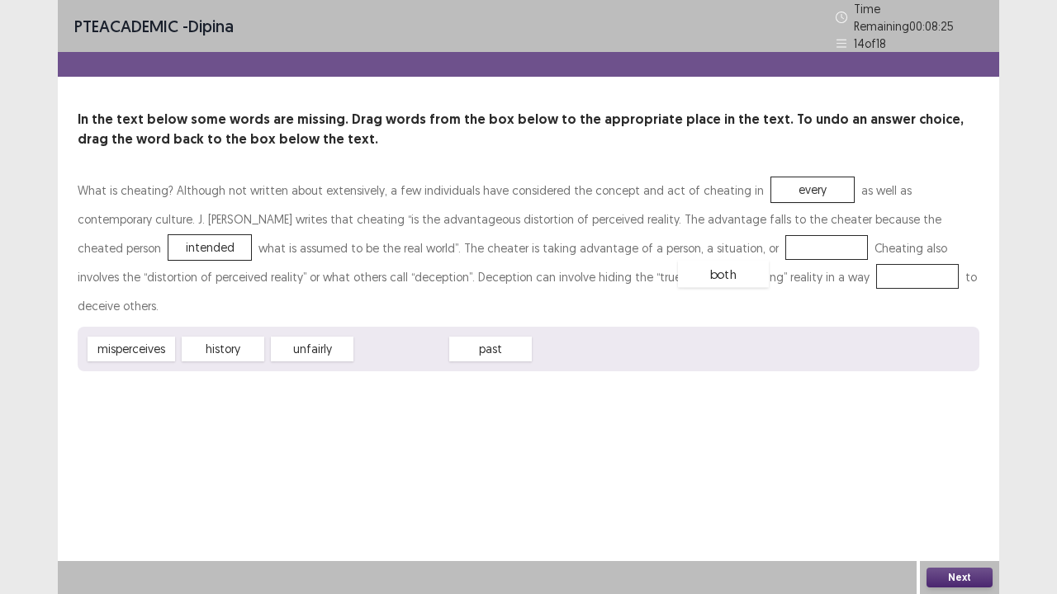
drag, startPoint x: 420, startPoint y: 313, endPoint x: 742, endPoint y: 238, distance: 330.6
drag, startPoint x: 211, startPoint y: 317, endPoint x: 762, endPoint y: 185, distance: 566.2
drag, startPoint x: 216, startPoint y: 314, endPoint x: 756, endPoint y: 273, distance: 541.3
click at [945, 489] on button "Next" at bounding box center [959, 578] width 66 height 20
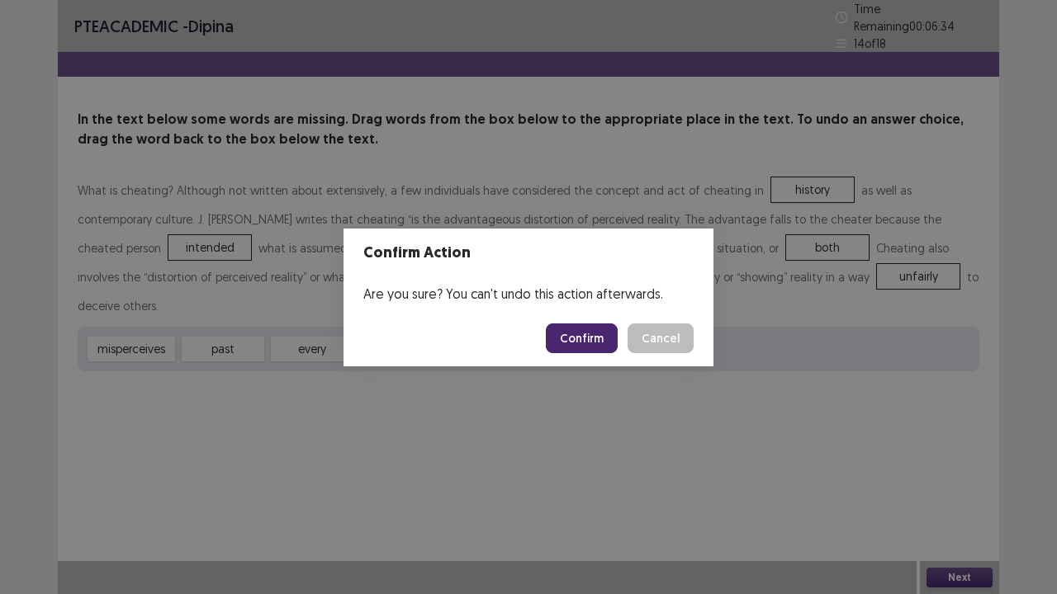
click at [589, 329] on button "Confirm" at bounding box center [582, 339] width 72 height 30
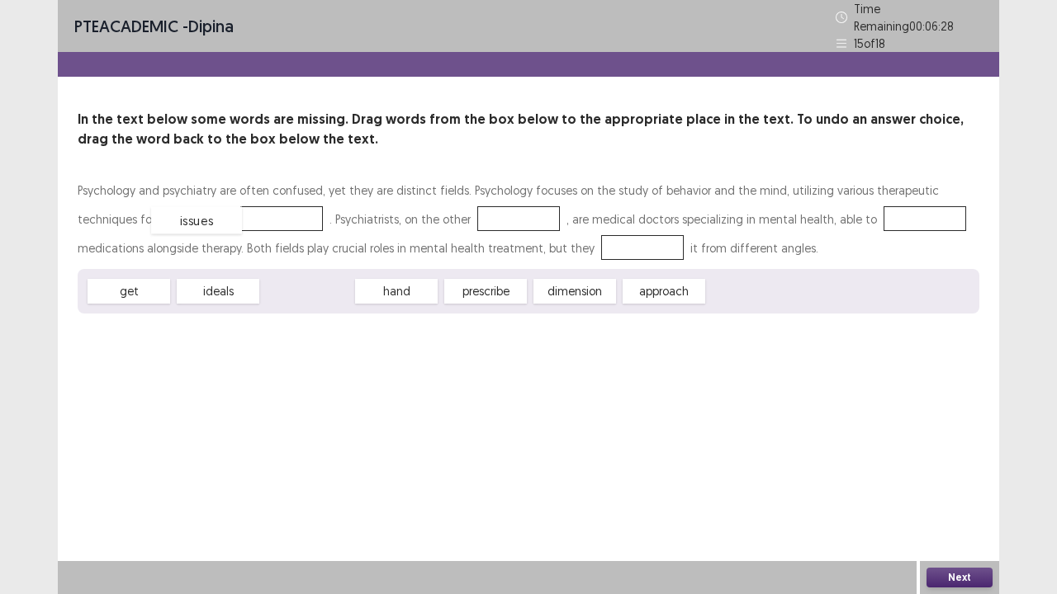
drag, startPoint x: 306, startPoint y: 289, endPoint x: 201, endPoint y: 216, distance: 128.2
drag, startPoint x: 320, startPoint y: 287, endPoint x: 451, endPoint y: 213, distance: 150.1
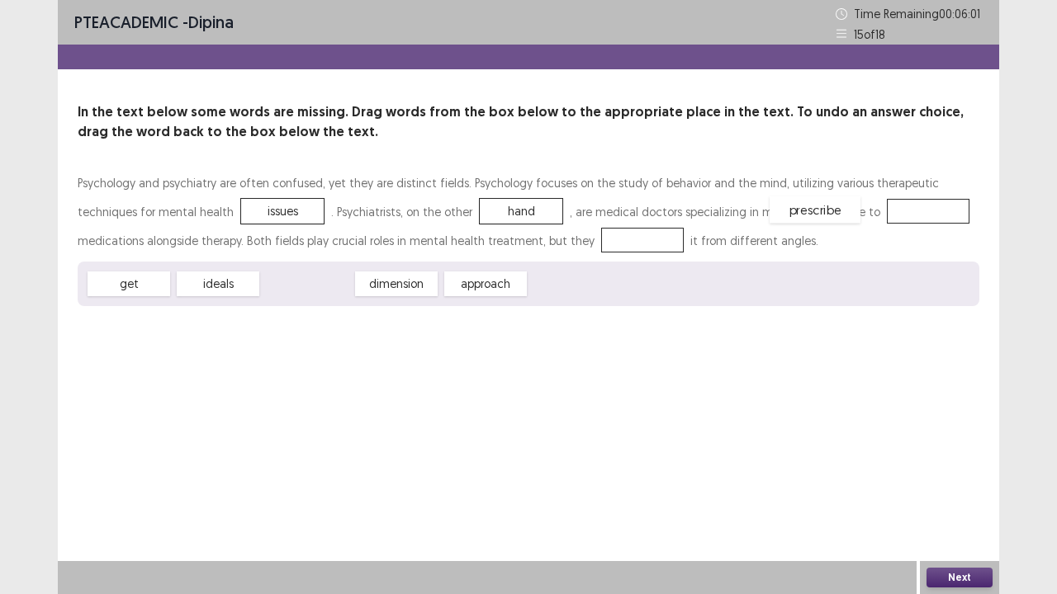
drag, startPoint x: 308, startPoint y: 289, endPoint x: 816, endPoint y: 215, distance: 513.1
drag, startPoint x: 137, startPoint y: 286, endPoint x: 555, endPoint y: 248, distance: 419.4
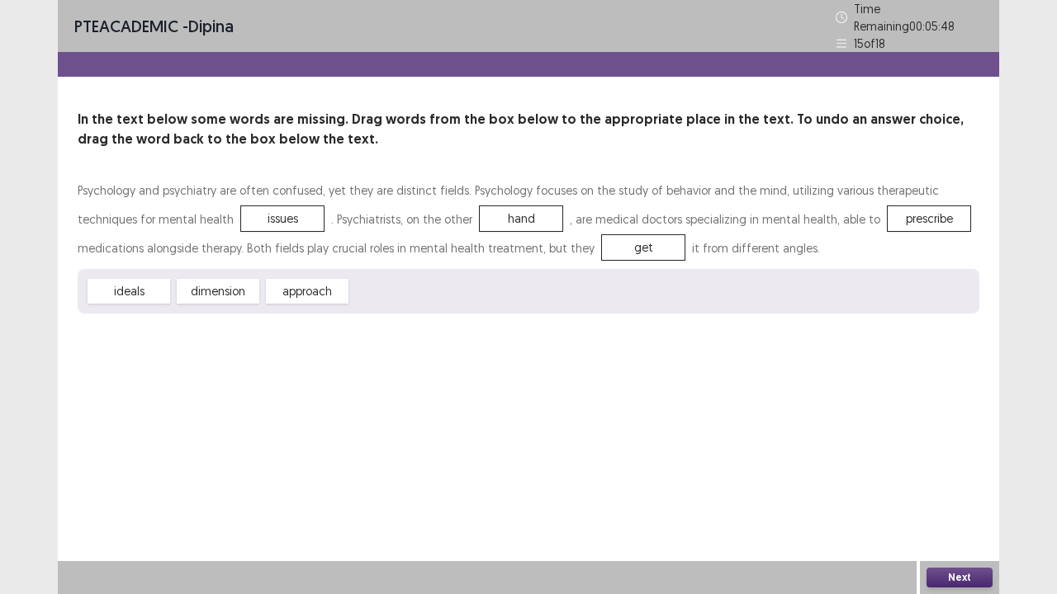
click at [948, 489] on button "Next" at bounding box center [959, 578] width 66 height 20
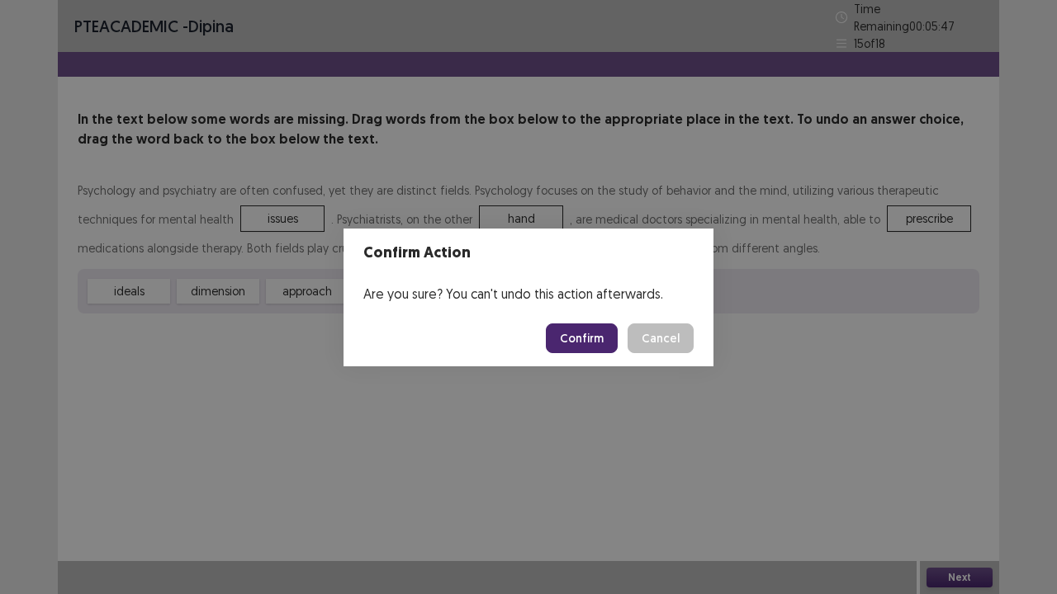
click at [598, 339] on button "Confirm" at bounding box center [582, 339] width 72 height 30
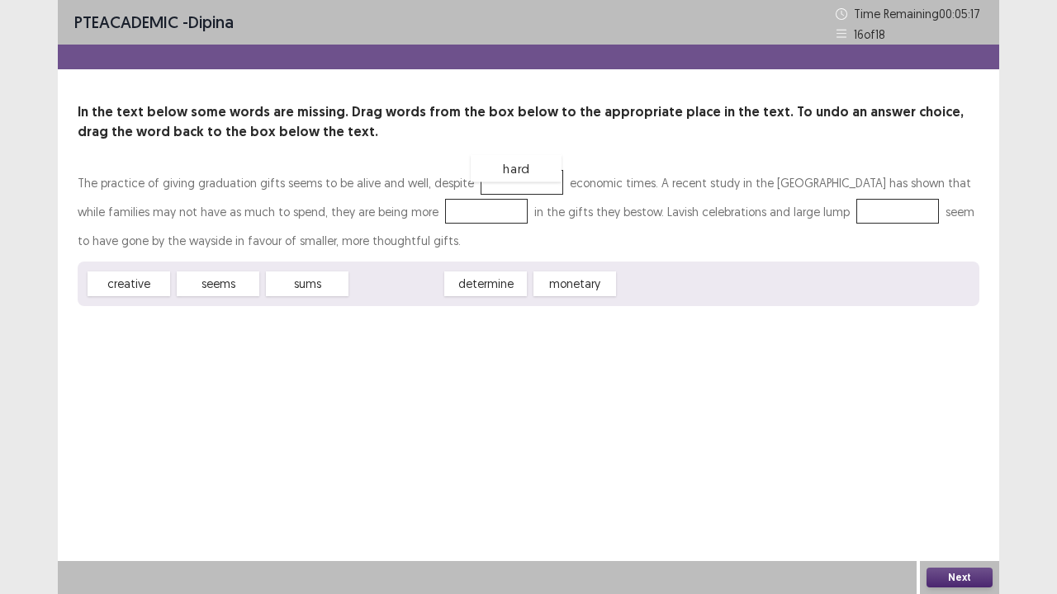
drag, startPoint x: 395, startPoint y: 279, endPoint x: 506, endPoint y: 169, distance: 156.4
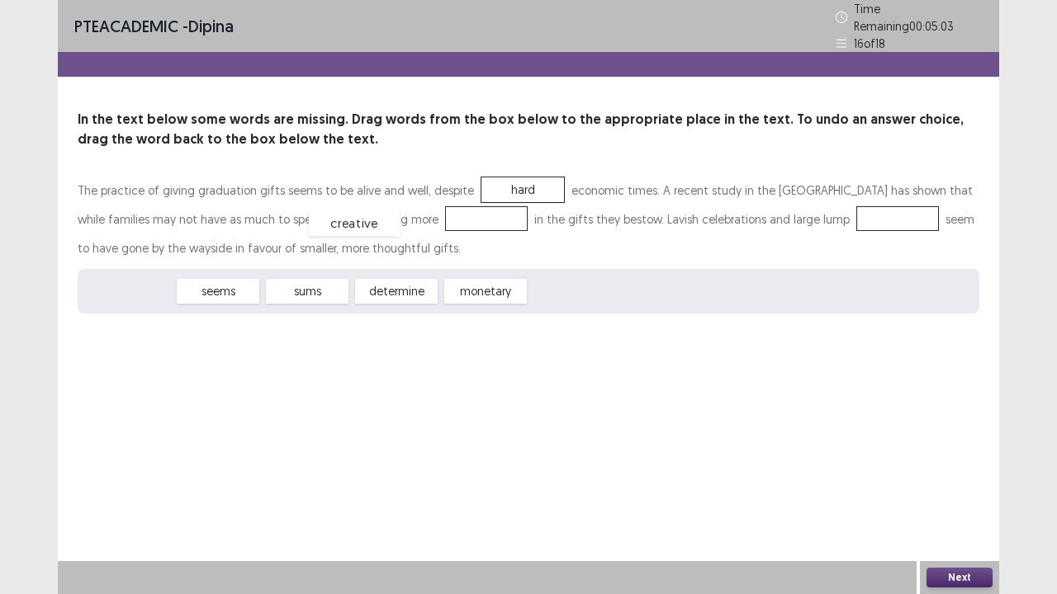
drag, startPoint x: 137, startPoint y: 282, endPoint x: 362, endPoint y: 214, distance: 235.5
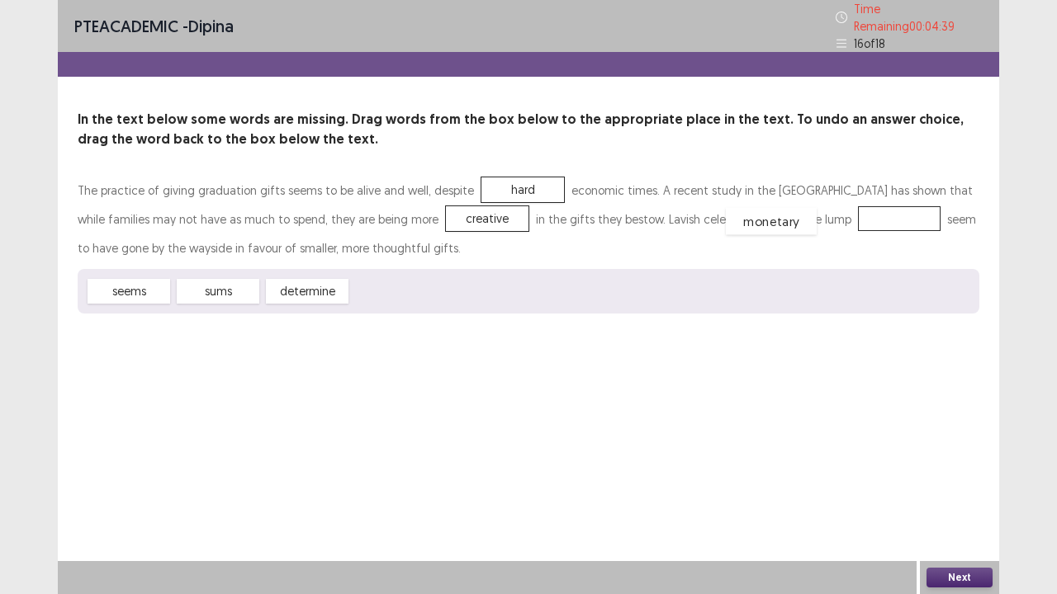
drag, startPoint x: 391, startPoint y: 287, endPoint x: 766, endPoint y: 217, distance: 381.3
click at [962, 489] on button "Next" at bounding box center [959, 578] width 66 height 20
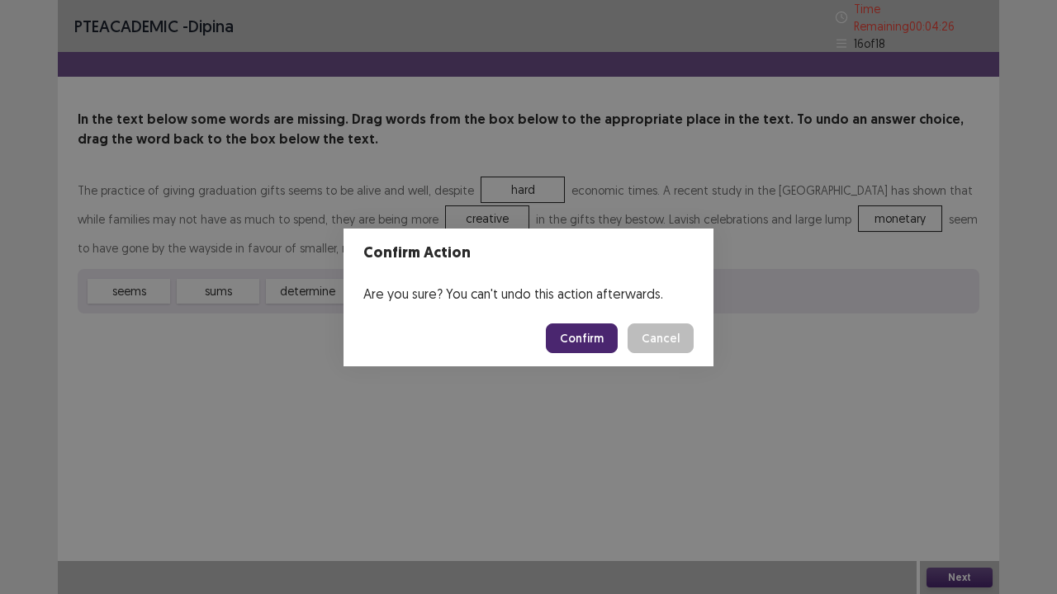
click at [586, 337] on button "Confirm" at bounding box center [582, 339] width 72 height 30
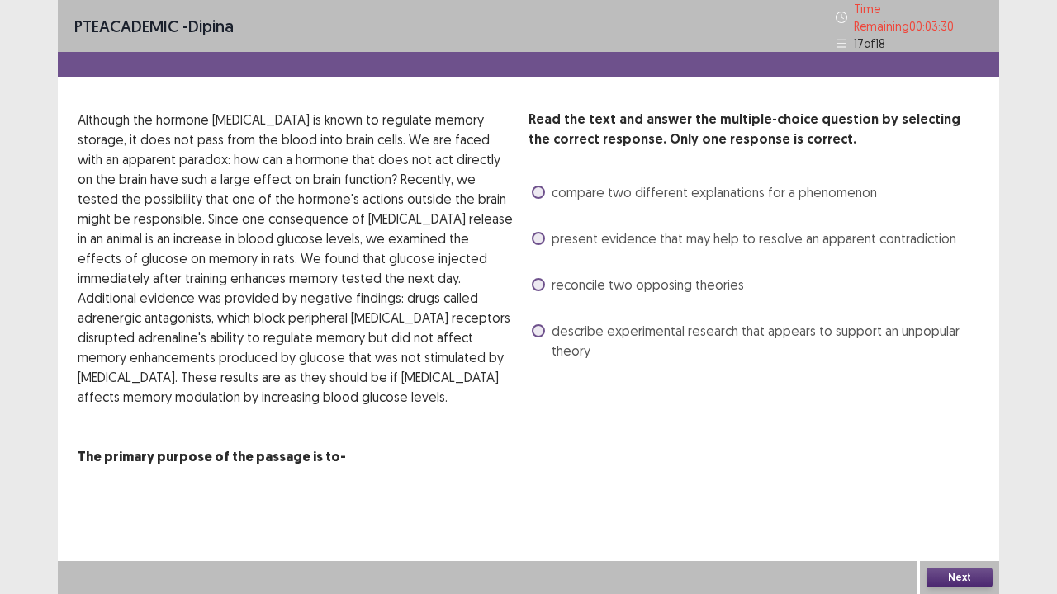
click at [807, 239] on span "present evidence that may help to resolve an apparent contradiction" at bounding box center [753, 239] width 404 height 20
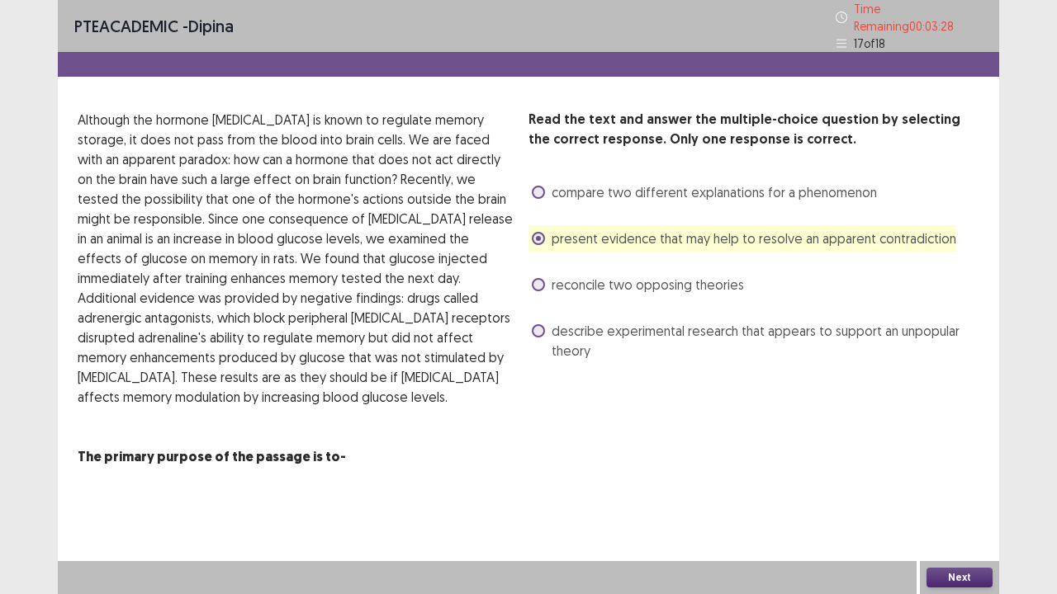
click at [949, 489] on button "Next" at bounding box center [959, 578] width 66 height 20
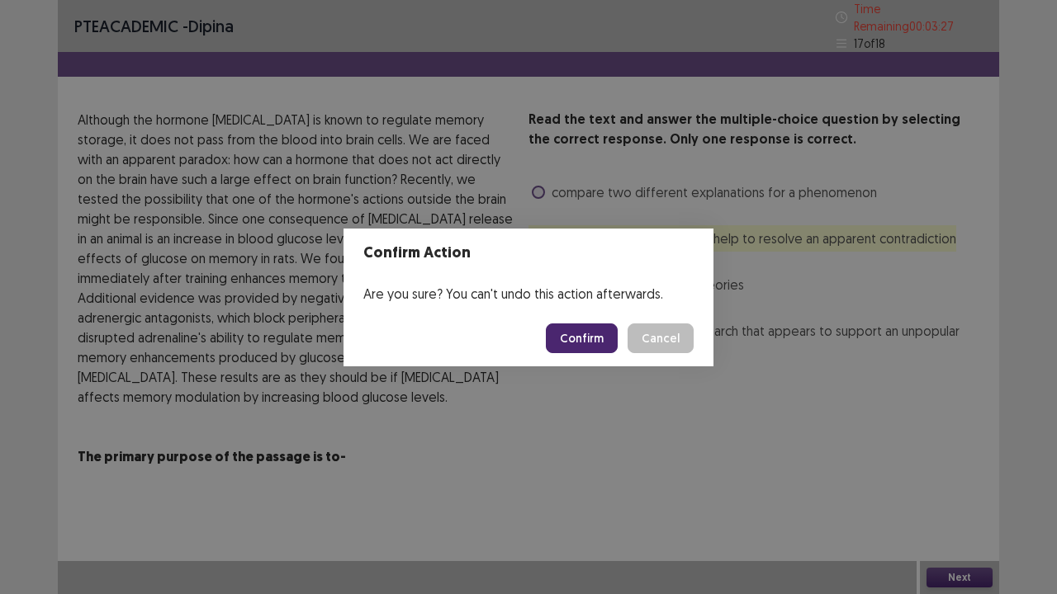
click at [596, 333] on button "Confirm" at bounding box center [582, 339] width 72 height 30
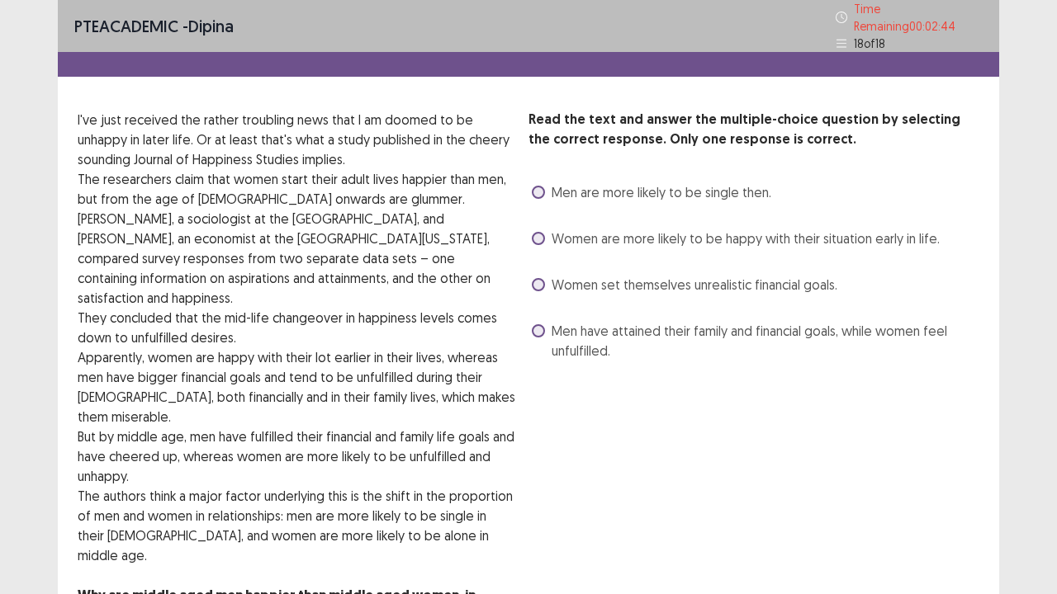
click at [830, 235] on span "Women are more likely to be happy with their situation early in life." at bounding box center [745, 239] width 388 height 20
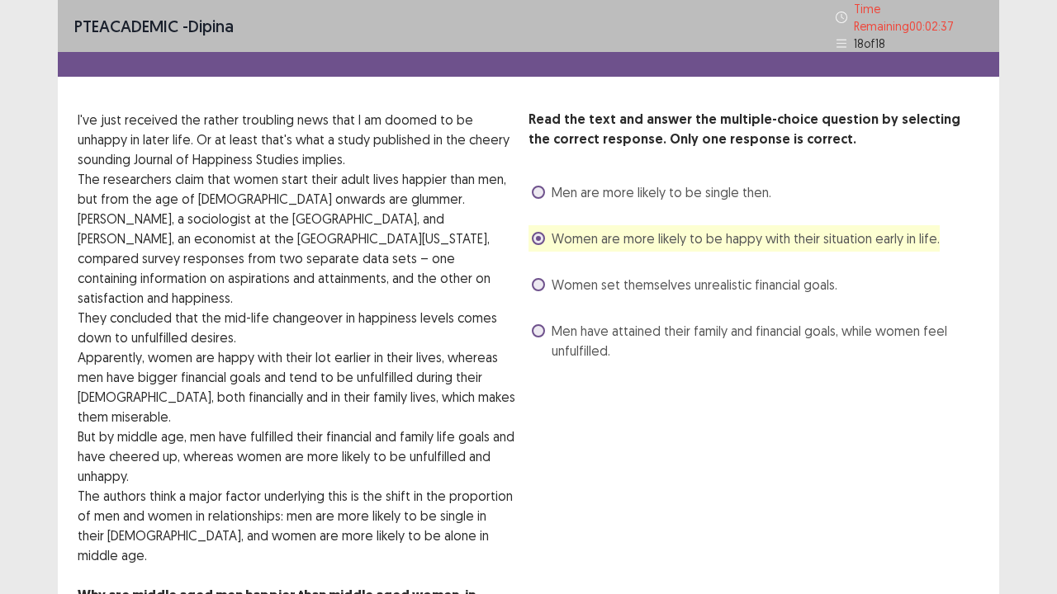
click at [622, 341] on span "Men have attained their family and financial goals, while women feel unfulfille…" at bounding box center [765, 341] width 428 height 40
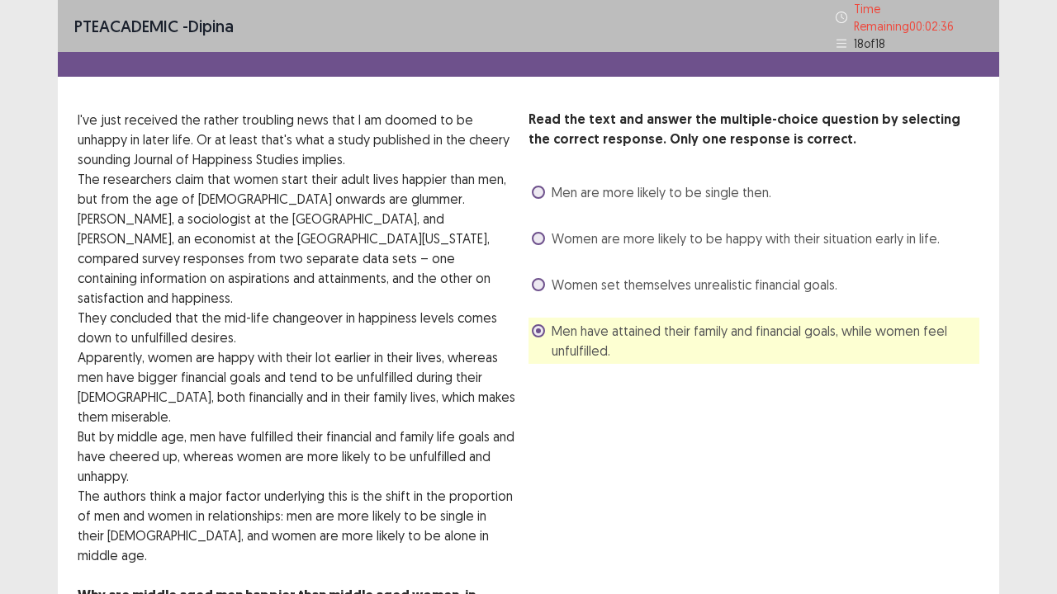
click at [658, 237] on span "Women are more likely to be happy with their situation early in life." at bounding box center [745, 239] width 388 height 20
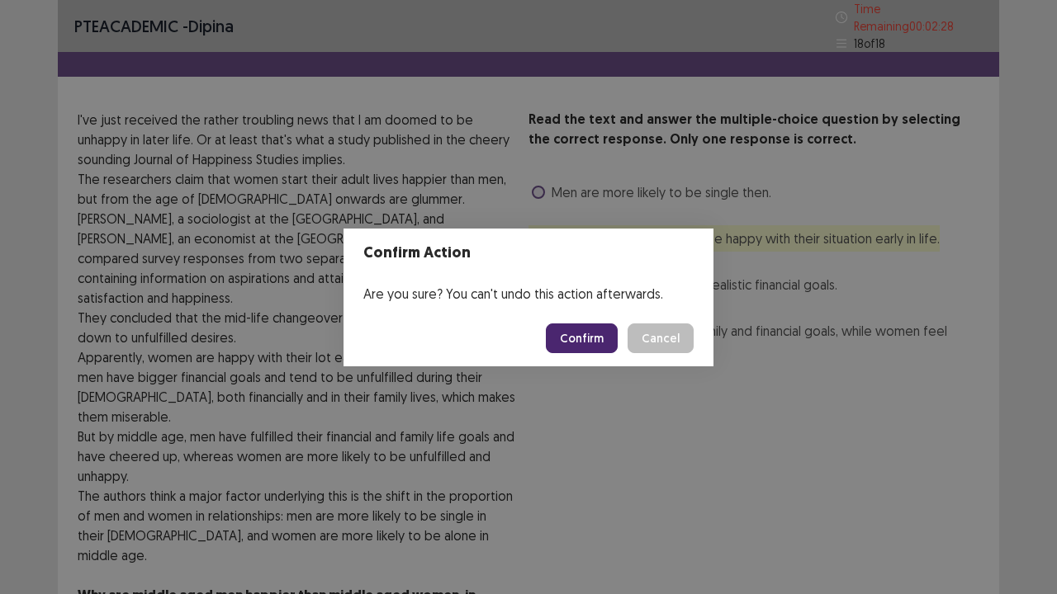
click at [601, 332] on button "Confirm" at bounding box center [582, 339] width 72 height 30
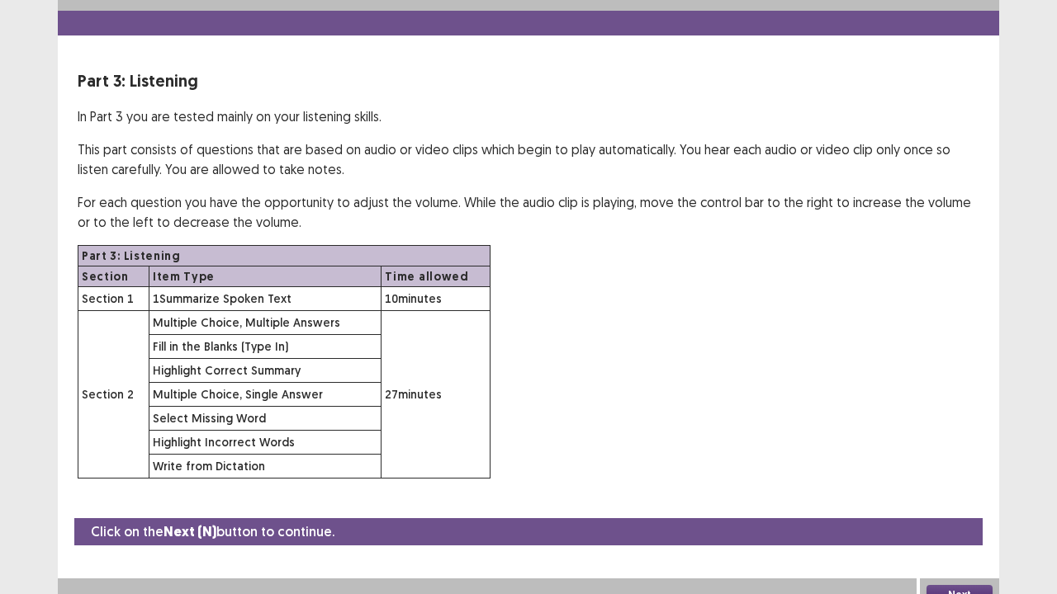
scroll to position [48, 0]
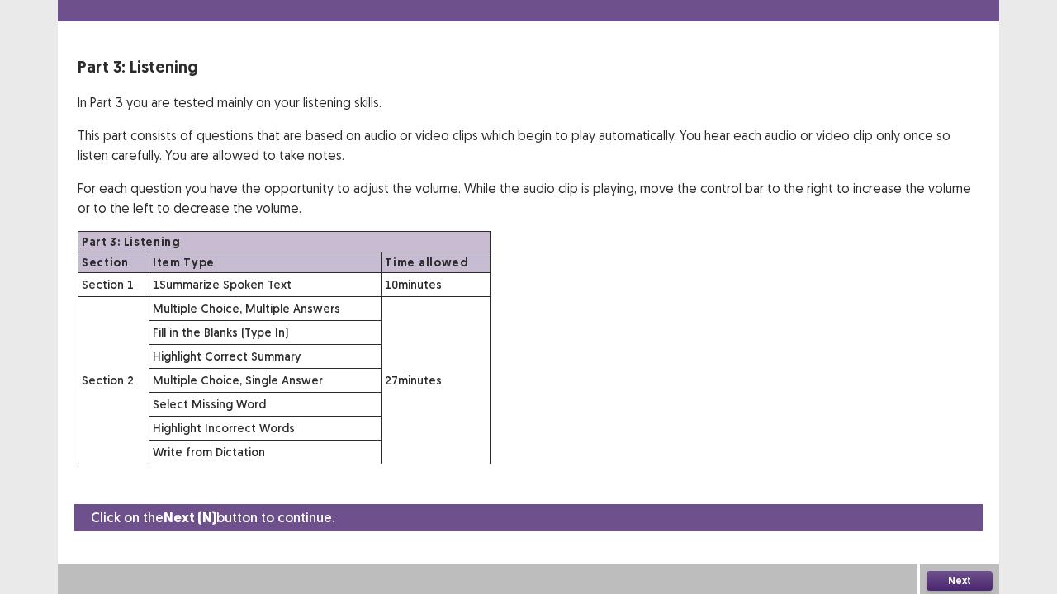
click at [945, 489] on button "Next" at bounding box center [959, 581] width 66 height 20
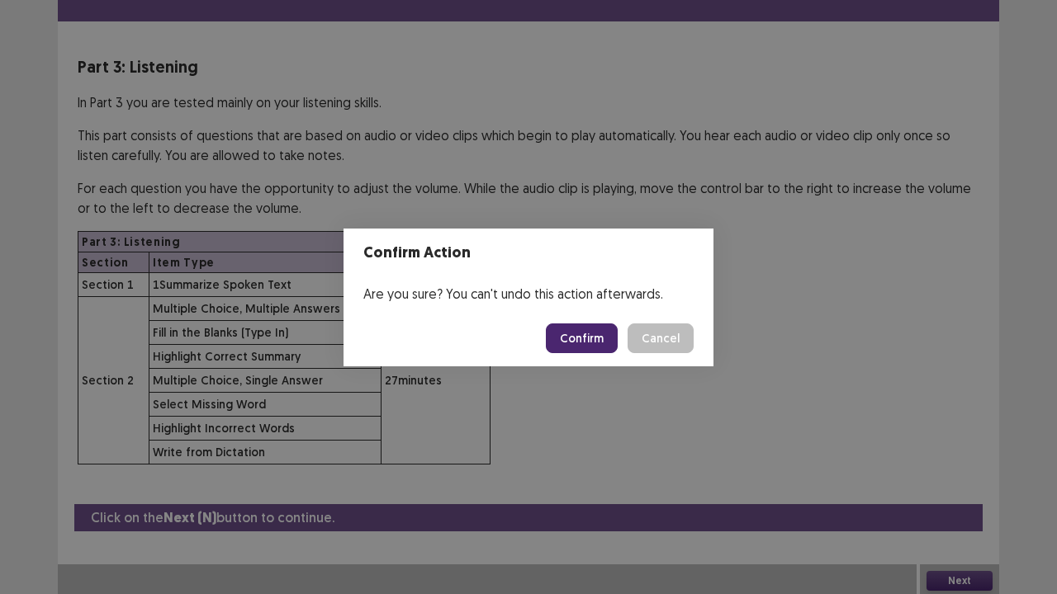
click at [587, 332] on button "Confirm" at bounding box center [582, 339] width 72 height 30
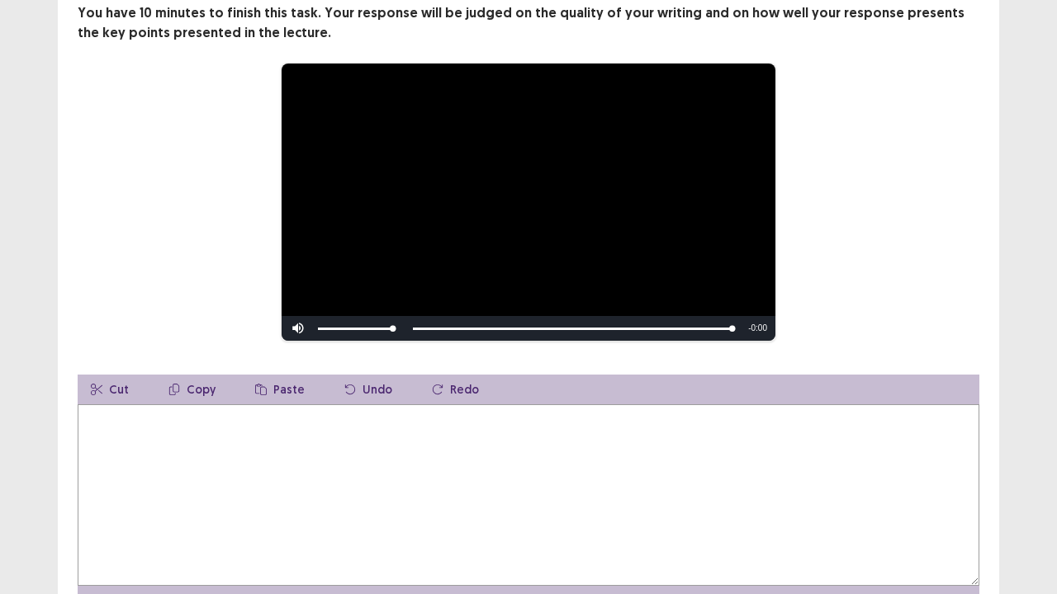
scroll to position [226, 0]
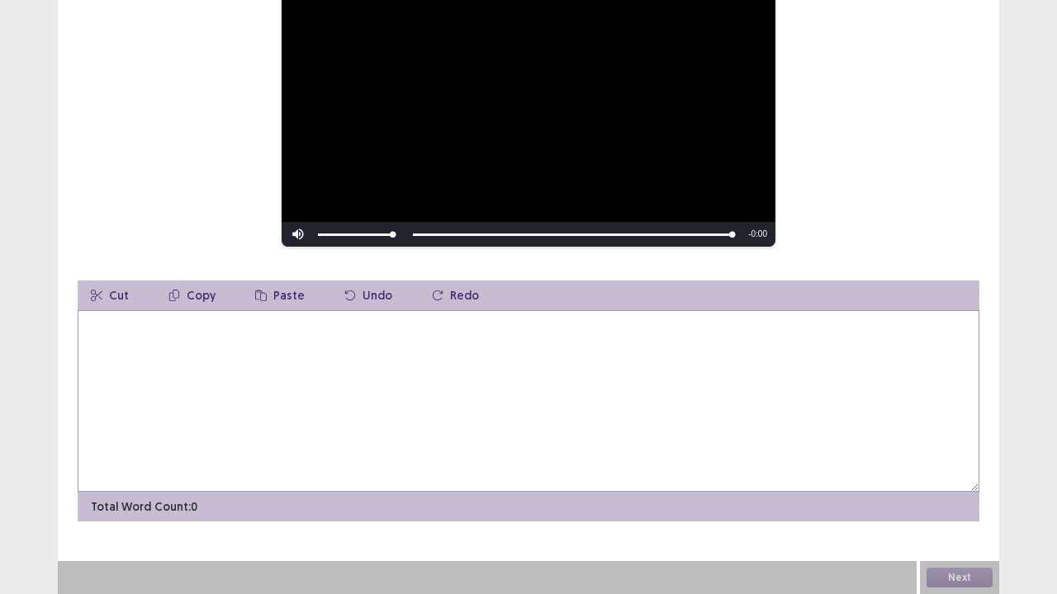
drag, startPoint x: 120, startPoint y: 361, endPoint x: 192, endPoint y: 381, distance: 74.5
click at [131, 368] on textarea at bounding box center [528, 401] width 901 height 182
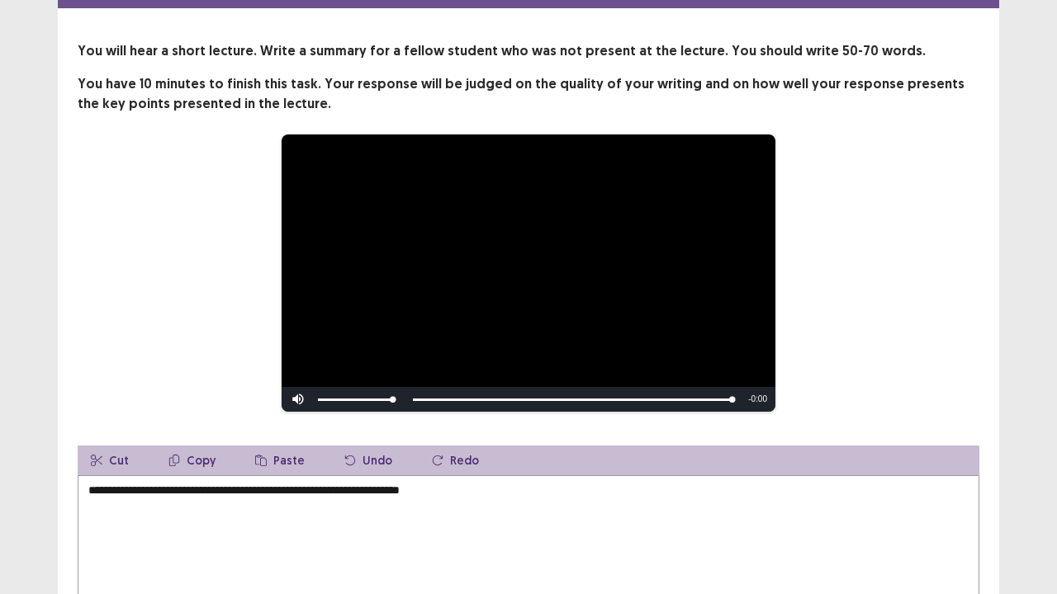
scroll to position [165, 0]
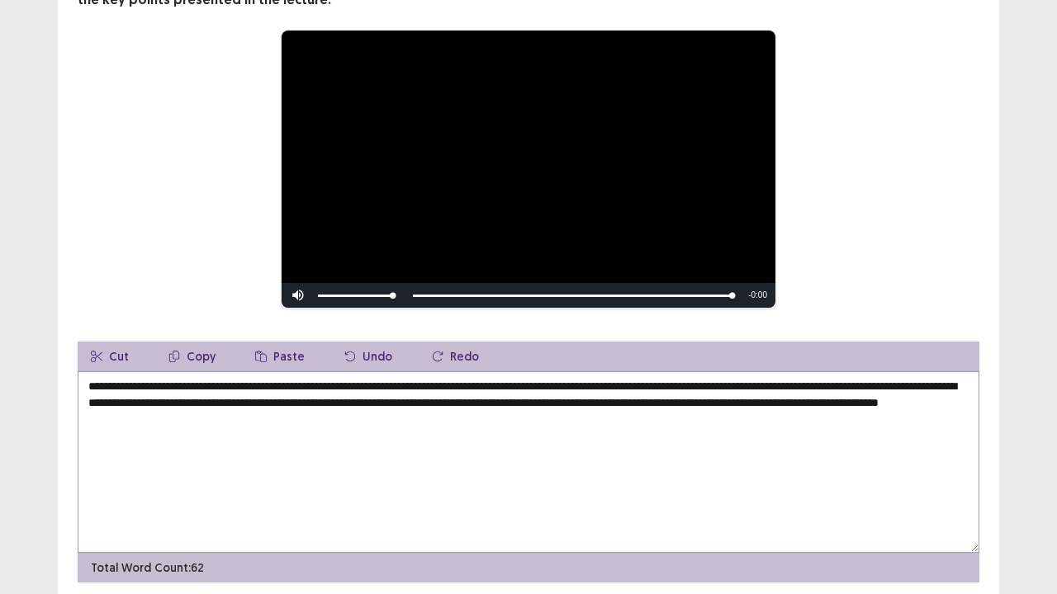
click at [275, 416] on textarea "**********" at bounding box center [528, 462] width 901 height 182
click at [325, 418] on textarea "**********" at bounding box center [528, 462] width 901 height 182
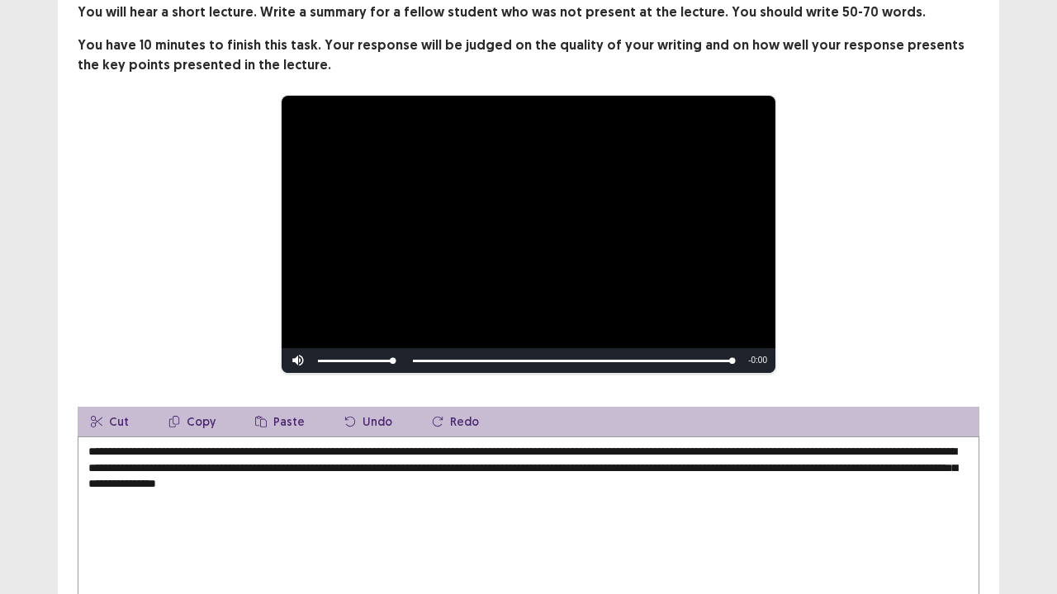
scroll to position [226, 0]
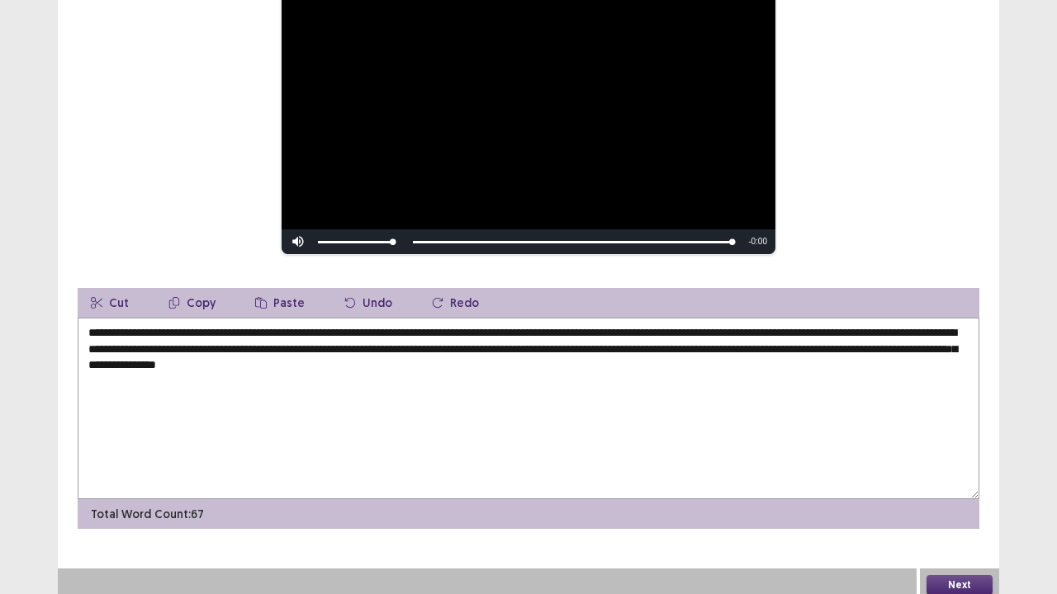
type textarea "**********"
click at [958, 489] on button "Next" at bounding box center [959, 585] width 66 height 20
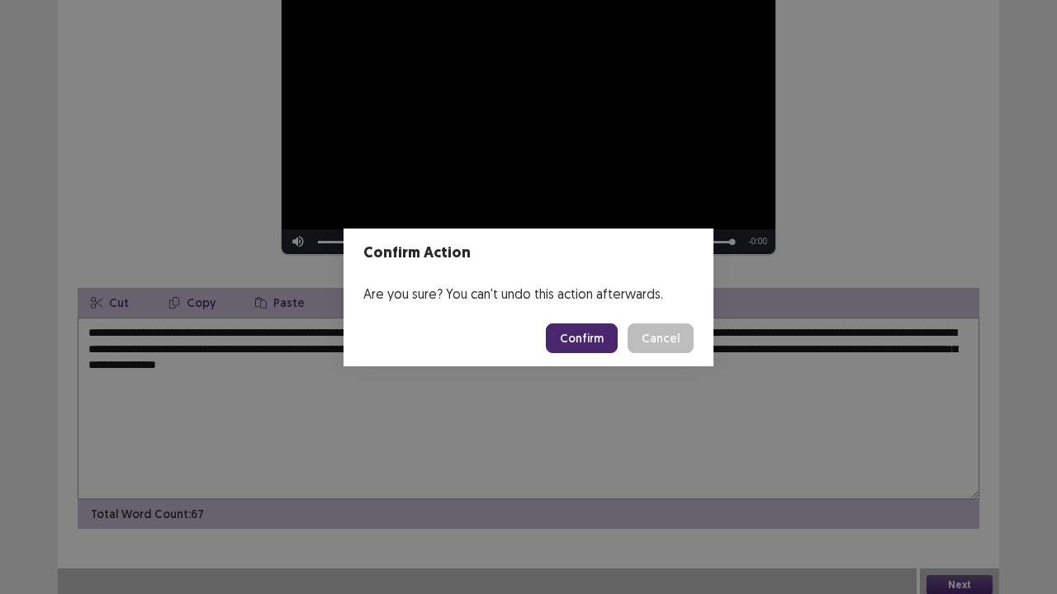
click at [581, 329] on button "Confirm" at bounding box center [582, 339] width 72 height 30
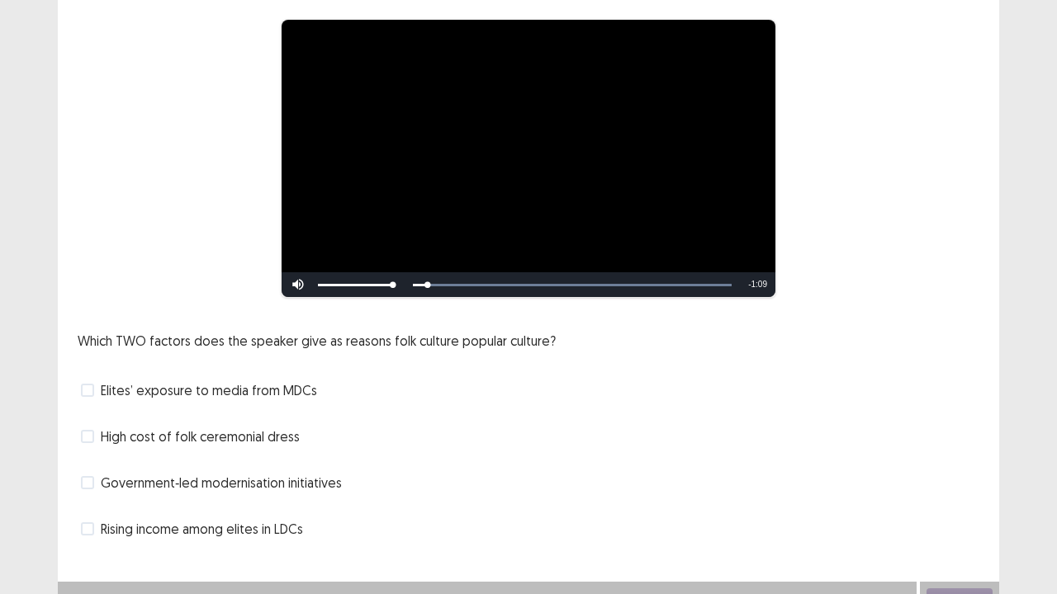
scroll to position [150, 0]
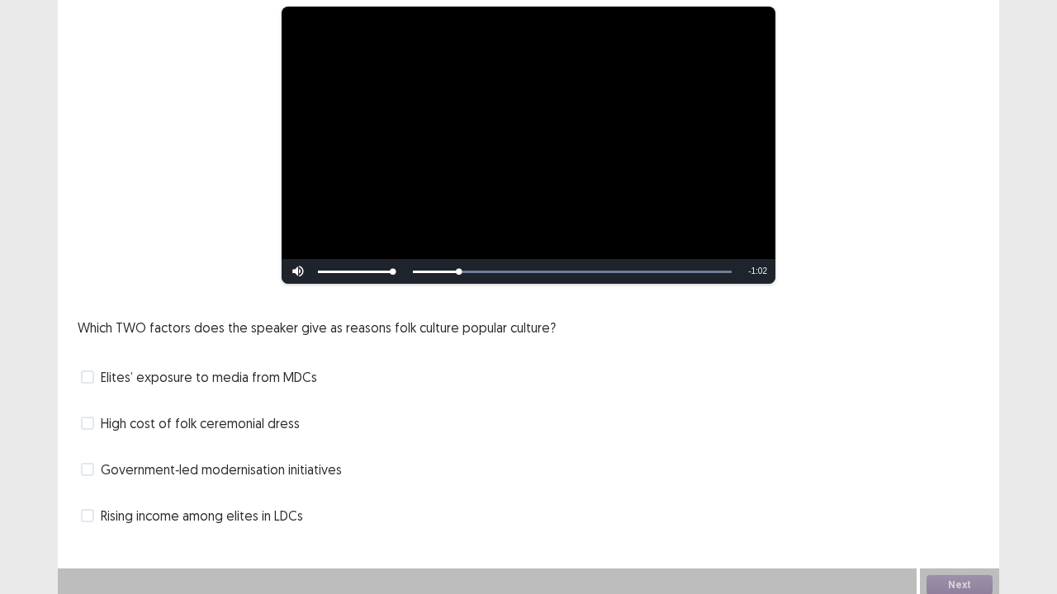
click at [262, 376] on span "Elites’ exposure to media from MDCs" at bounding box center [209, 377] width 216 height 20
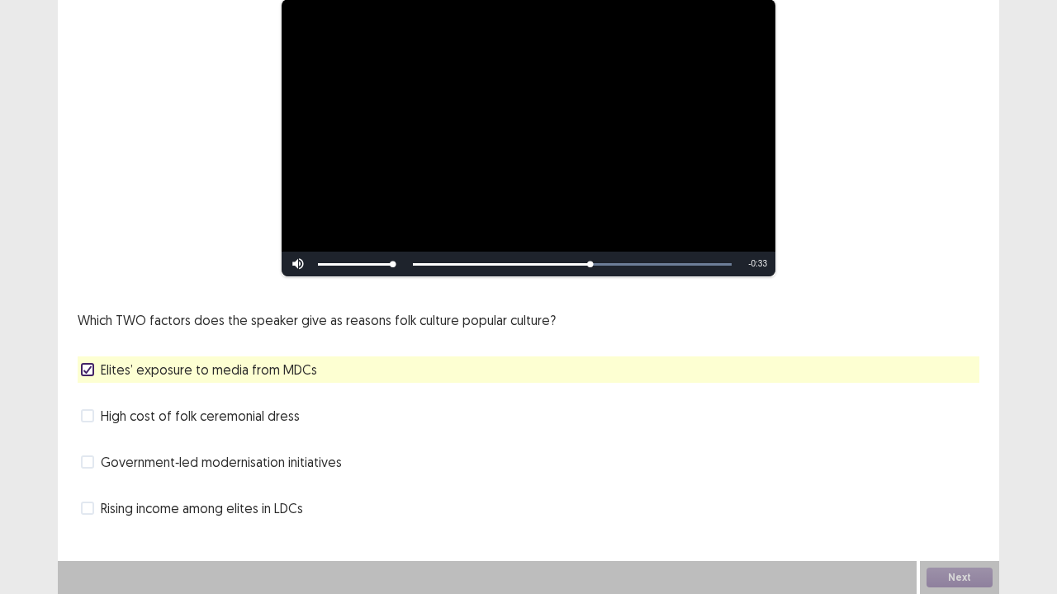
click at [144, 489] on span "Rising income among elites in LDCs" at bounding box center [202, 509] width 202 height 20
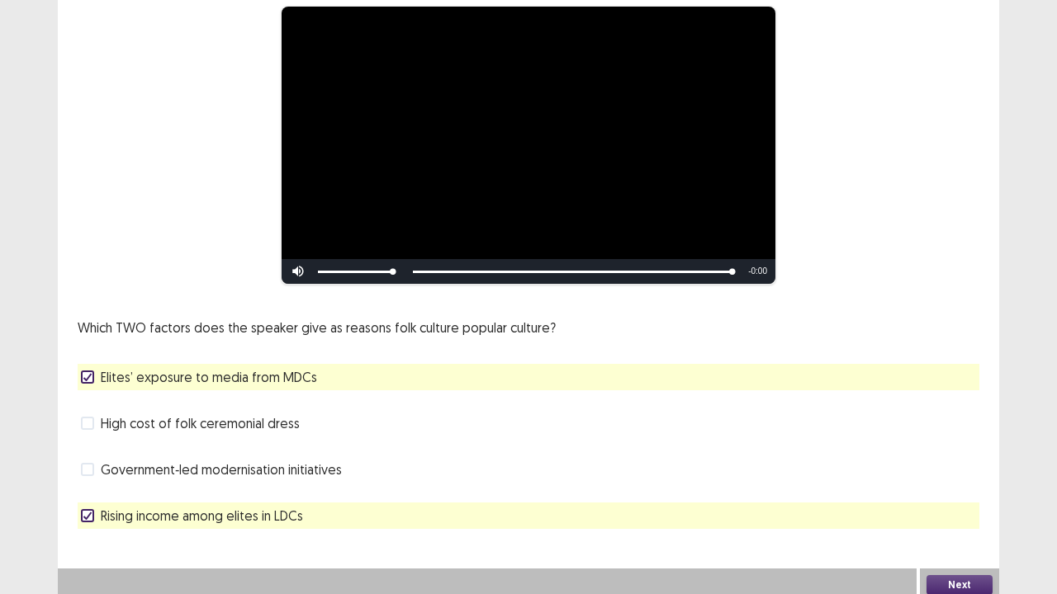
click at [954, 489] on button "Next" at bounding box center [959, 585] width 66 height 20
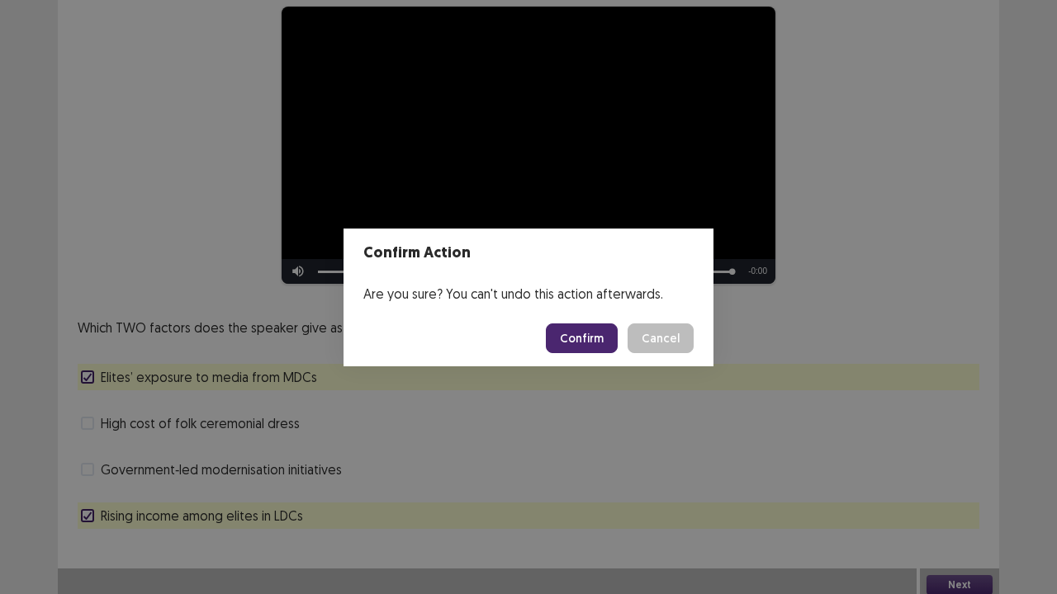
click at [589, 342] on button "Confirm" at bounding box center [582, 339] width 72 height 30
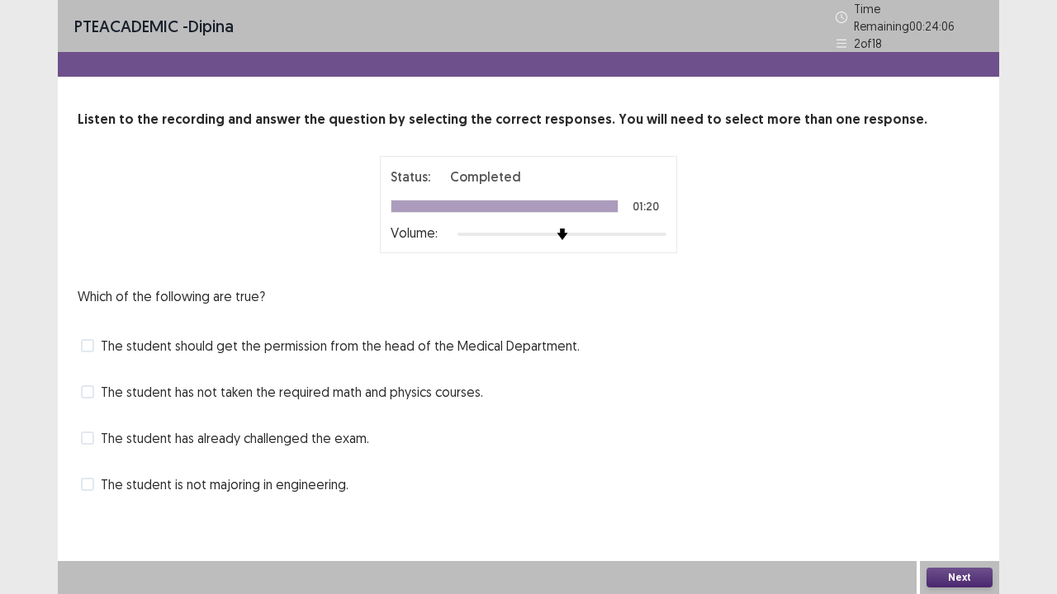
click at [297, 428] on span "The student has already challenged the exam." at bounding box center [235, 438] width 268 height 20
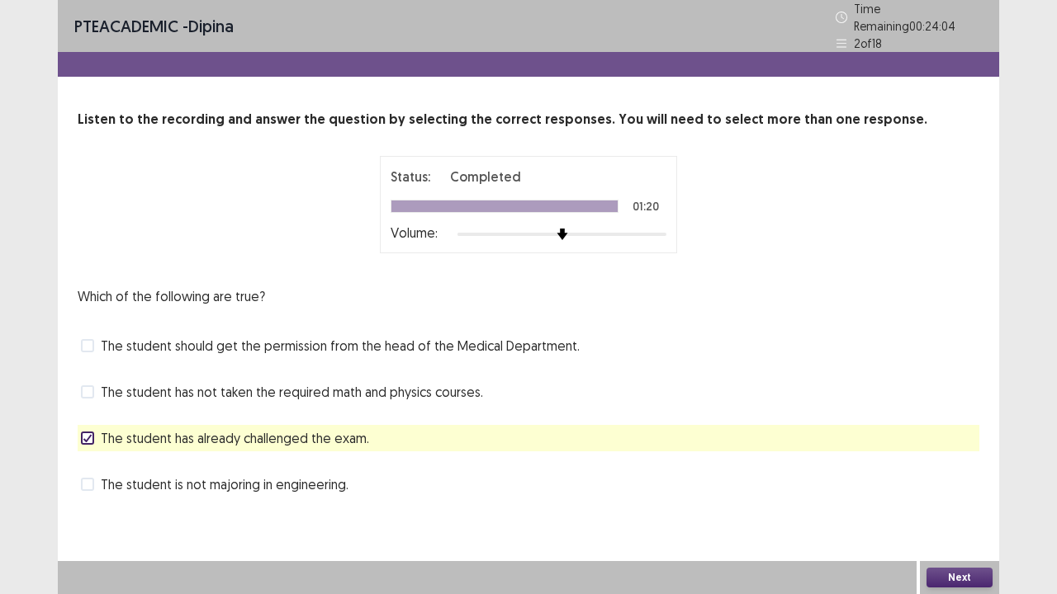
click at [943, 489] on button "Next" at bounding box center [959, 578] width 66 height 20
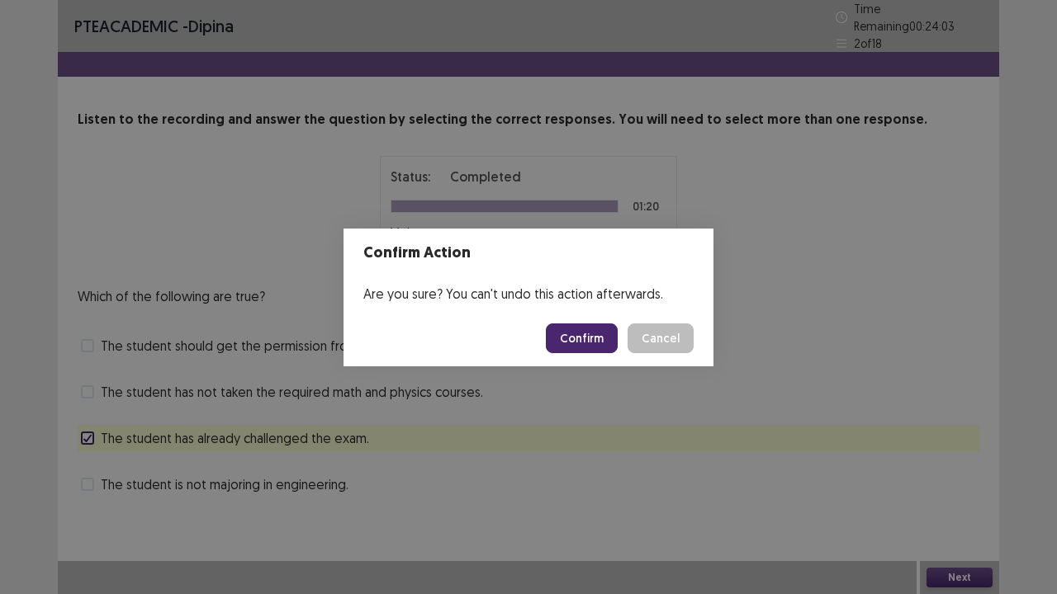
click at [573, 332] on button "Confirm" at bounding box center [582, 339] width 72 height 30
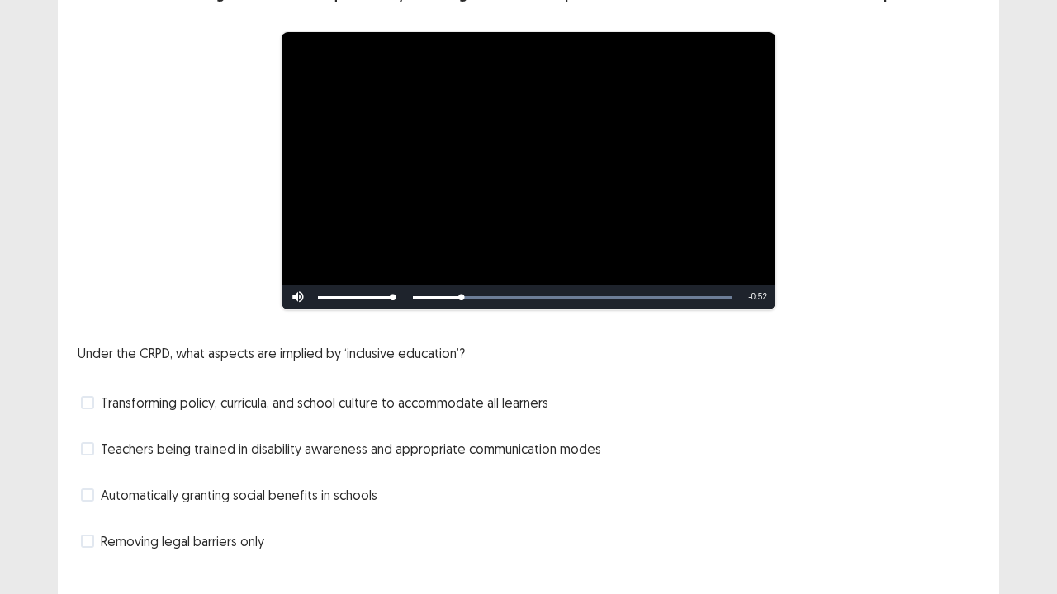
scroll to position [150, 0]
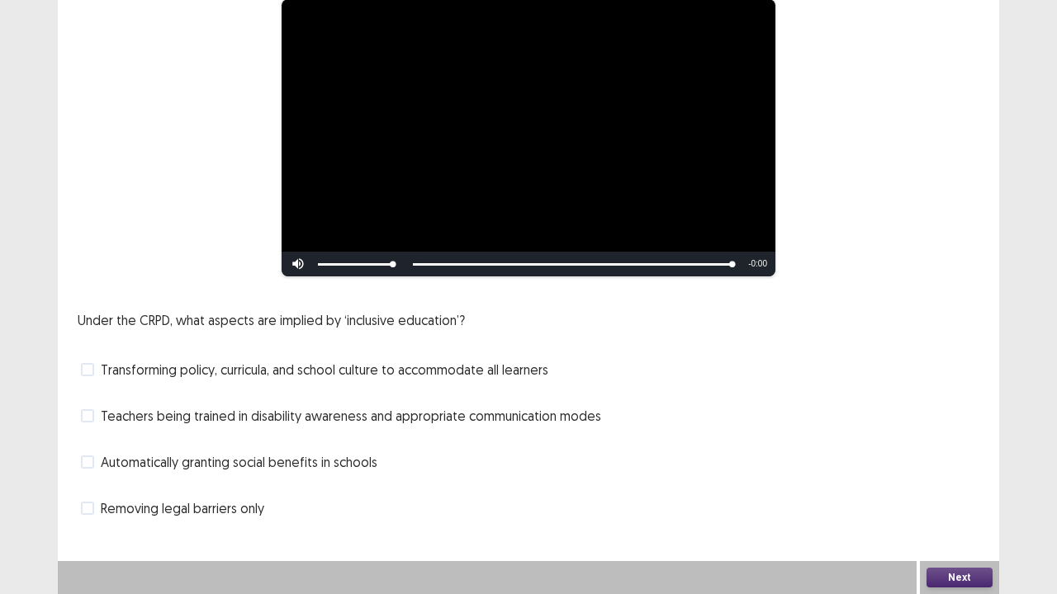
click at [424, 429] on div "Under the CRPD, what aspects are implied by ‘inclusive education’? Transforming…" at bounding box center [528, 415] width 901 height 211
click at [428, 424] on span "Teachers being trained in disability awareness and appropriate communication mo…" at bounding box center [351, 416] width 500 height 20
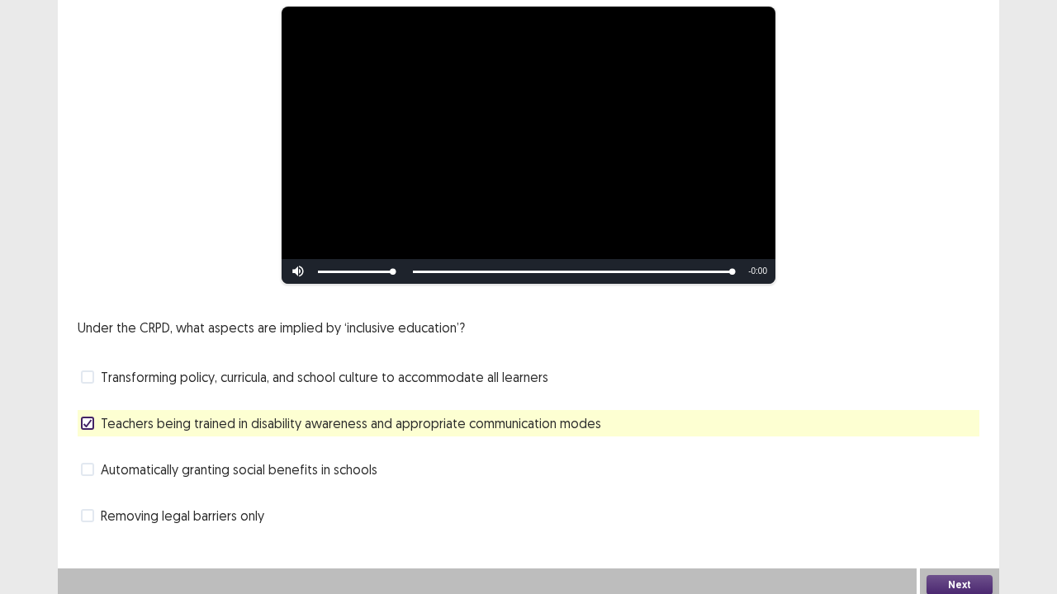
click at [970, 489] on button "Next" at bounding box center [959, 585] width 66 height 20
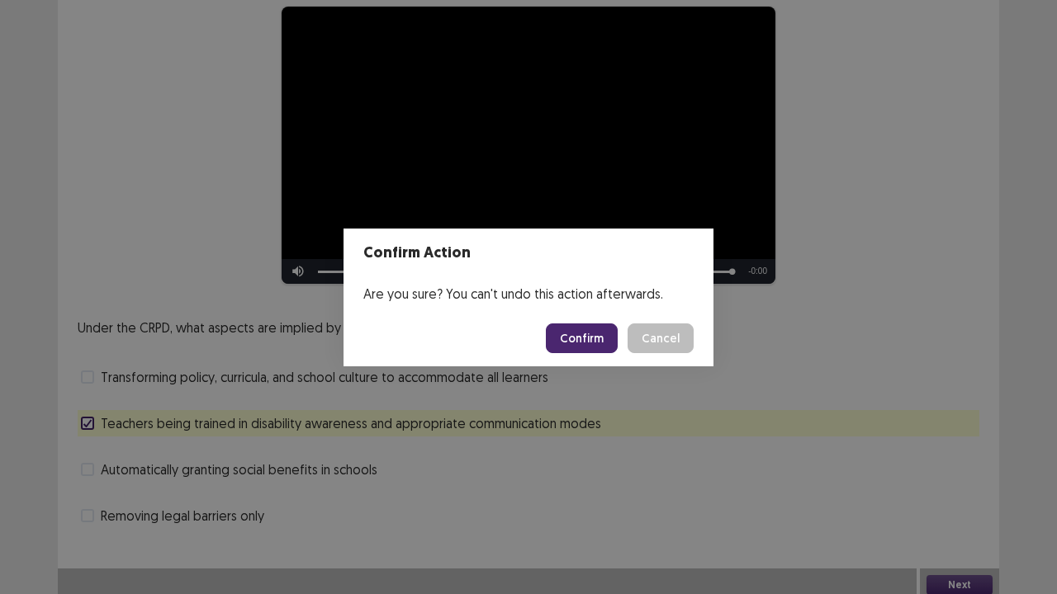
click at [569, 337] on button "Confirm" at bounding box center [582, 339] width 72 height 30
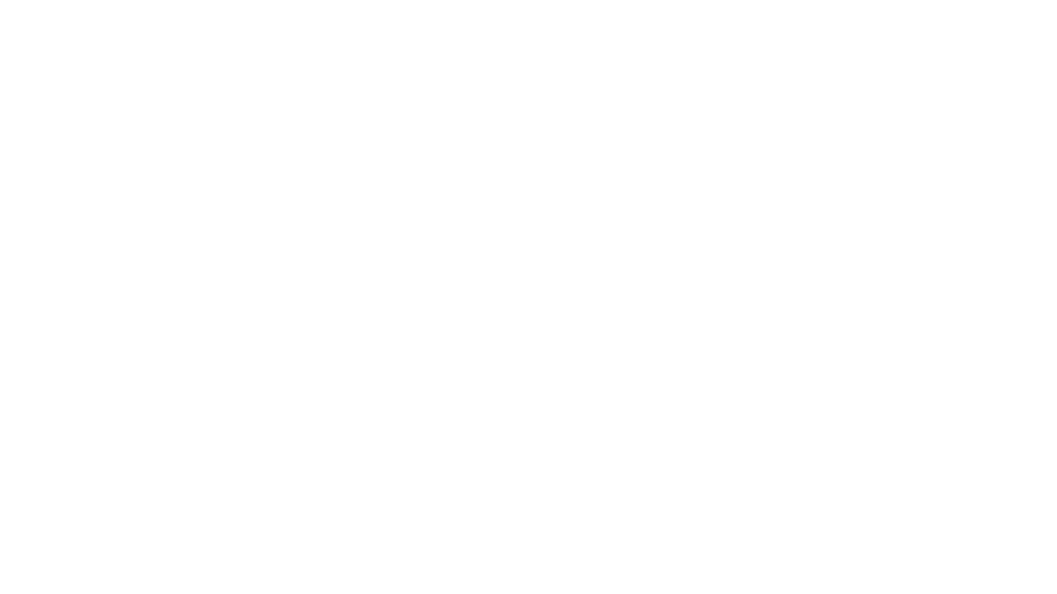
scroll to position [0, 0]
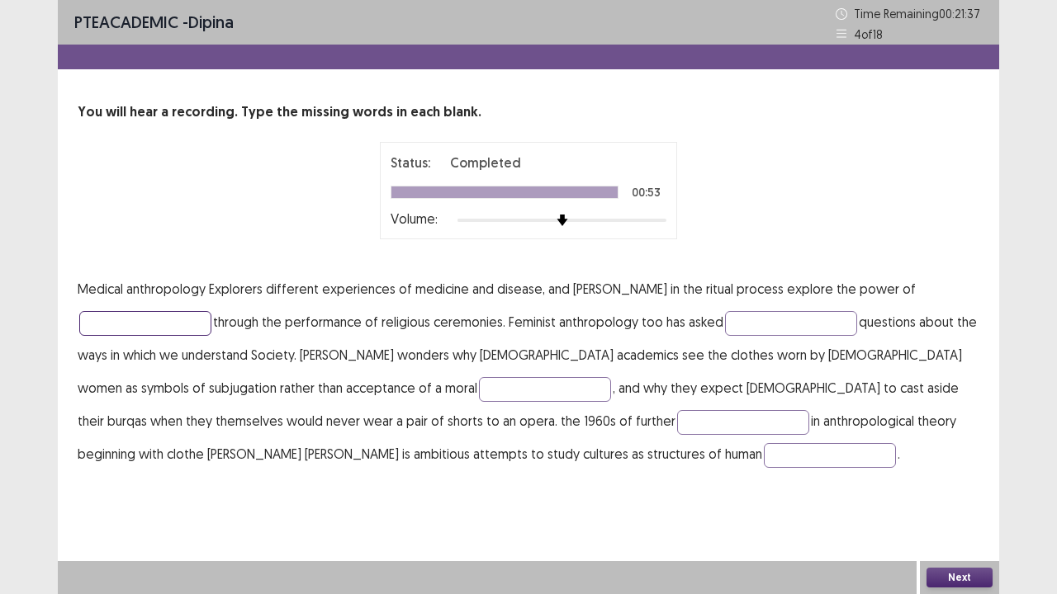
drag, startPoint x: 154, startPoint y: 331, endPoint x: 168, endPoint y: 314, distance: 22.3
click at [155, 331] on input "text" at bounding box center [145, 323] width 132 height 25
type input "*******"
click at [764, 456] on input "text" at bounding box center [830, 455] width 132 height 25
type input "********"
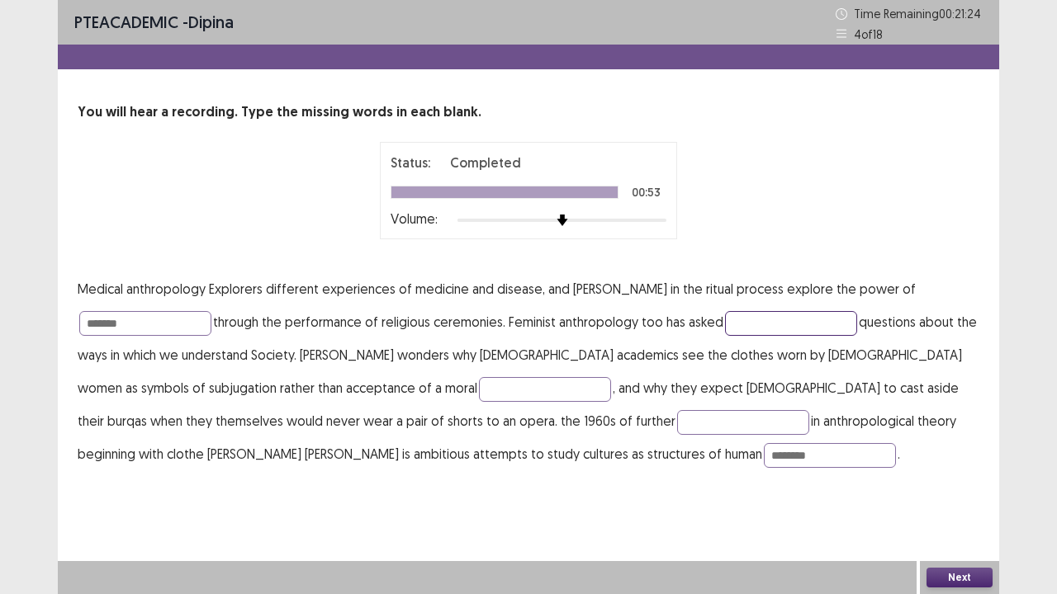
click at [736, 320] on input "text" at bounding box center [791, 323] width 132 height 25
type input "**********"
click at [479, 394] on input "text" at bounding box center [545, 389] width 132 height 25
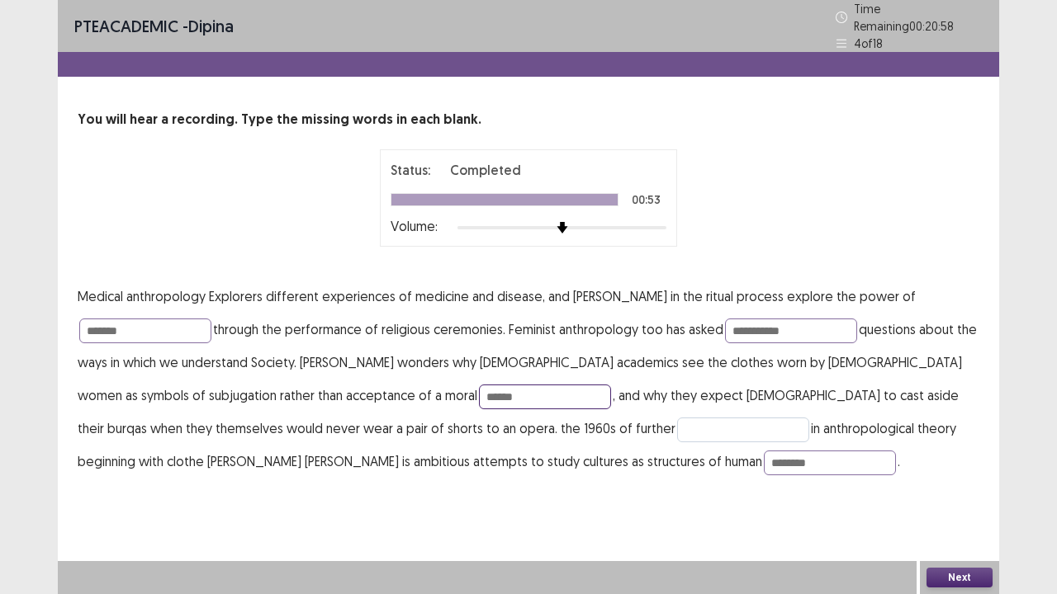
type input "******"
click at [677, 424] on input "text" at bounding box center [743, 430] width 132 height 25
type input "********"
click at [479, 386] on input "******" at bounding box center [545, 397] width 132 height 25
type input "*******"
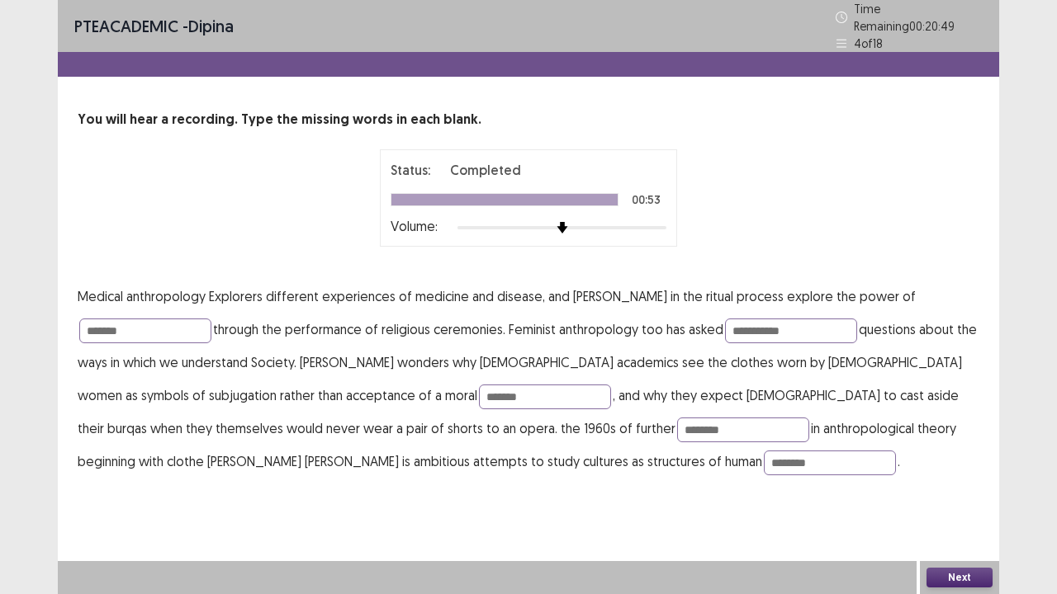
click at [962, 489] on button "Next" at bounding box center [959, 578] width 66 height 20
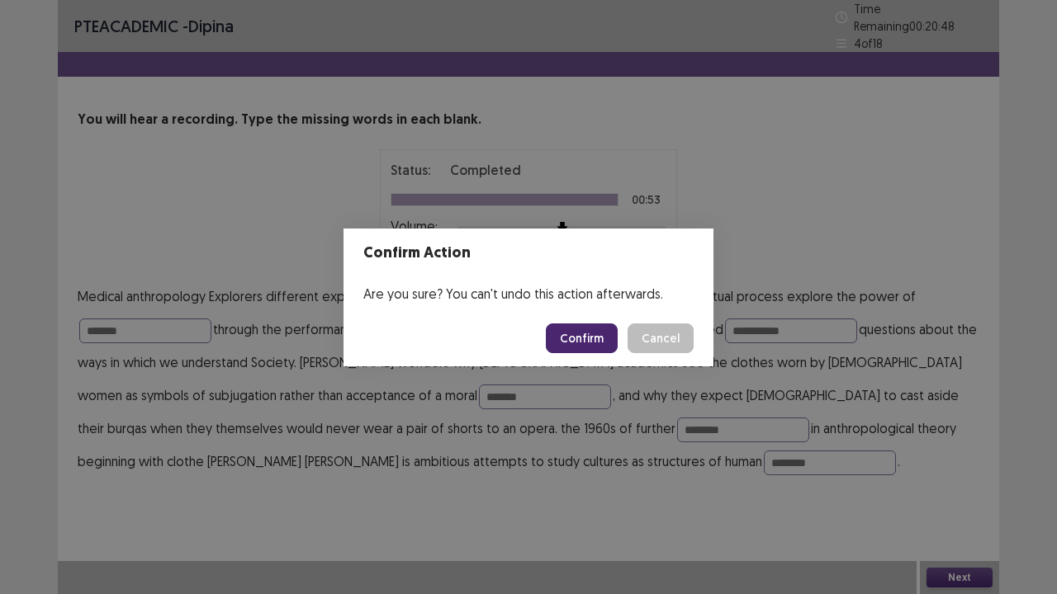
click at [586, 339] on button "Confirm" at bounding box center [582, 339] width 72 height 30
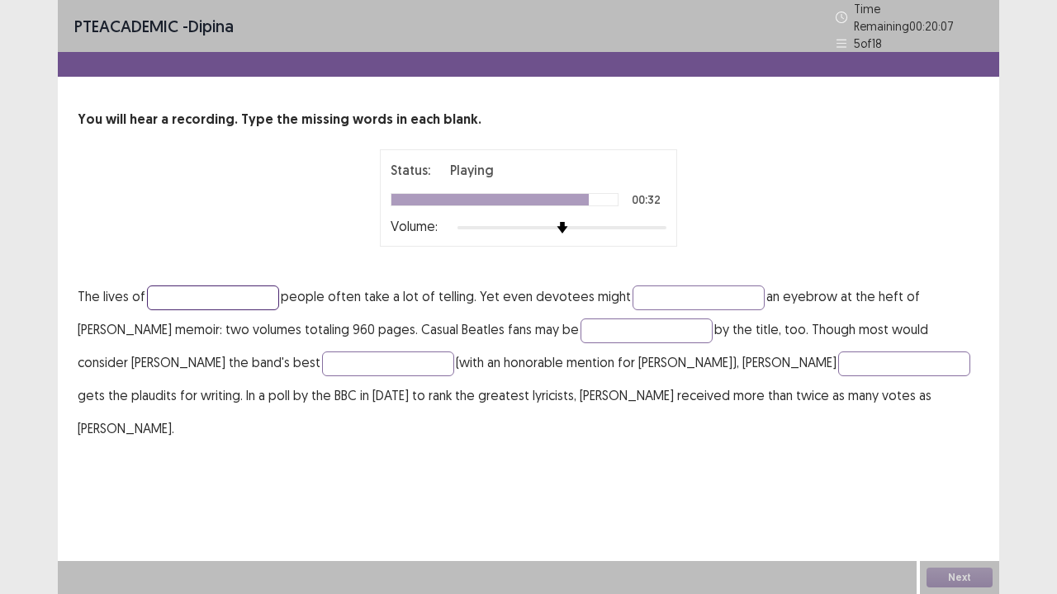
click at [220, 286] on input "text" at bounding box center [213, 298] width 132 height 25
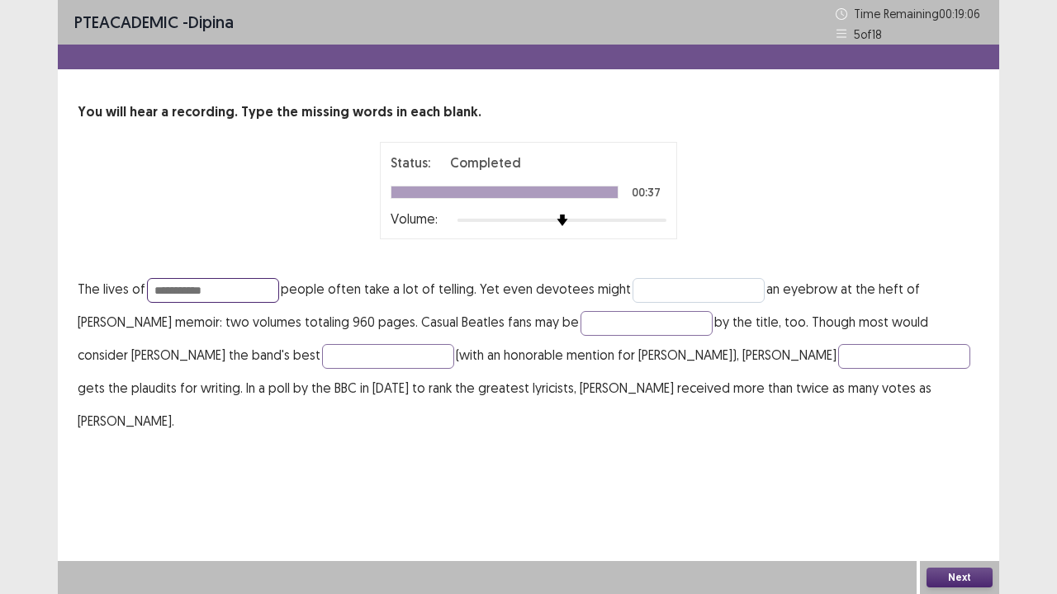
type input "**********"
click at [690, 292] on input "text" at bounding box center [698, 290] width 132 height 25
type input "*****"
click at [585, 327] on input "text" at bounding box center [646, 323] width 132 height 25
type input "*********"
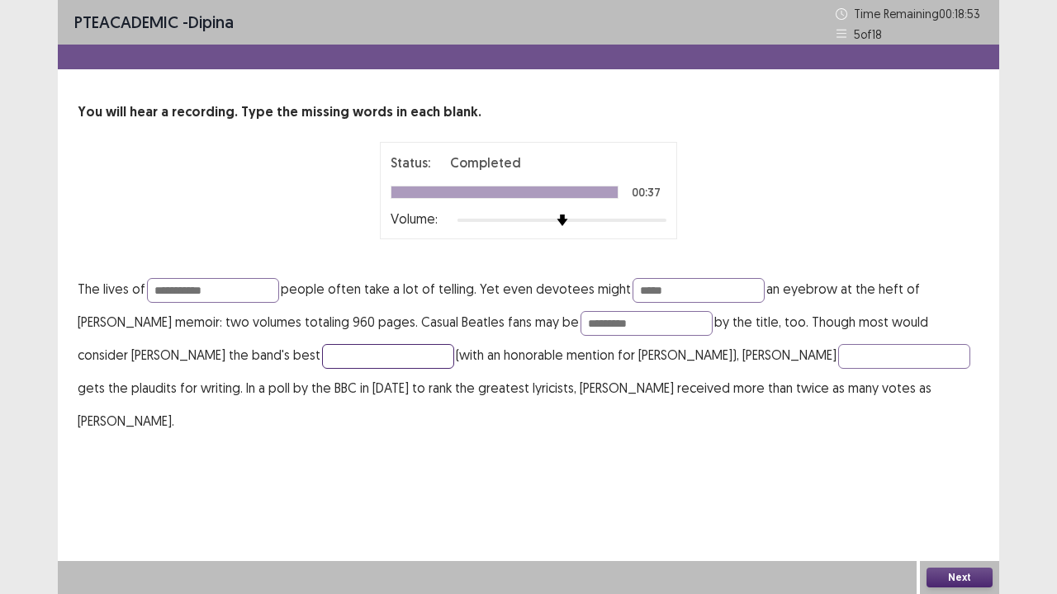
click at [322, 358] on input "text" at bounding box center [388, 356] width 132 height 25
type input "********"
click at [838, 354] on input "text" at bounding box center [904, 356] width 132 height 25
type input "*********"
click at [959, 489] on button "Next" at bounding box center [959, 578] width 66 height 20
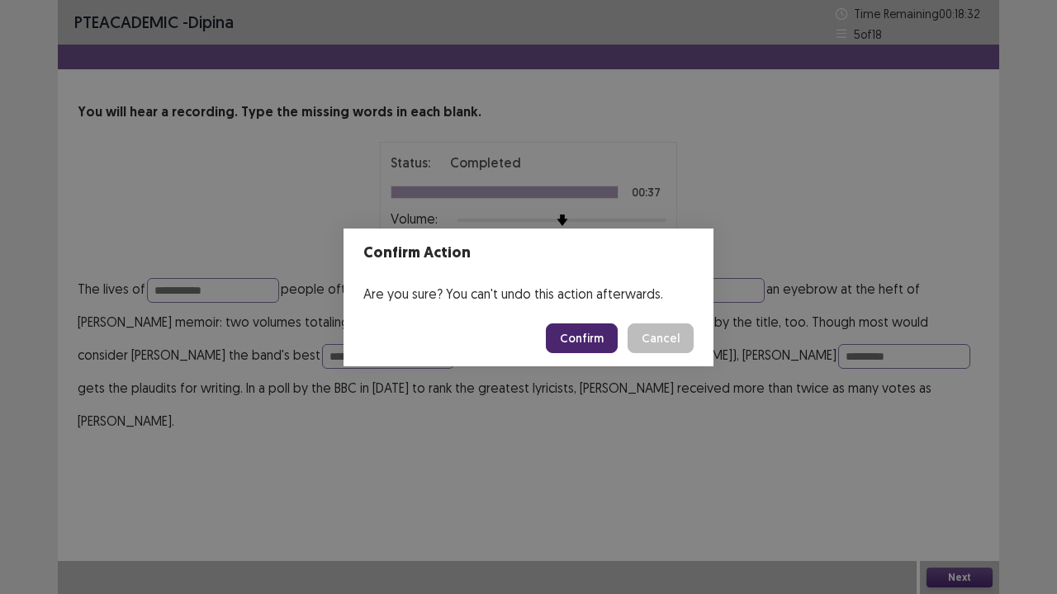
click at [595, 339] on button "Confirm" at bounding box center [582, 339] width 72 height 30
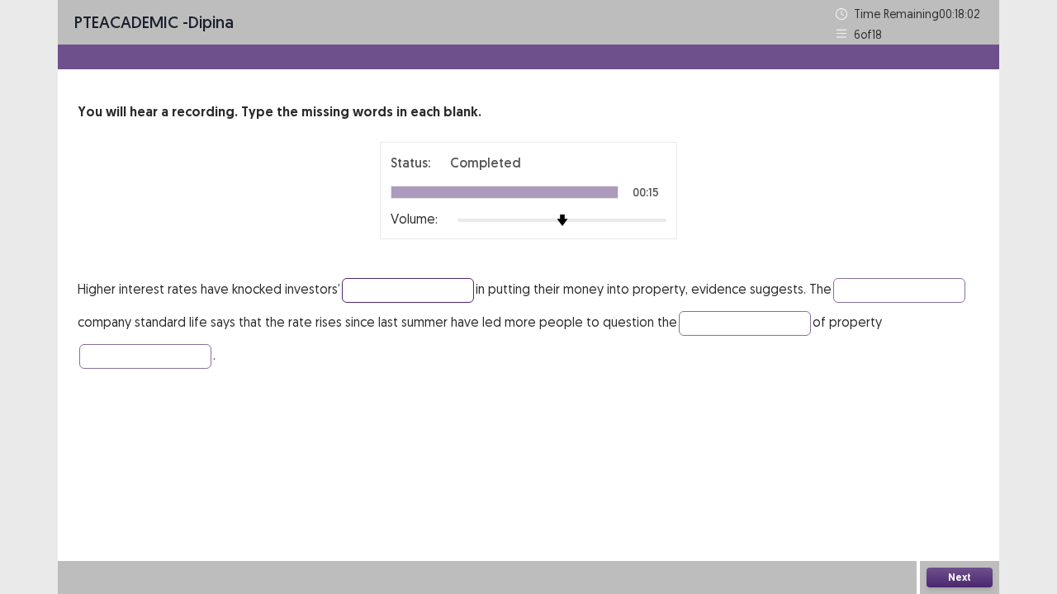
click at [370, 297] on input "text" at bounding box center [408, 290] width 132 height 25
type input "**********"
click at [878, 289] on input "text" at bounding box center [899, 290] width 132 height 25
click at [693, 325] on input "text" at bounding box center [745, 323] width 132 height 25
click at [897, 291] on input "**********" at bounding box center [899, 290] width 132 height 25
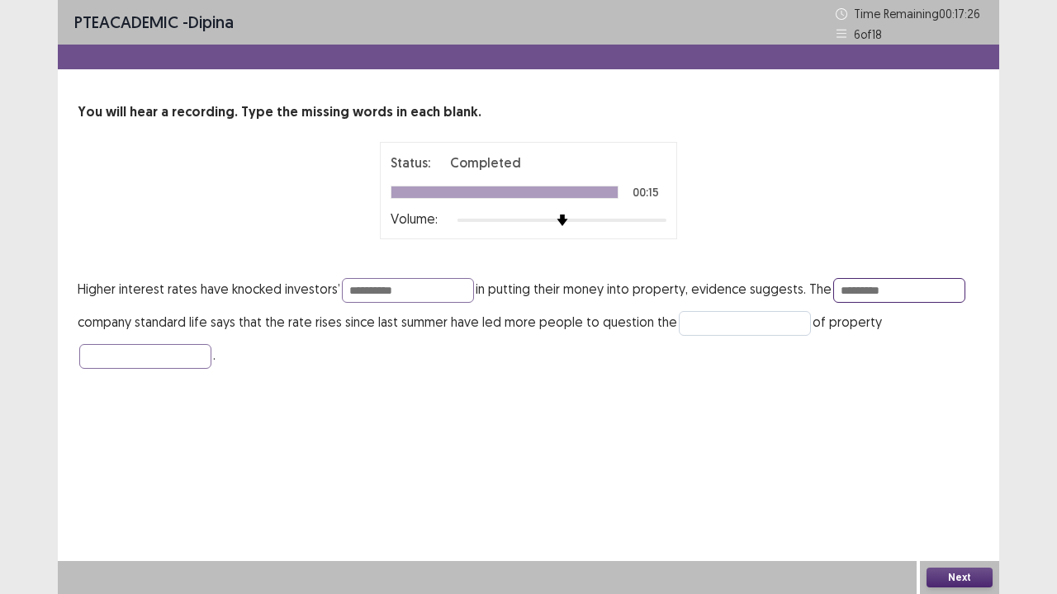
type input "*********"
click at [708, 329] on input "text" at bounding box center [745, 323] width 132 height 25
type input "******"
click at [144, 352] on input "text" at bounding box center [145, 356] width 132 height 25
type input "**********"
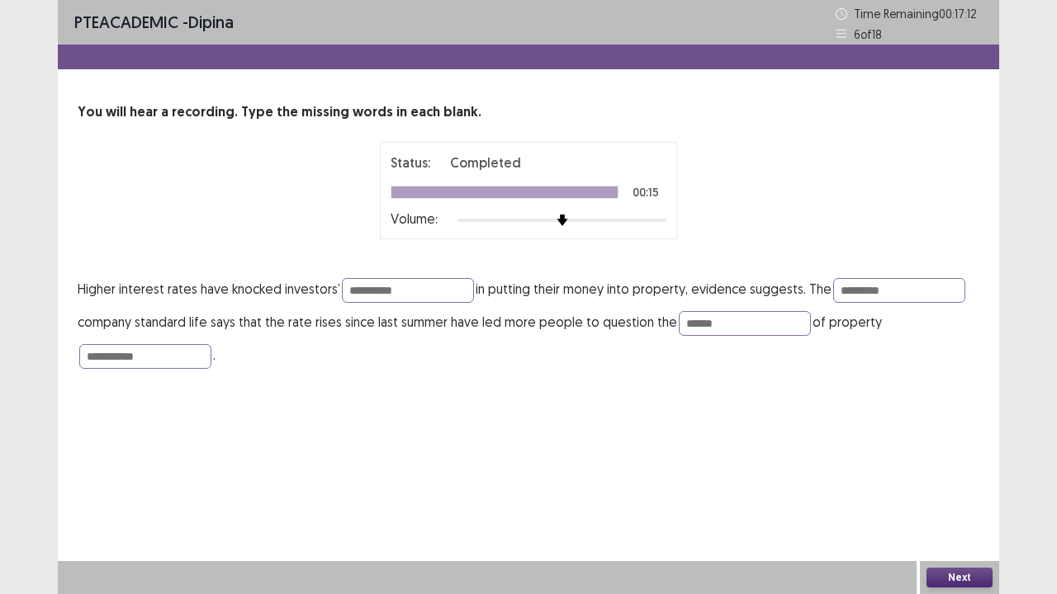
drag, startPoint x: 961, startPoint y: 577, endPoint x: 948, endPoint y: 577, distance: 12.4
click at [948, 489] on button "Next" at bounding box center [959, 578] width 66 height 20
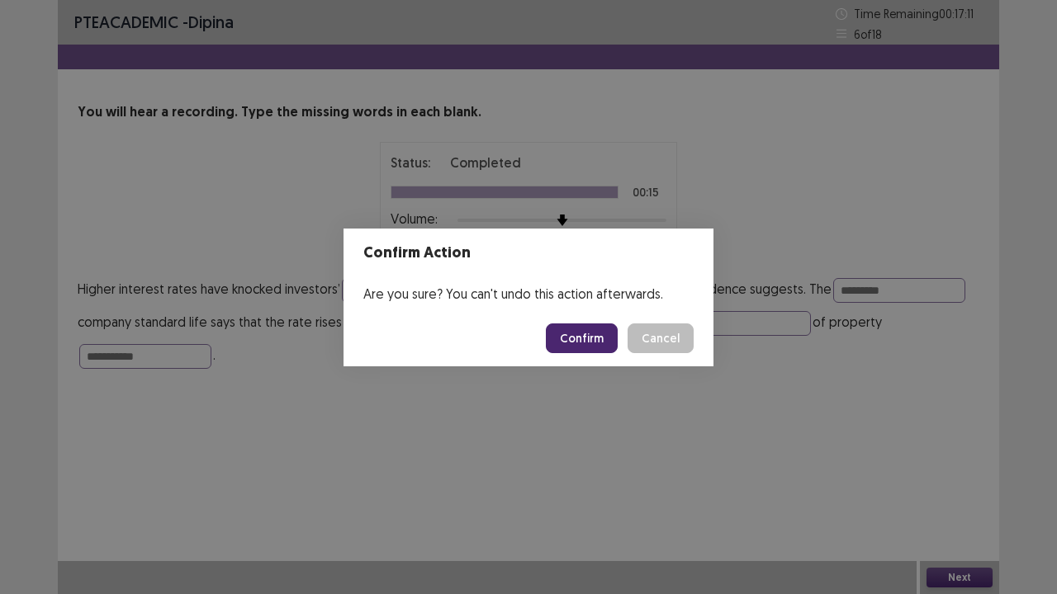
click at [592, 331] on button "Confirm" at bounding box center [582, 339] width 72 height 30
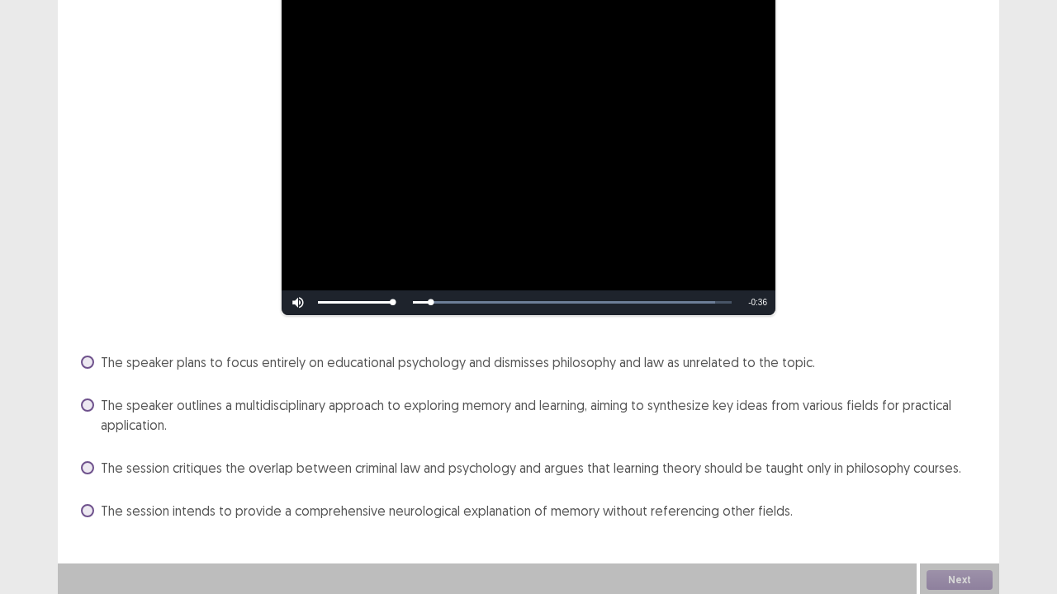
scroll to position [206, 0]
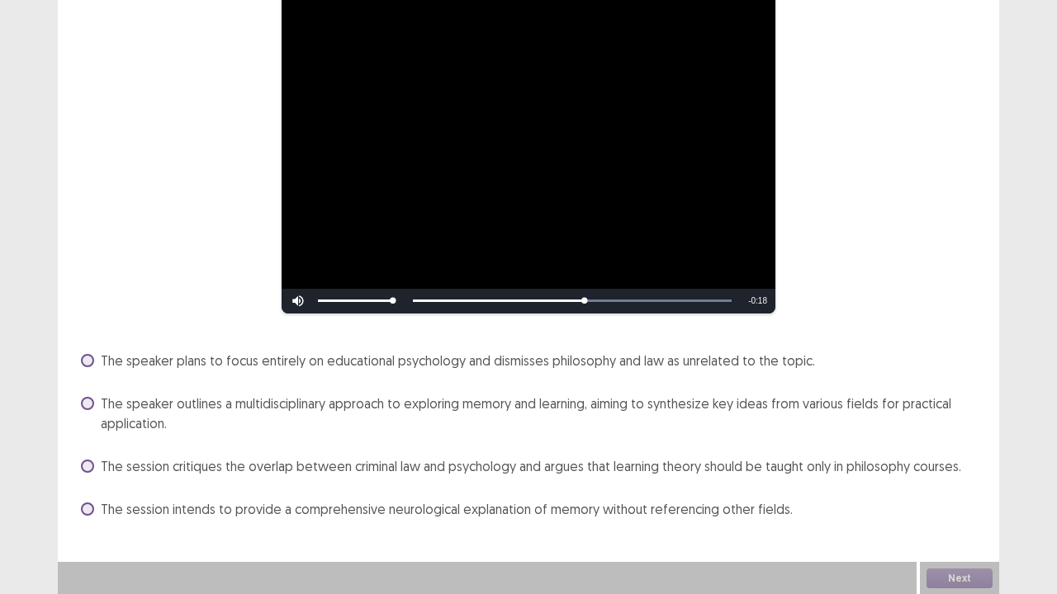
click at [601, 360] on span "The speaker plans to focus entirely on educational psychology and dismisses phi…" at bounding box center [458, 361] width 714 height 20
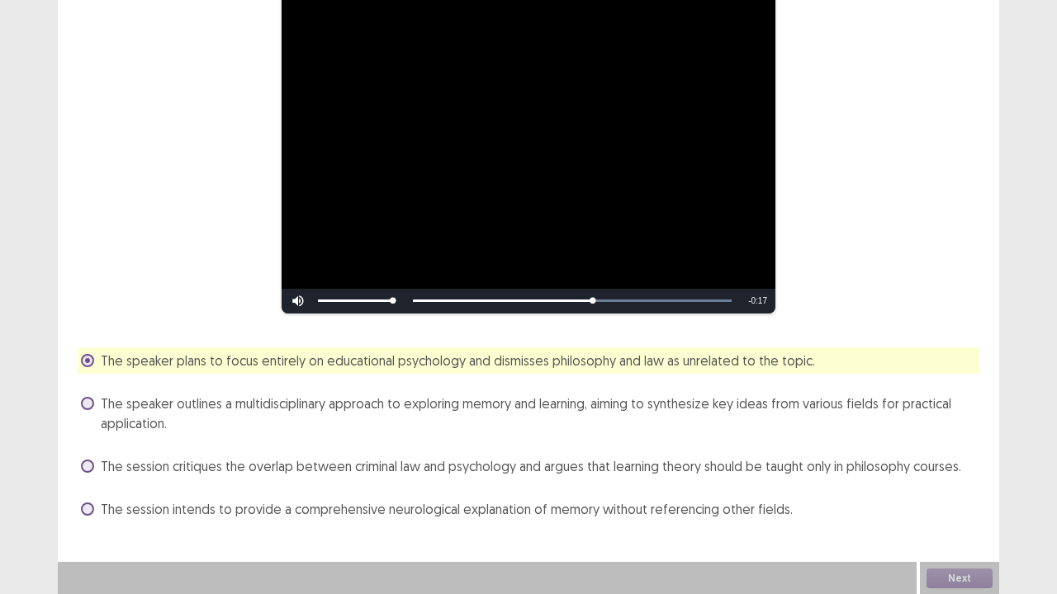
click at [601, 360] on span "The speaker plans to focus entirely on educational psychology and dismisses phi…" at bounding box center [458, 361] width 714 height 20
click at [377, 413] on span "The speaker outlines a multidisciplinary approach to exploring memory and learn…" at bounding box center [540, 414] width 878 height 40
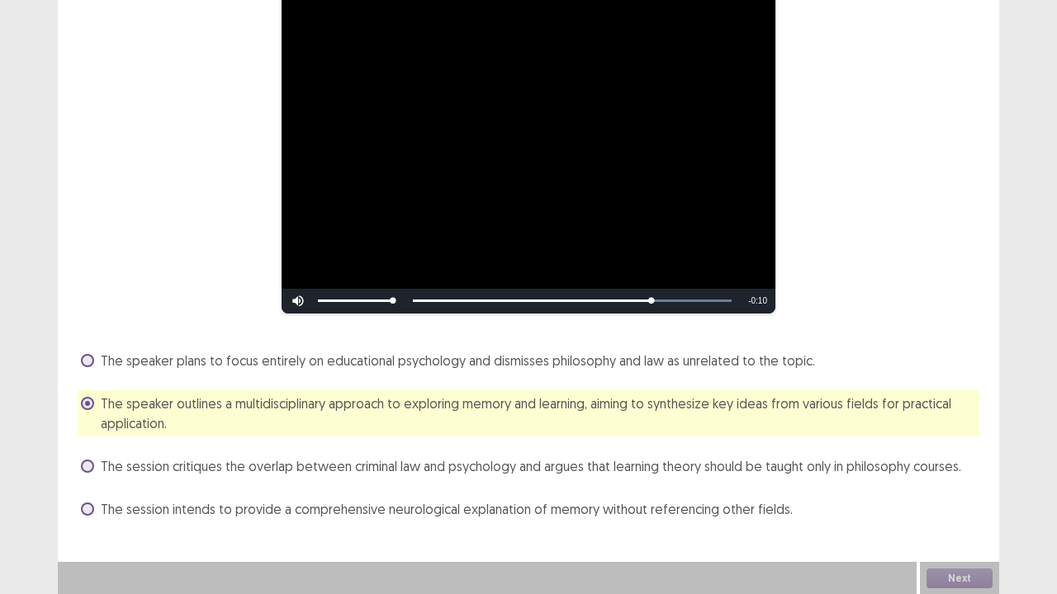
click at [434, 367] on span "The speaker plans to focus entirely on educational psychology and dismisses phi…" at bounding box center [458, 361] width 714 height 20
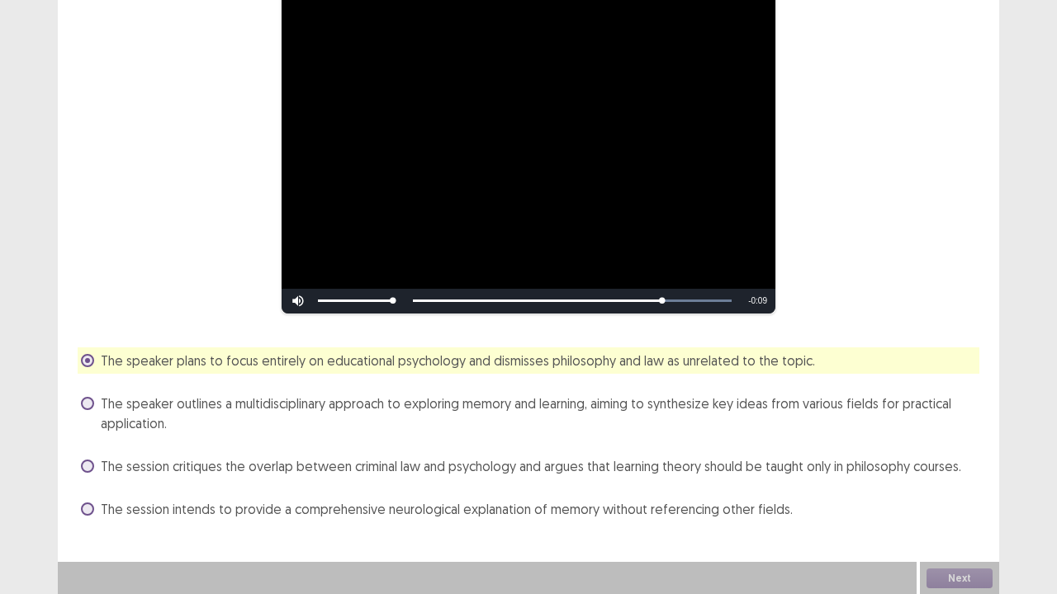
click at [416, 413] on span "The speaker outlines a multidisciplinary approach to exploring memory and learn…" at bounding box center [540, 414] width 878 height 40
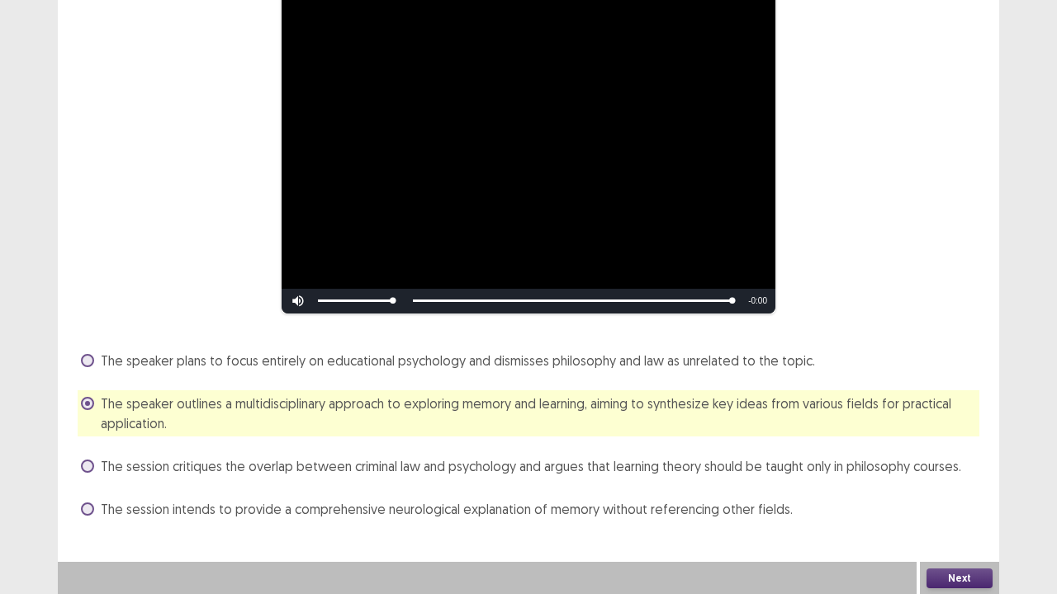
click at [967, 489] on button "Next" at bounding box center [959, 579] width 66 height 20
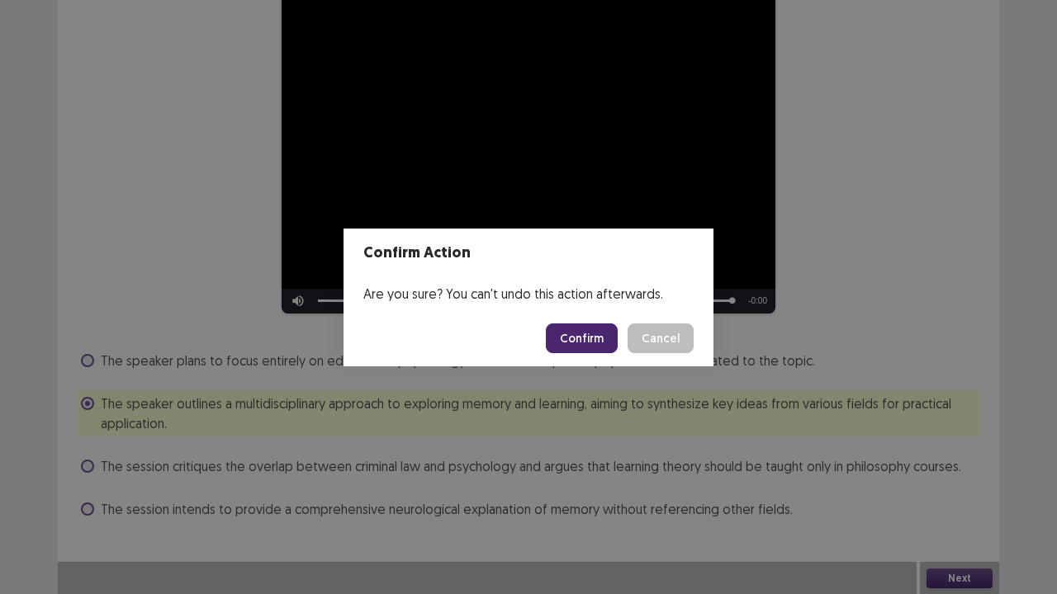
click at [584, 340] on button "Confirm" at bounding box center [582, 339] width 72 height 30
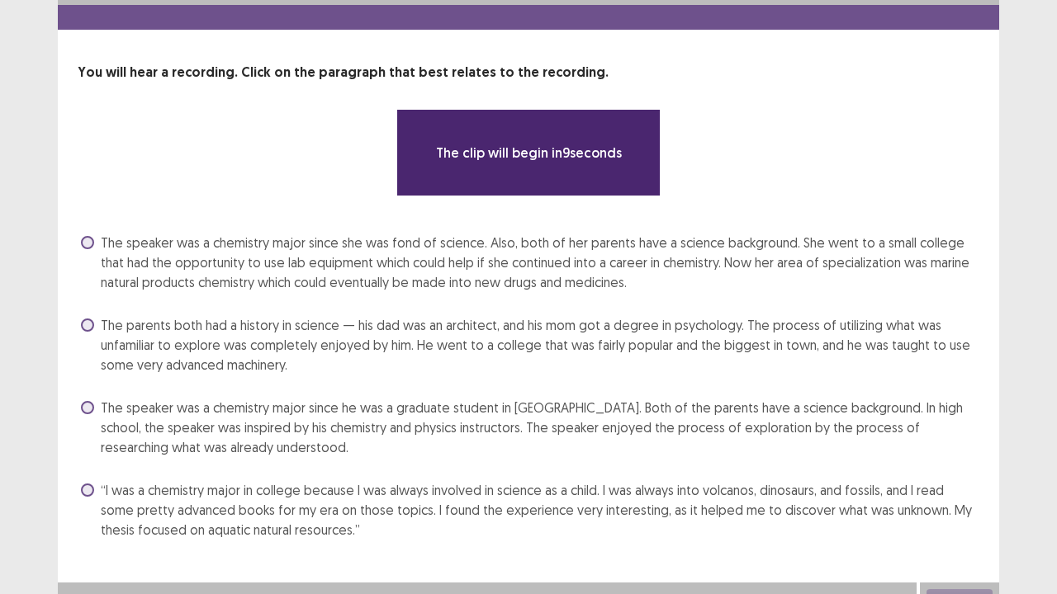
scroll to position [60, 0]
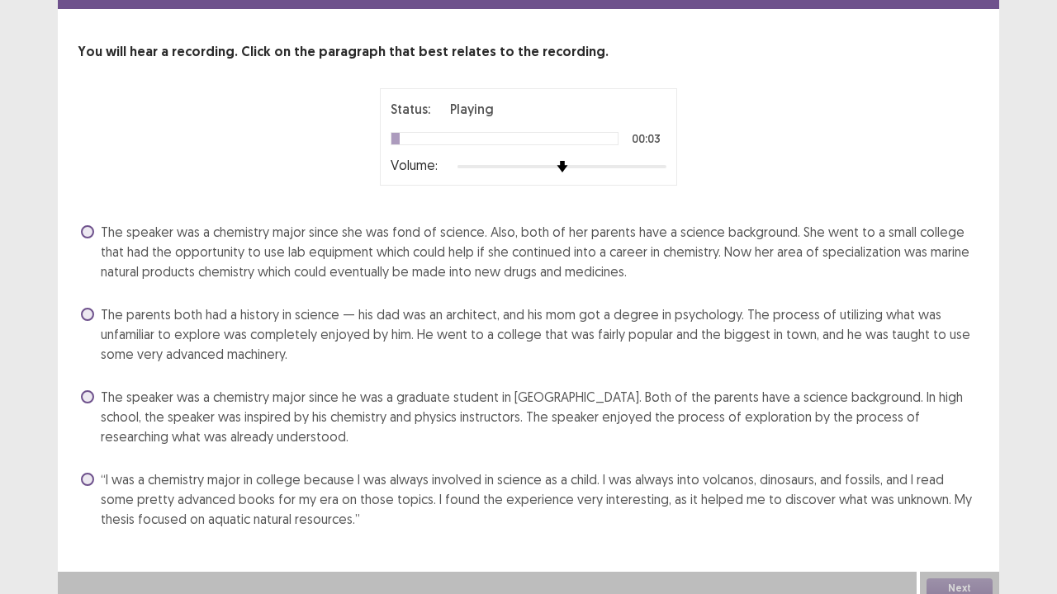
click at [452, 408] on span "The speaker was a chemistry major since he was a graduate student in [GEOGRAPHI…" at bounding box center [540, 416] width 878 height 59
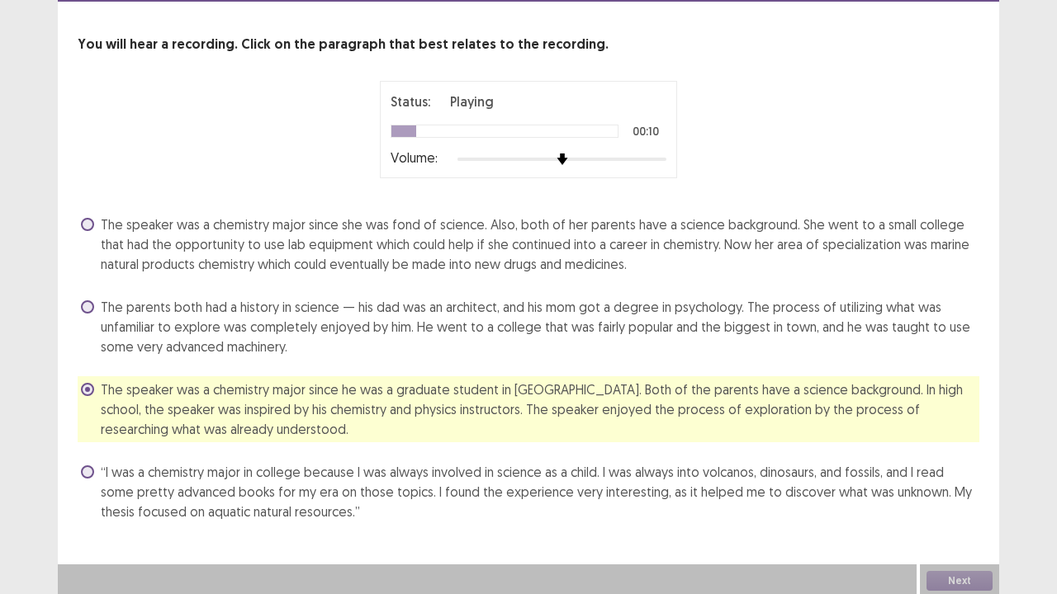
scroll to position [70, 0]
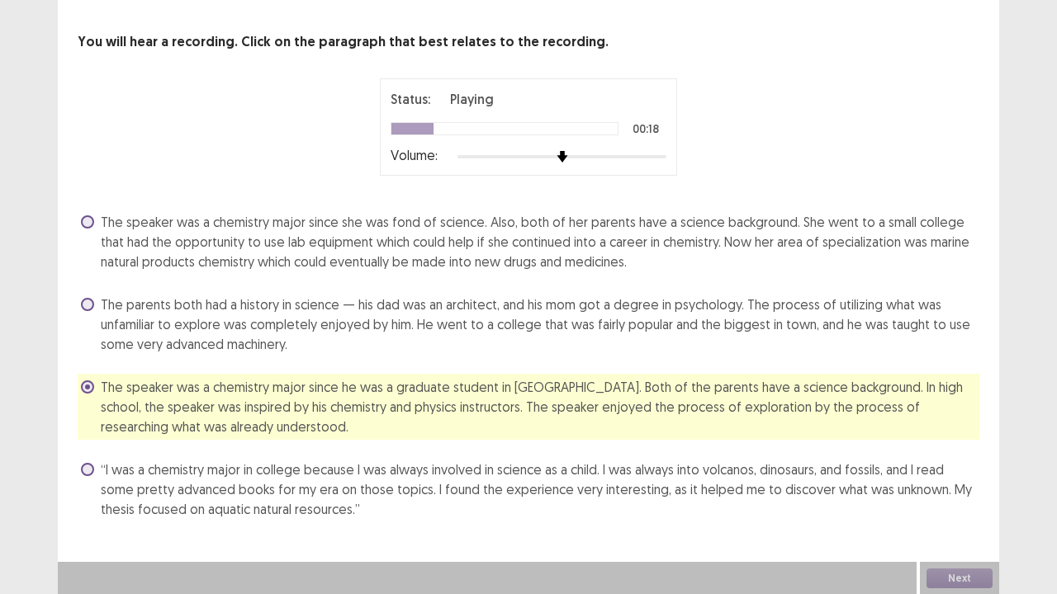
click at [878, 465] on span "“I was a chemistry major in college because I was always involved in science as…" at bounding box center [540, 489] width 878 height 59
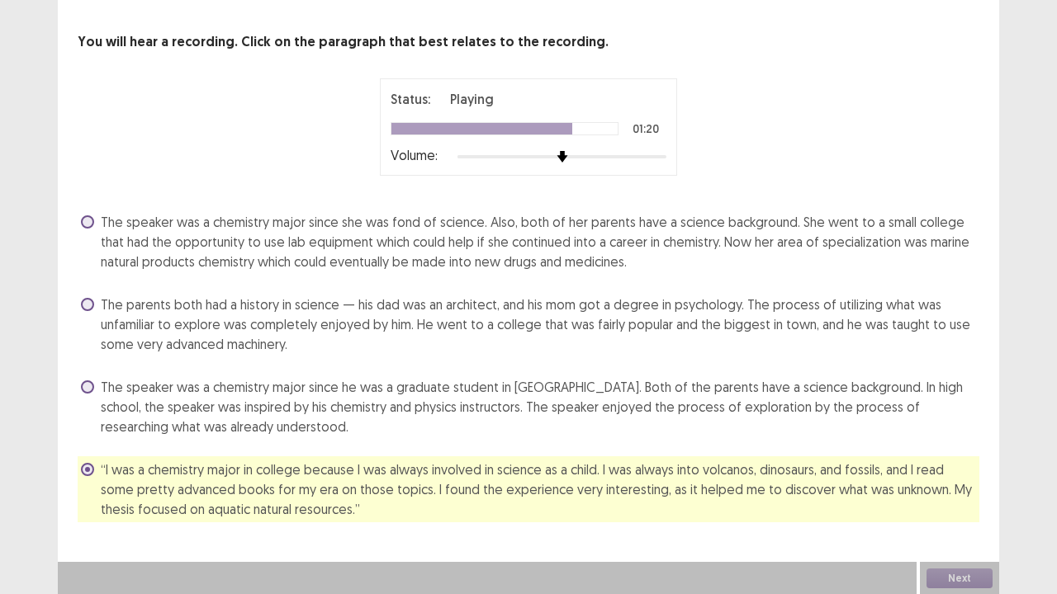
click at [321, 414] on span "The speaker was a chemistry major since he was a graduate student in [GEOGRAPHI…" at bounding box center [540, 406] width 878 height 59
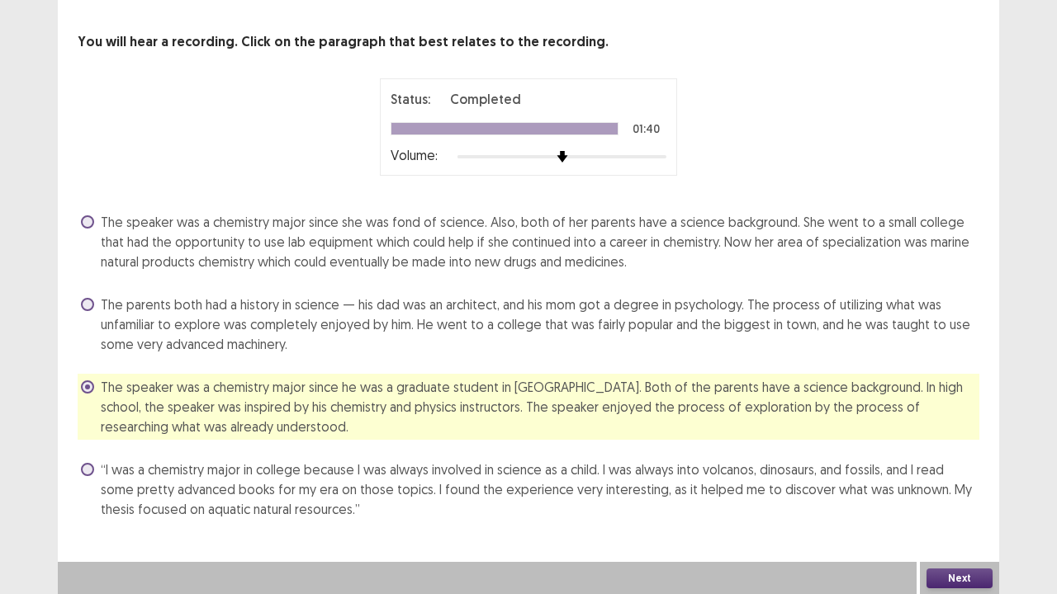
click at [946, 489] on button "Next" at bounding box center [959, 579] width 66 height 20
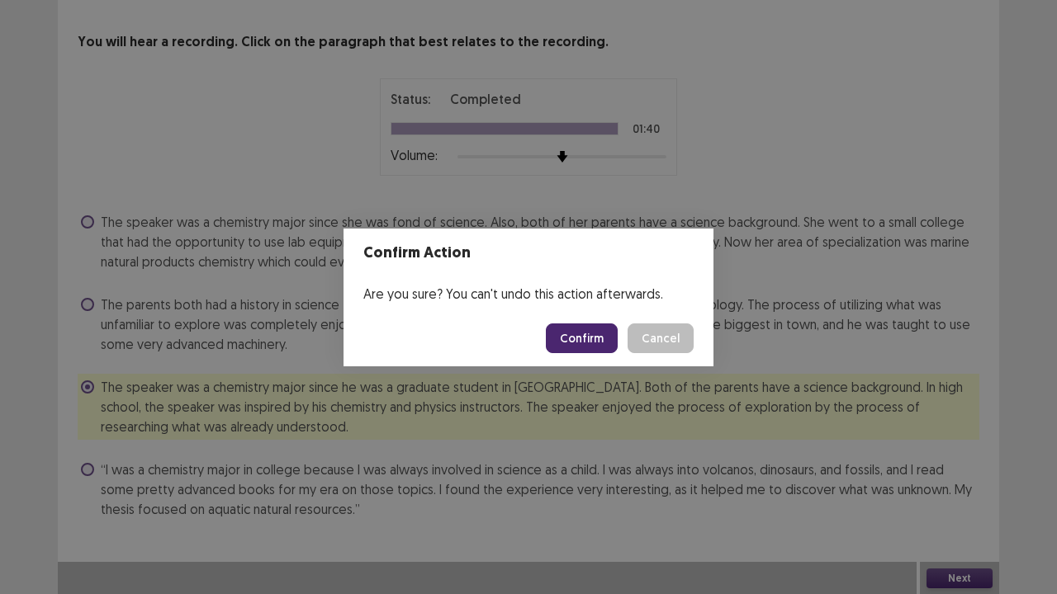
click at [594, 335] on button "Confirm" at bounding box center [582, 339] width 72 height 30
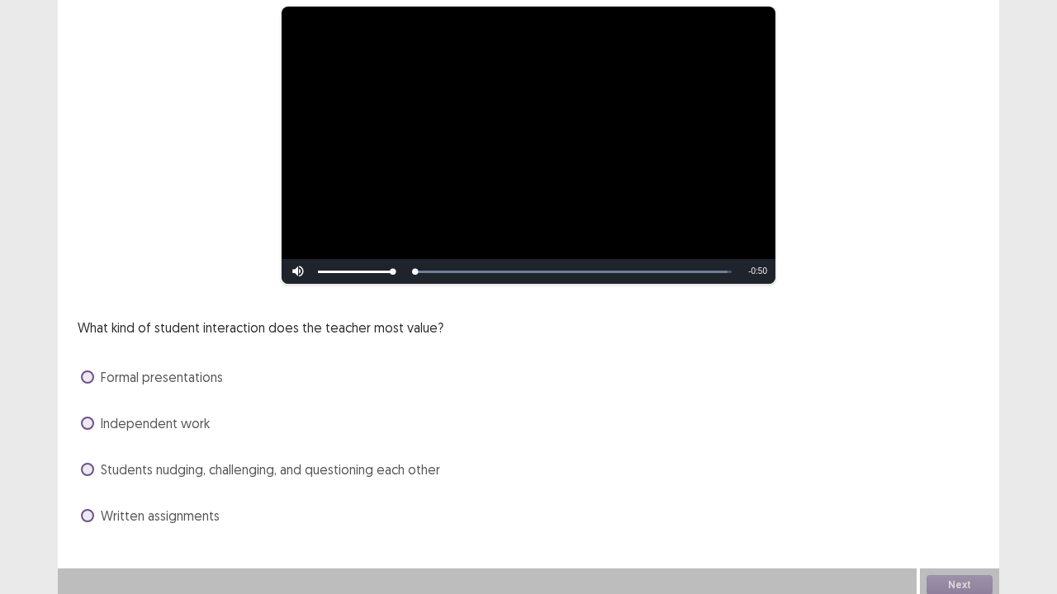
scroll to position [150, 0]
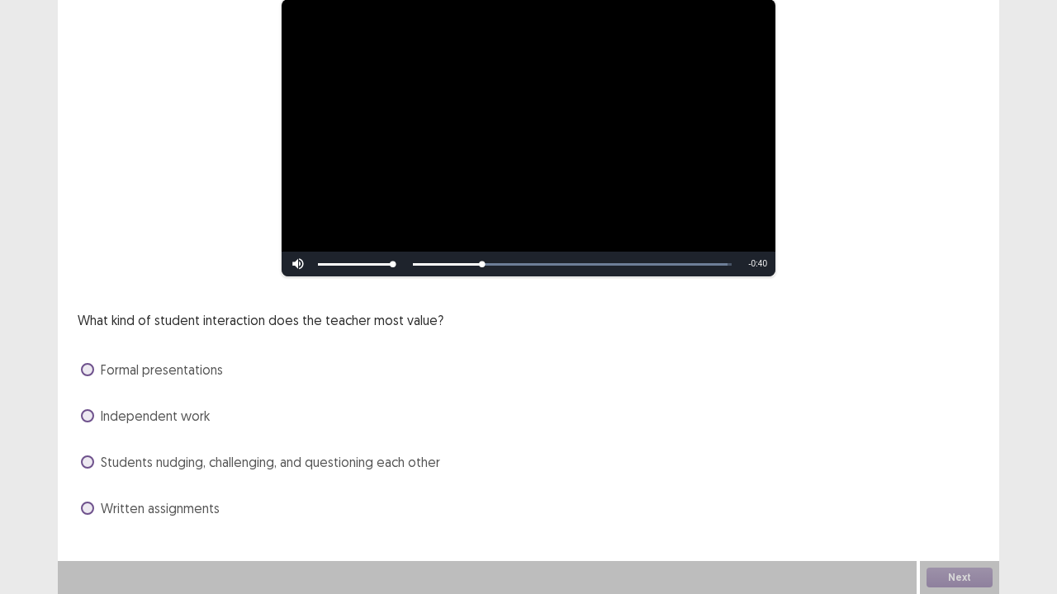
click at [244, 459] on span "Students nudging, challenging, and questioning each other" at bounding box center [270, 462] width 339 height 20
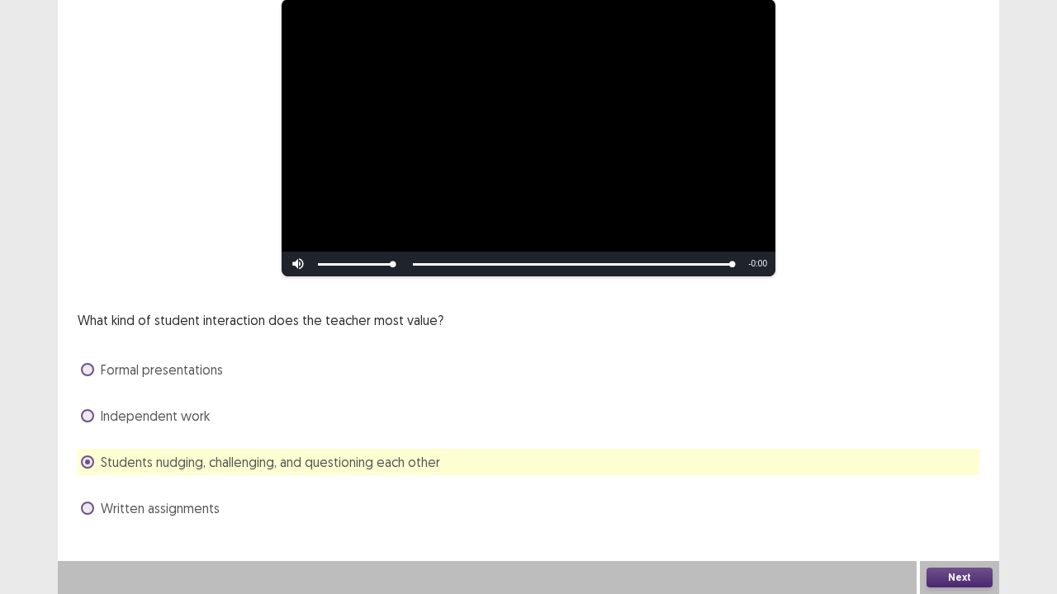
click at [955, 489] on button "Next" at bounding box center [959, 578] width 66 height 20
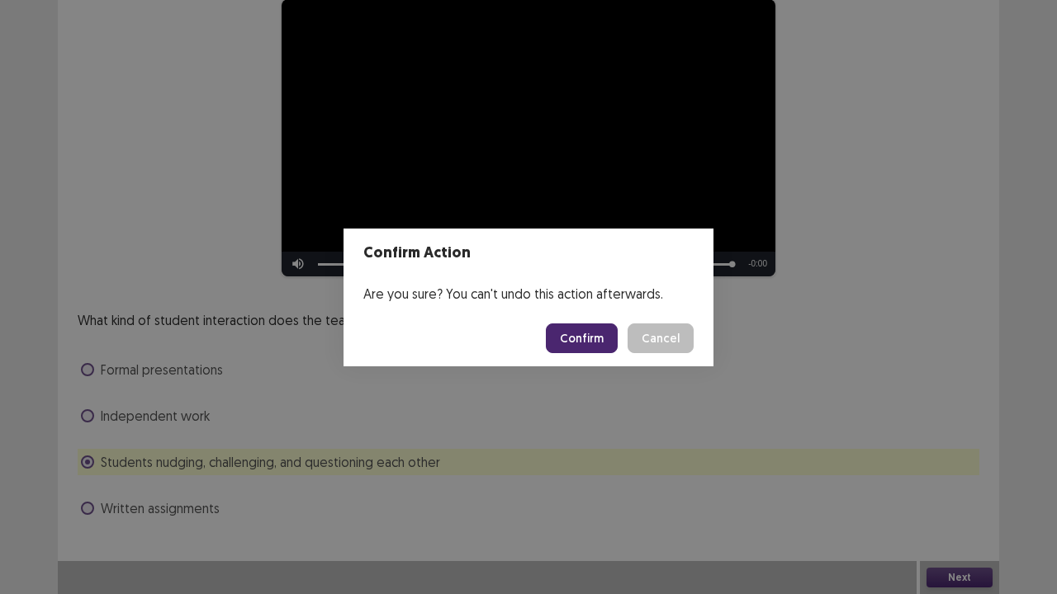
click at [581, 333] on button "Confirm" at bounding box center [582, 339] width 72 height 30
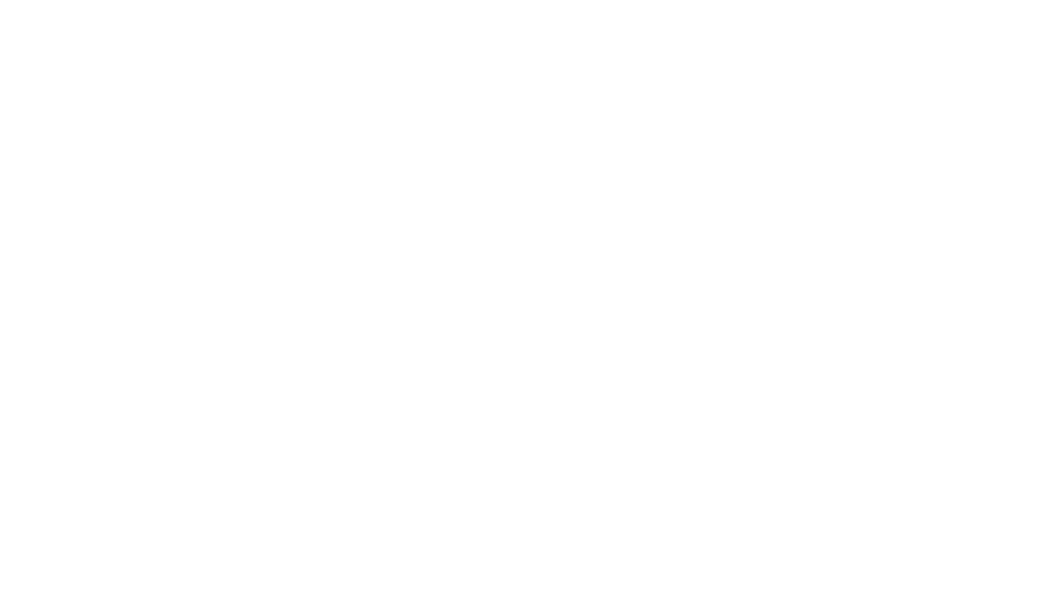
scroll to position [0, 0]
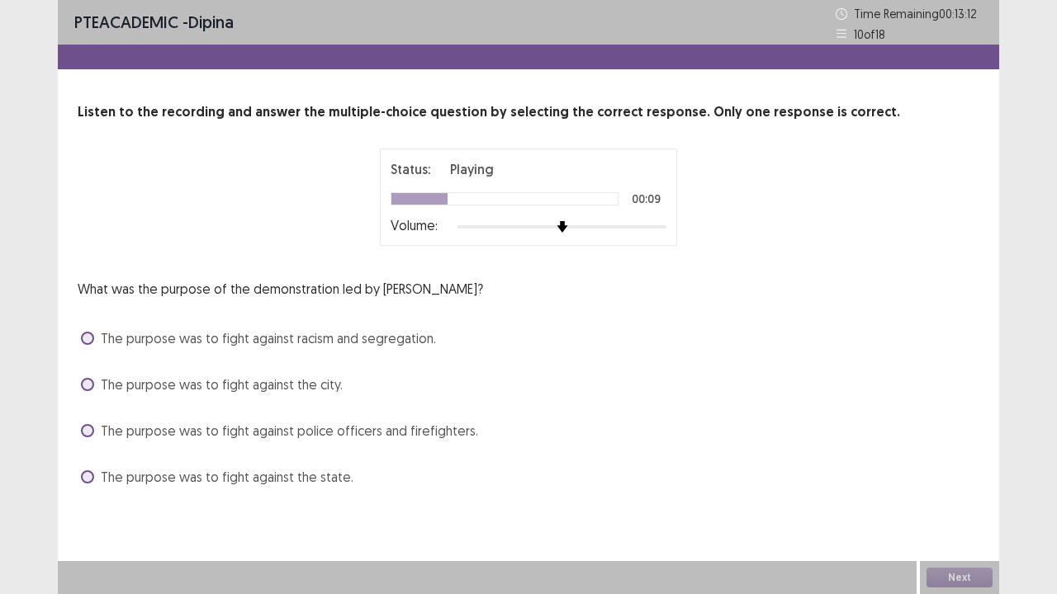
click at [375, 345] on span "The purpose was to fight against racism and segregation." at bounding box center [268, 339] width 335 height 20
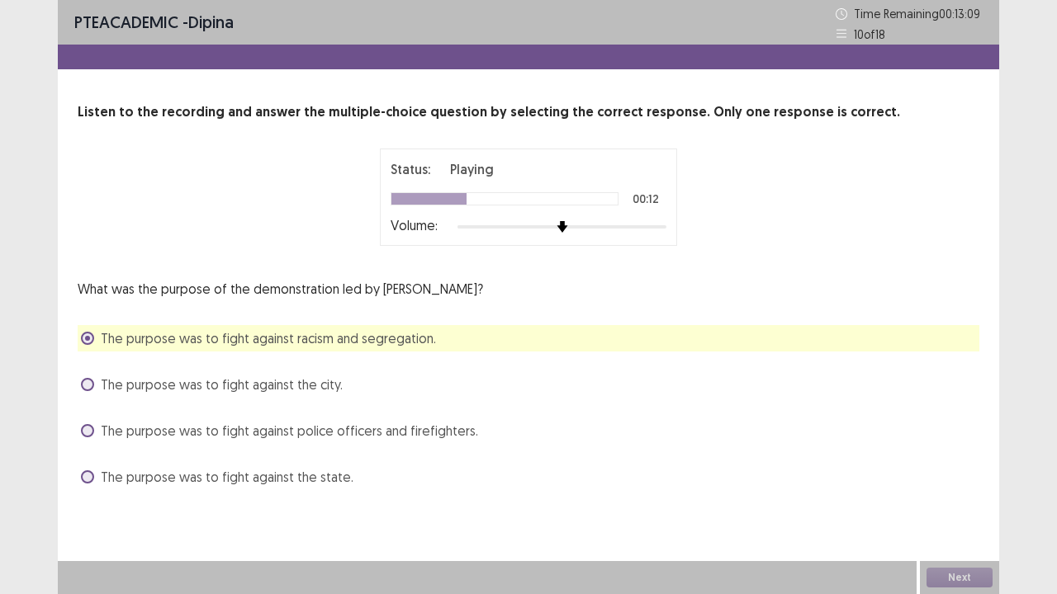
click at [317, 475] on span "The purpose was to fight against the state." at bounding box center [227, 477] width 253 height 20
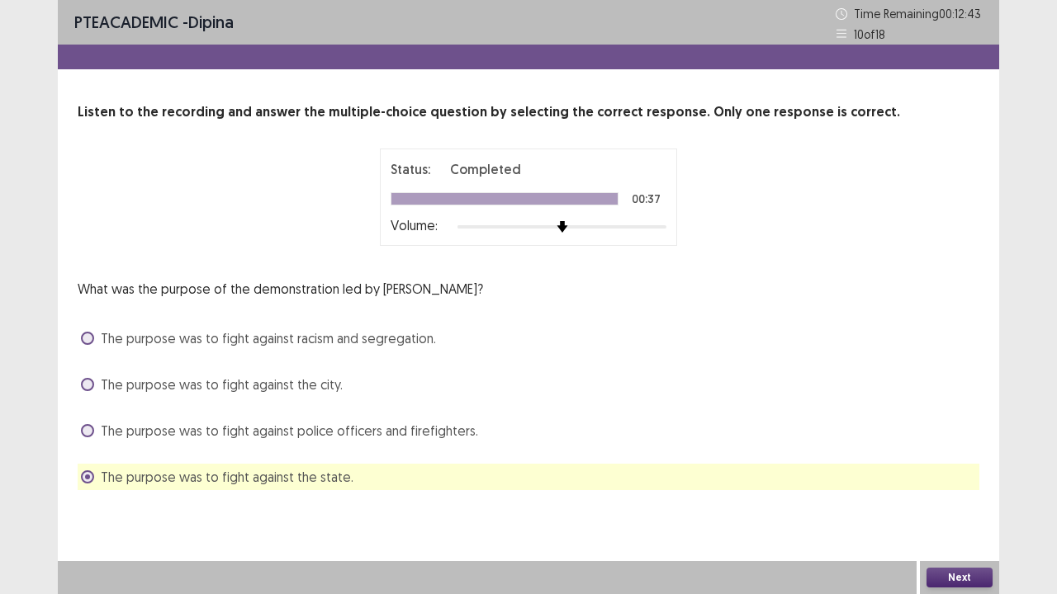
click at [949, 489] on button "Next" at bounding box center [959, 578] width 66 height 20
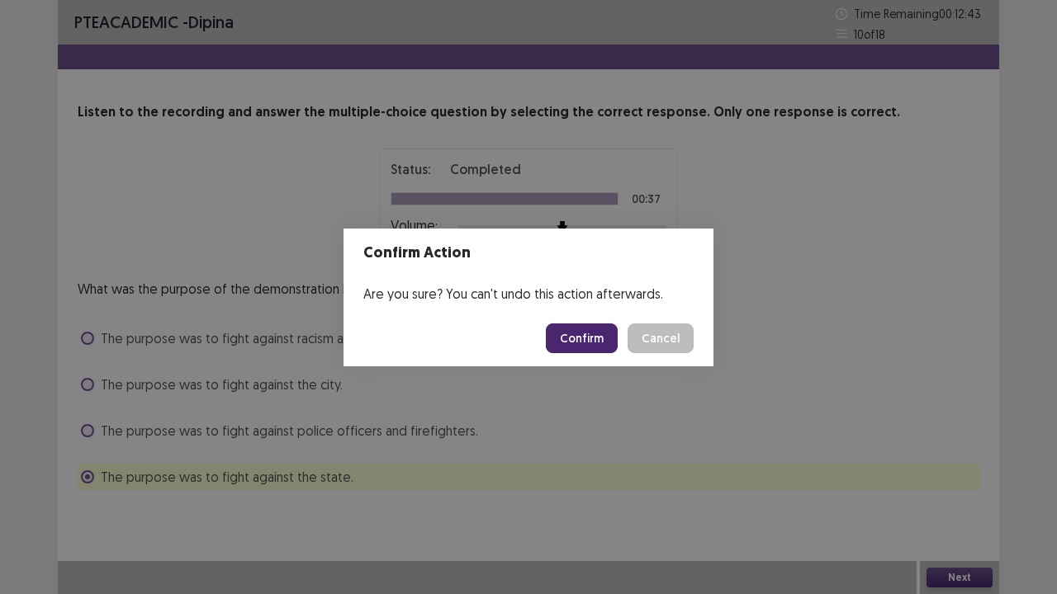
click at [579, 337] on button "Confirm" at bounding box center [582, 339] width 72 height 30
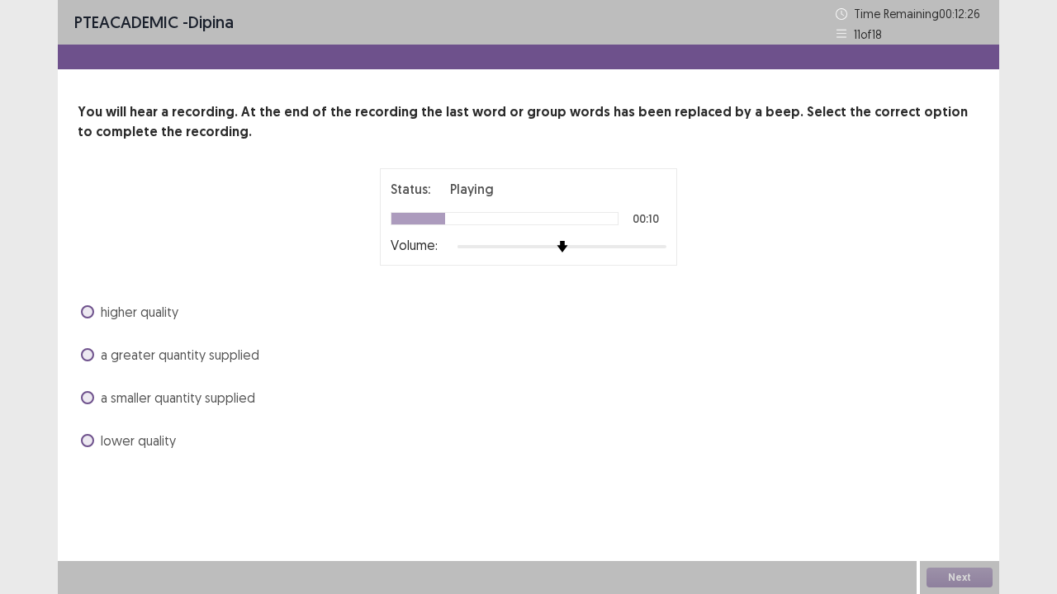
drag, startPoint x: 112, startPoint y: 408, endPoint x: 134, endPoint y: 390, distance: 28.1
click at [128, 400] on div "PTE academic - dipina Time Remaining 00 : 12 : 26 11 of 18 You will hear a reco…" at bounding box center [528, 297] width 1057 height 594
drag, startPoint x: 164, startPoint y: 368, endPoint x: 187, endPoint y: 354, distance: 26.3
click at [180, 359] on div "higher quality a greater quantity supplied a smaller quantity supplied lower qu…" at bounding box center [528, 376] width 901 height 155
click at [203, 348] on span "a greater quantity supplied" at bounding box center [180, 355] width 158 height 20
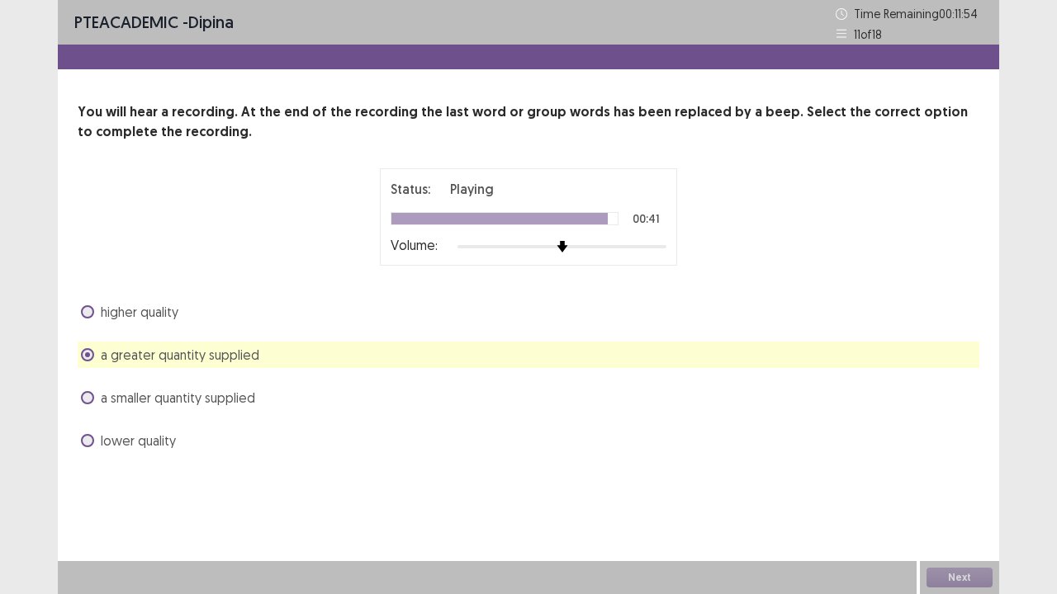
click at [162, 312] on span "higher quality" at bounding box center [140, 312] width 78 height 20
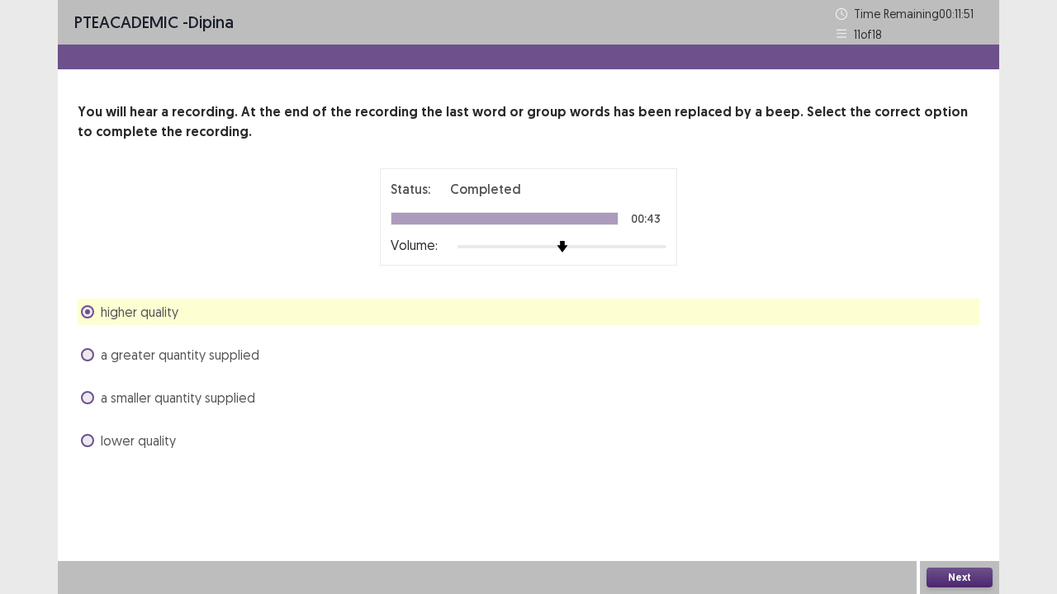
click at [948, 489] on button "Next" at bounding box center [959, 578] width 66 height 20
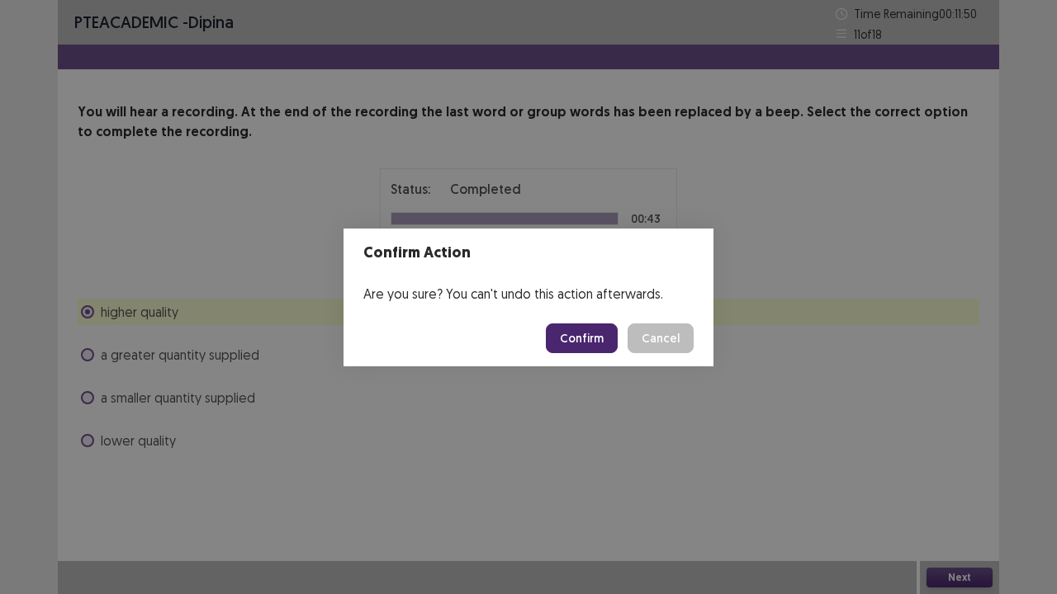
click at [596, 332] on button "Confirm" at bounding box center [582, 339] width 72 height 30
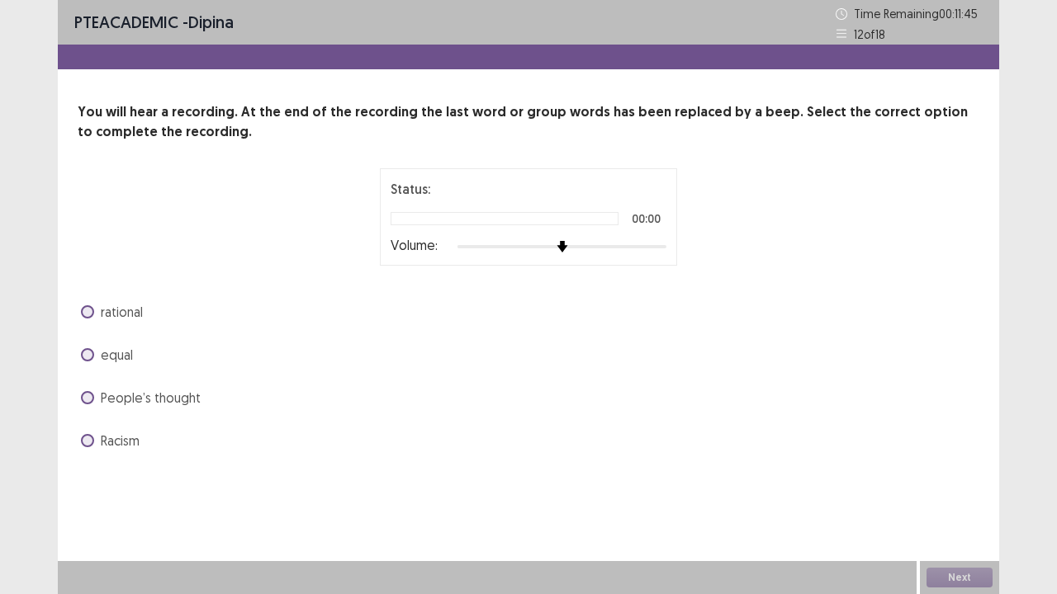
drag, startPoint x: 122, startPoint y: 348, endPoint x: 130, endPoint y: 350, distance: 8.6
click at [130, 350] on span "equal" at bounding box center [117, 355] width 32 height 20
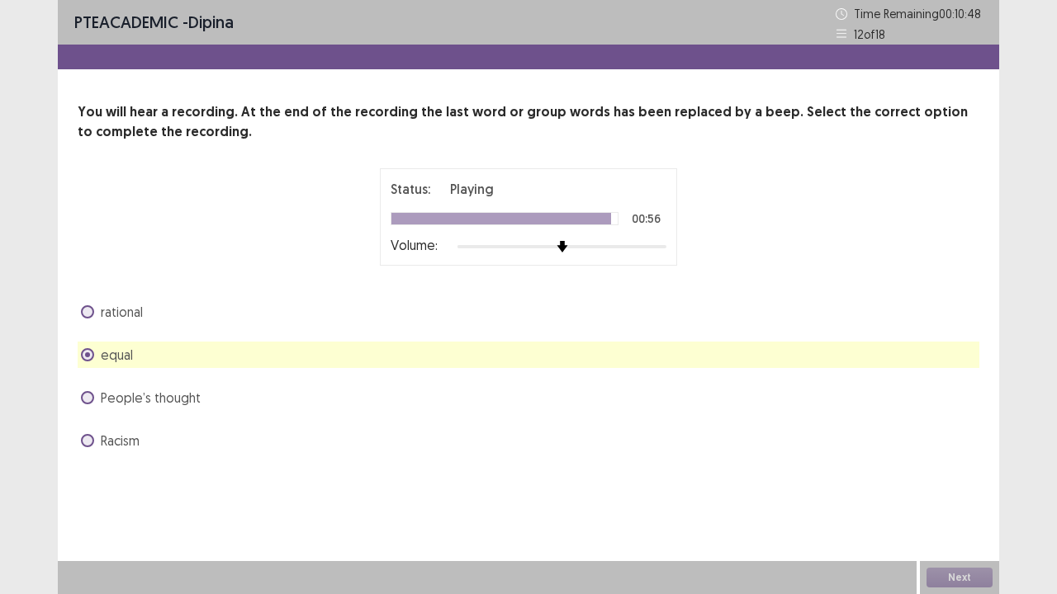
click at [953, 489] on div "Next" at bounding box center [959, 577] width 79 height 33
click at [953, 489] on button "Next" at bounding box center [959, 578] width 66 height 20
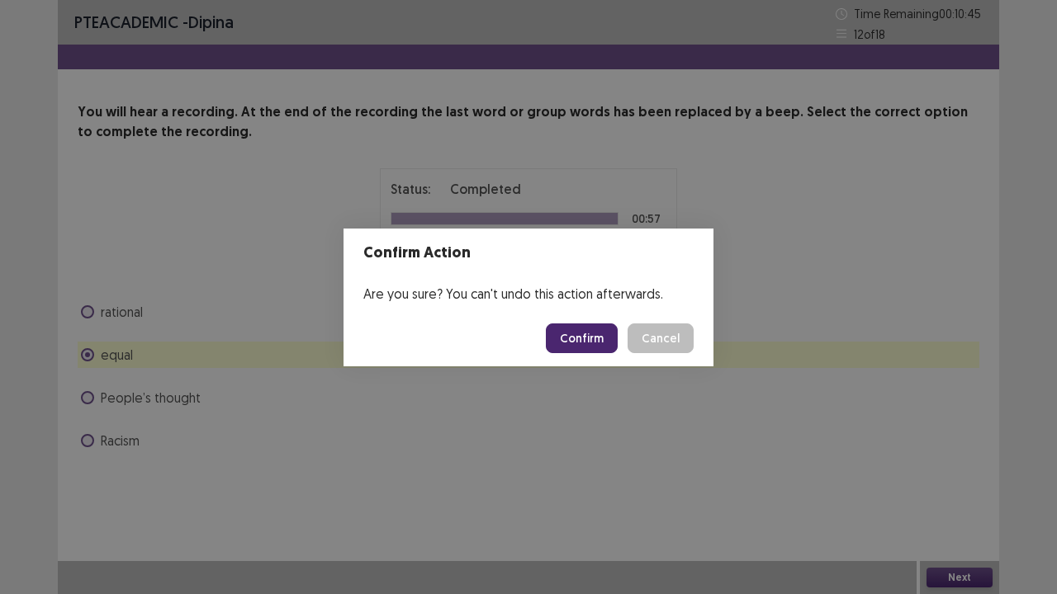
click at [596, 341] on button "Confirm" at bounding box center [582, 339] width 72 height 30
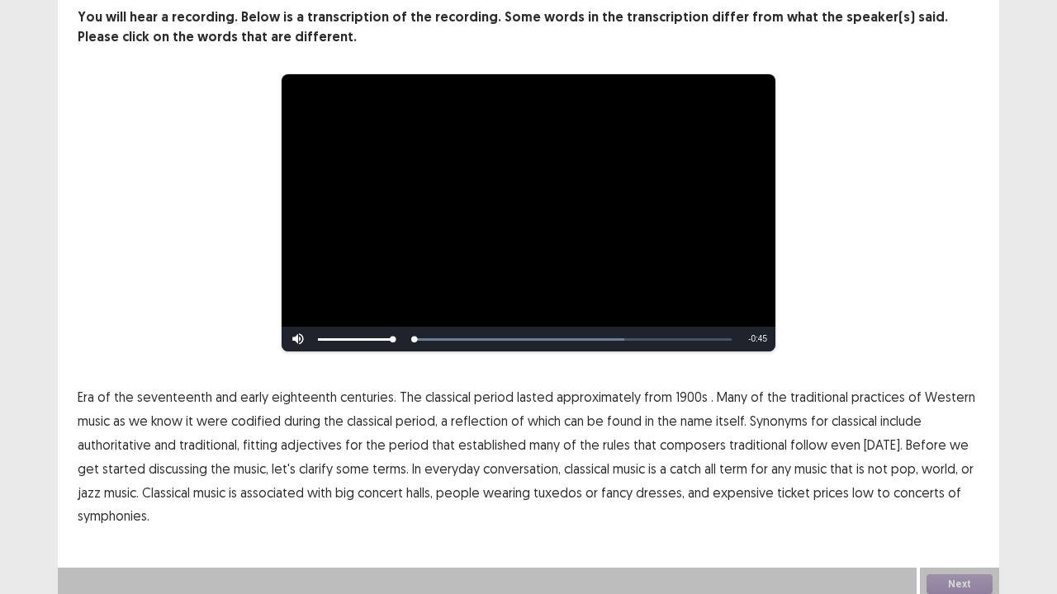
scroll to position [101, 0]
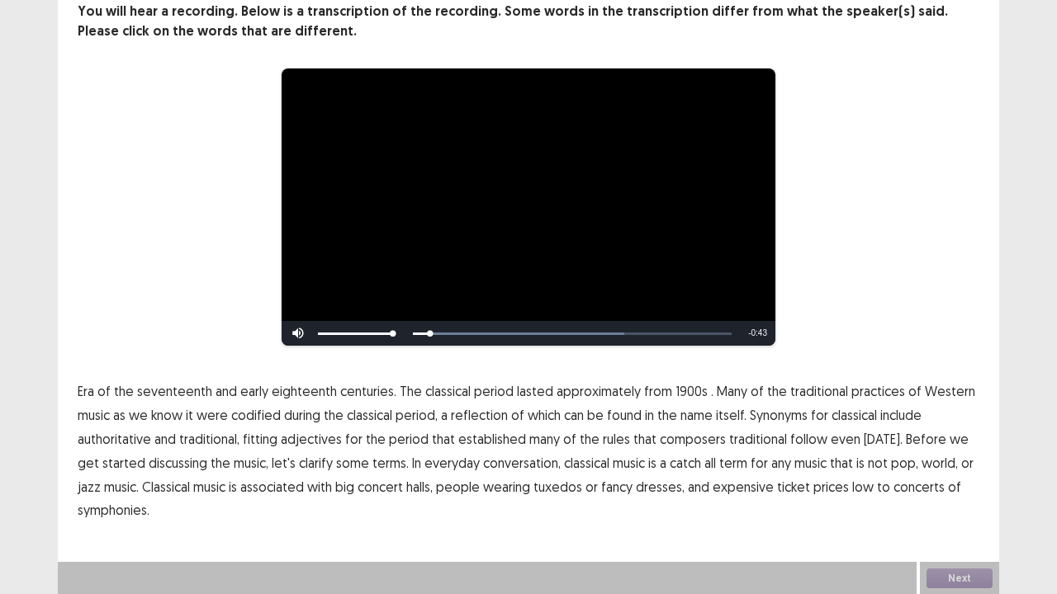
click at [88, 394] on span "Era" at bounding box center [86, 391] width 17 height 20
click at [687, 393] on span "1900s" at bounding box center [691, 391] width 32 height 20
click at [374, 419] on span "classical" at bounding box center [369, 415] width 45 height 20
click at [365, 417] on span "classical" at bounding box center [369, 415] width 45 height 20
click at [738, 437] on span "traditional" at bounding box center [758, 439] width 58 height 20
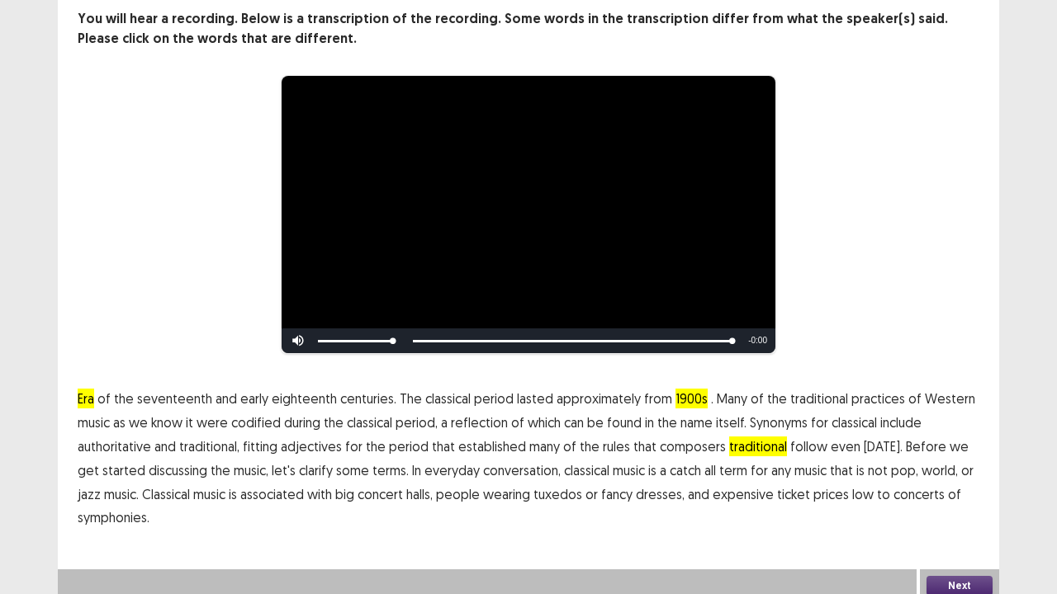
click at [852, 485] on span "low" at bounding box center [862, 495] width 21 height 20
click at [84, 391] on span "Era" at bounding box center [86, 399] width 17 height 20
click at [951, 489] on button "Next" at bounding box center [959, 586] width 66 height 20
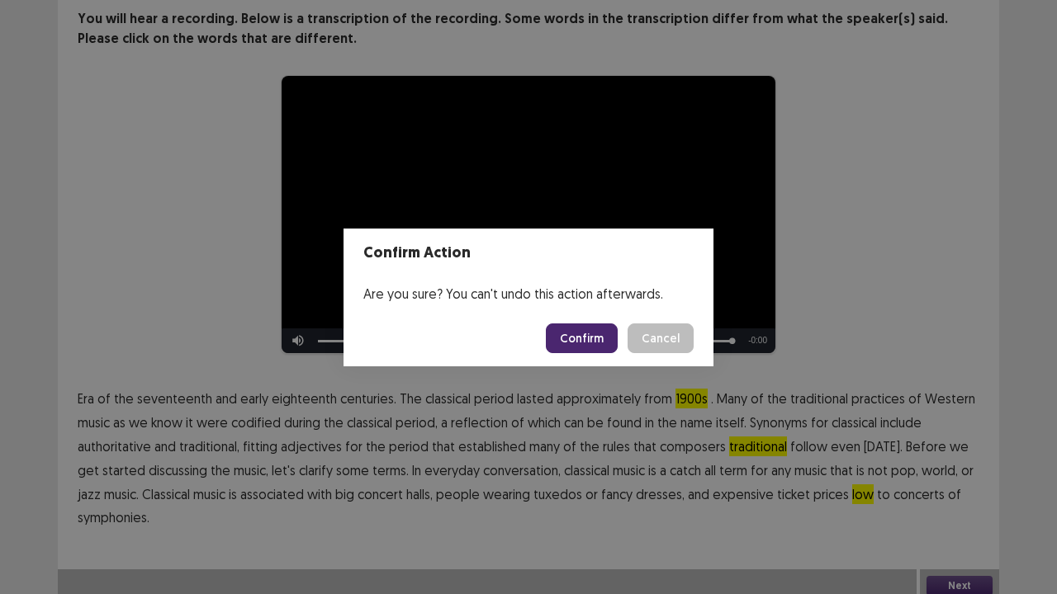
click at [583, 337] on button "Confirm" at bounding box center [582, 339] width 72 height 30
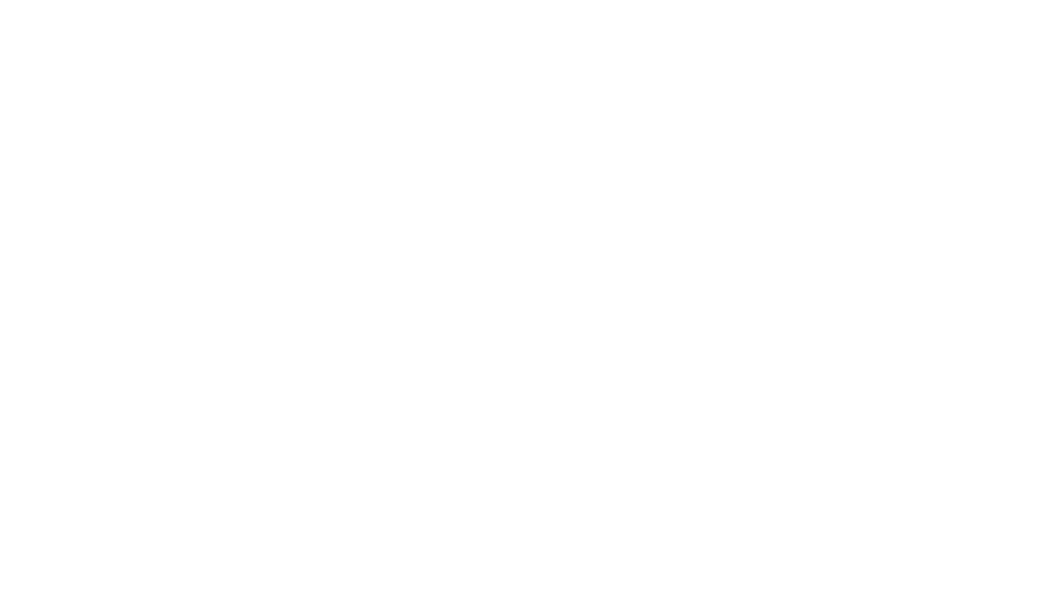
scroll to position [0, 0]
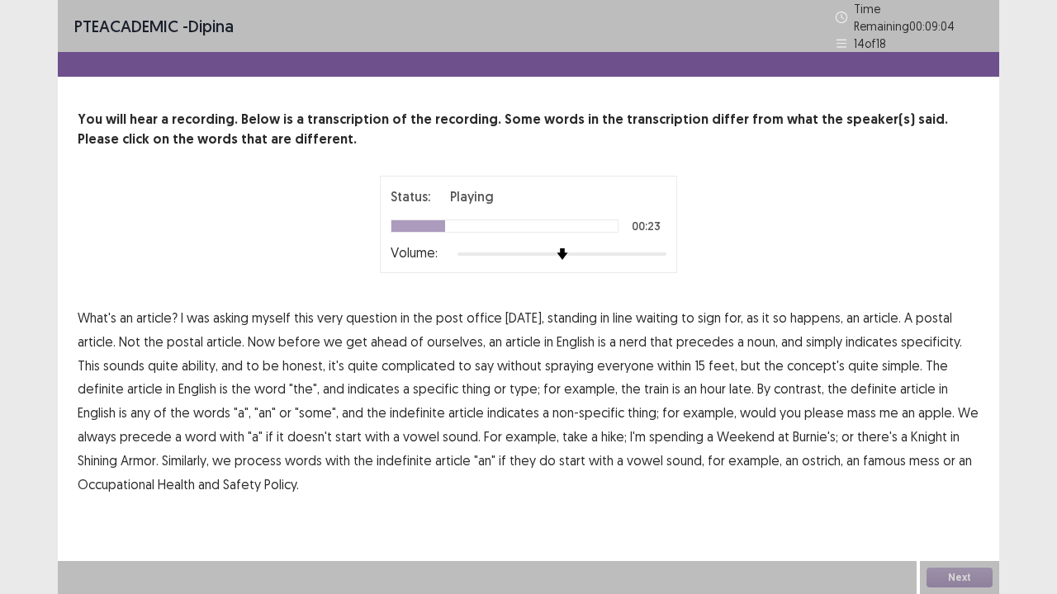
click at [630, 335] on span "nerd" at bounding box center [632, 342] width 27 height 20
click at [182, 357] on span "ability," at bounding box center [200, 366] width 36 height 20
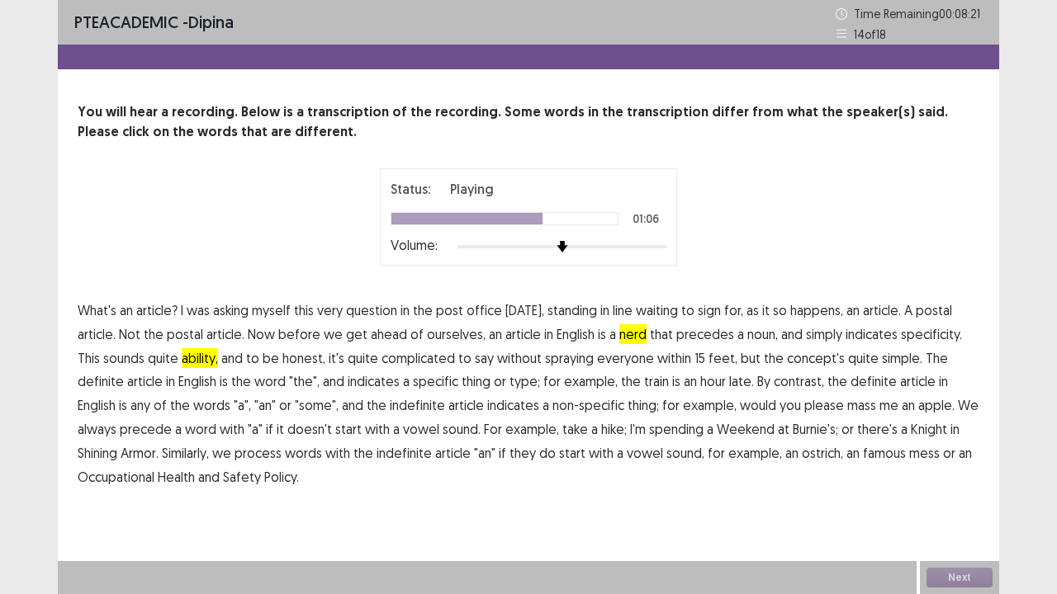
click at [847, 406] on span "mass" at bounding box center [861, 405] width 29 height 20
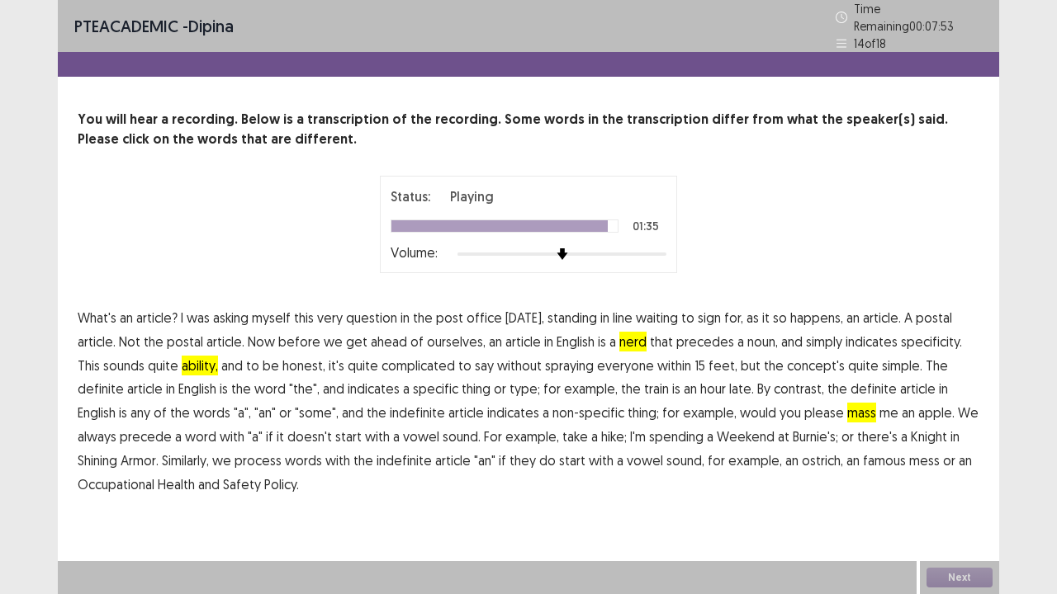
click at [863, 452] on span "famous" at bounding box center [884, 461] width 43 height 20
click at [958, 489] on button "Next" at bounding box center [959, 578] width 66 height 20
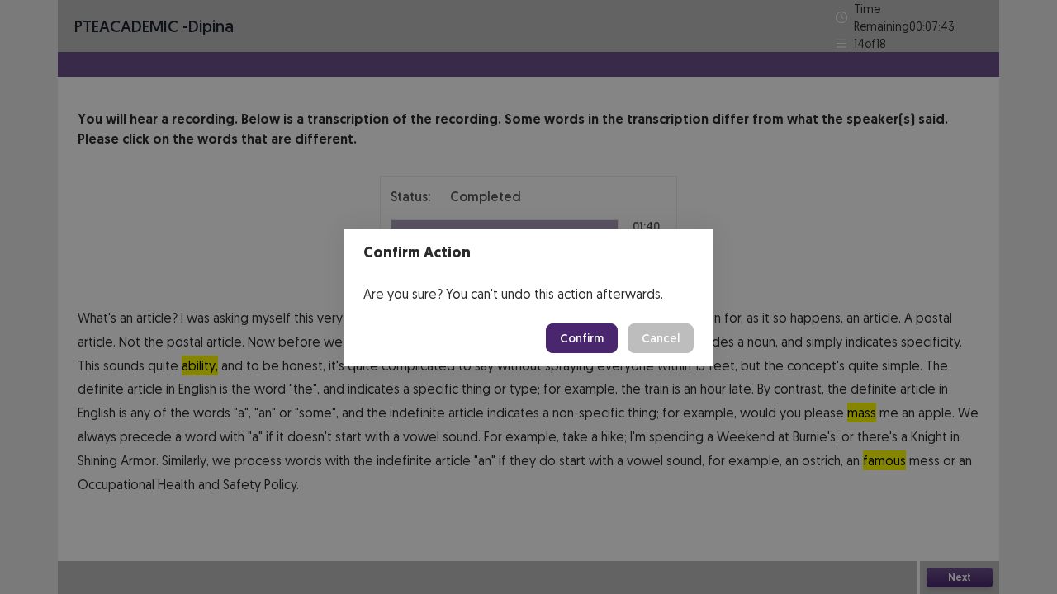
click at [591, 335] on button "Confirm" at bounding box center [582, 339] width 72 height 30
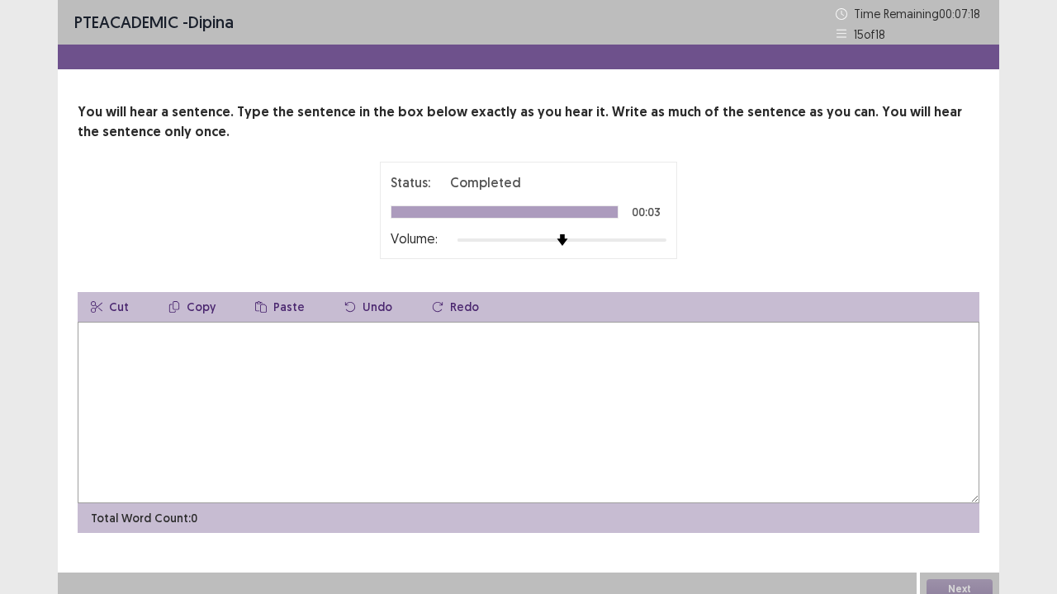
click at [104, 332] on textarea at bounding box center [528, 413] width 901 height 182
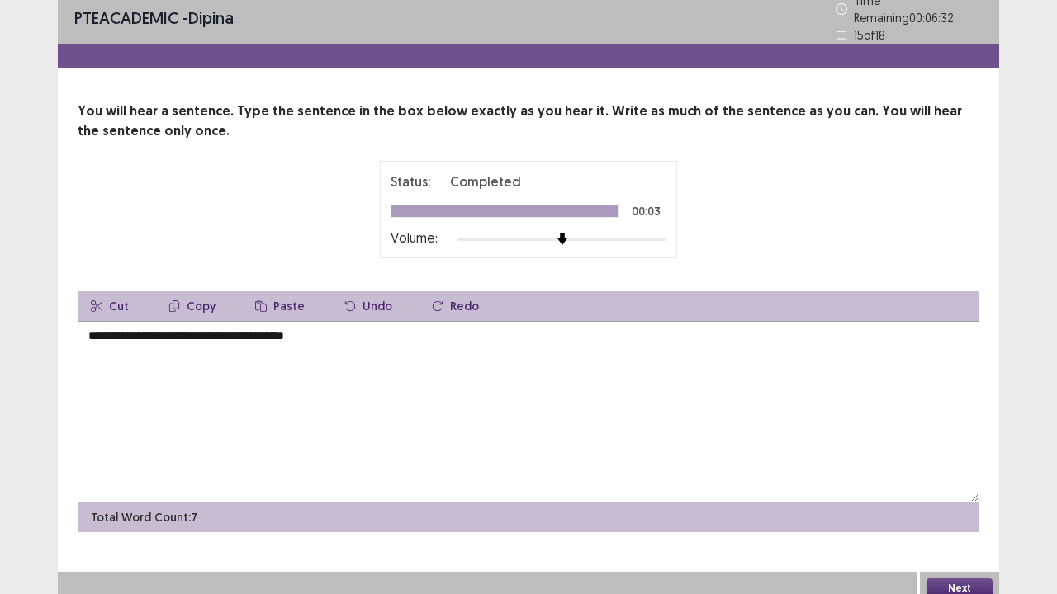
scroll to position [11, 0]
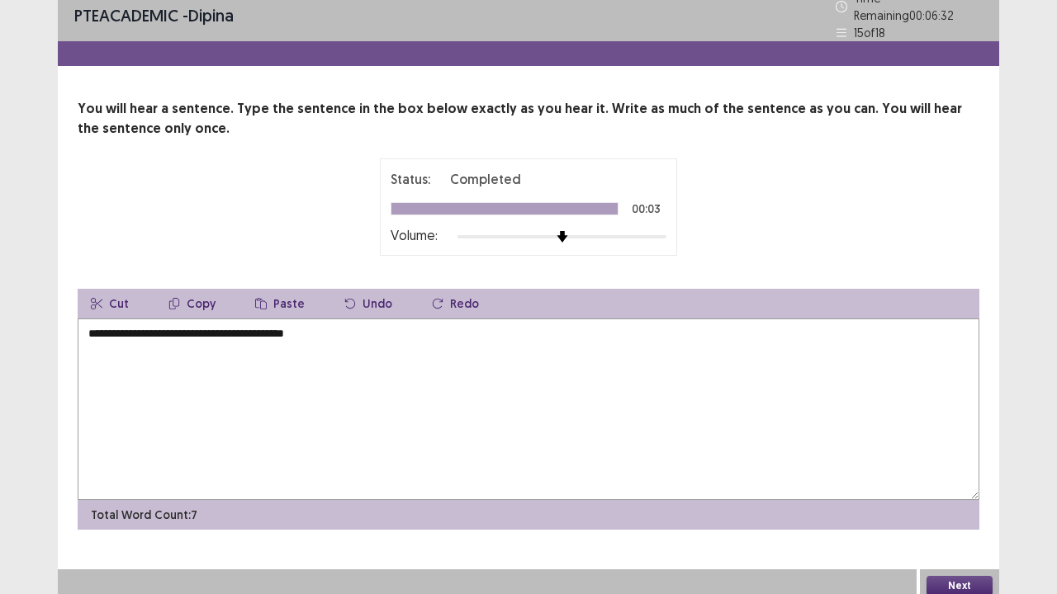
type textarea "**********"
click at [959, 489] on button "Next" at bounding box center [959, 586] width 66 height 20
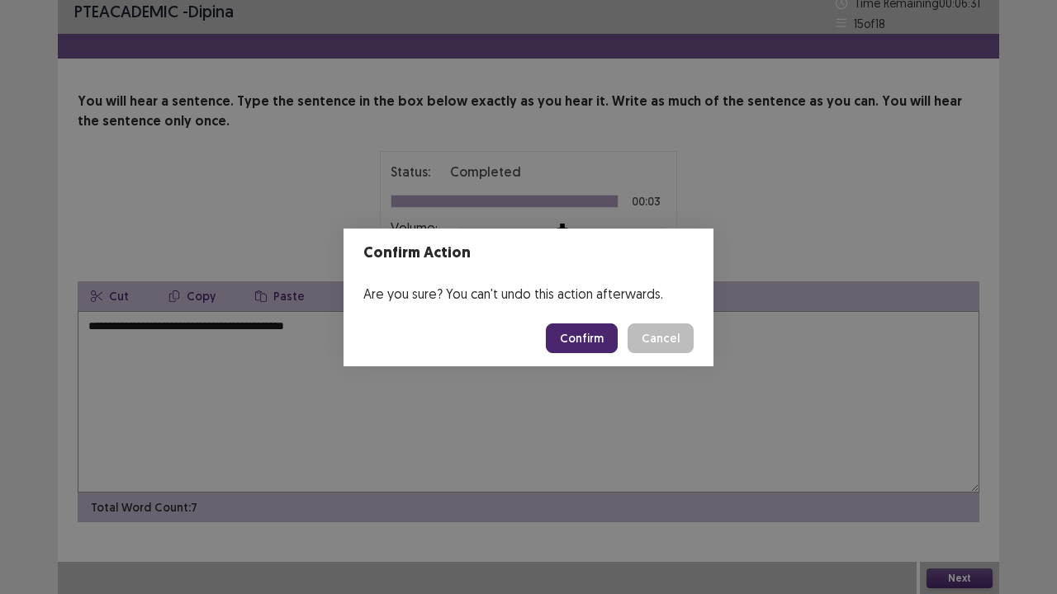
click at [589, 333] on button "Confirm" at bounding box center [582, 339] width 72 height 30
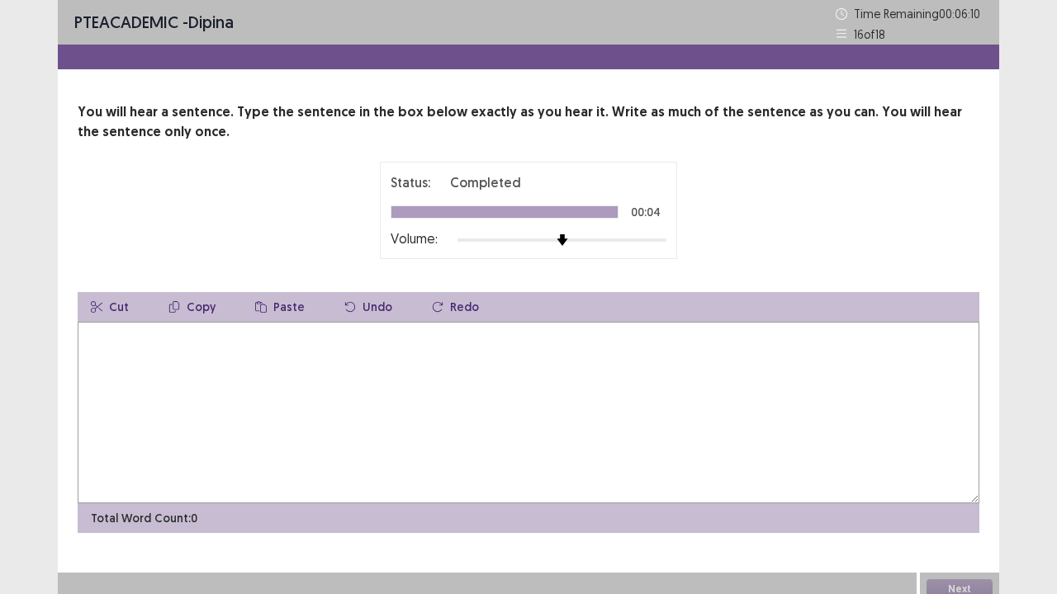
click at [137, 362] on textarea at bounding box center [528, 413] width 901 height 182
type textarea "**********"
click at [971, 489] on button "Next" at bounding box center [959, 589] width 66 height 20
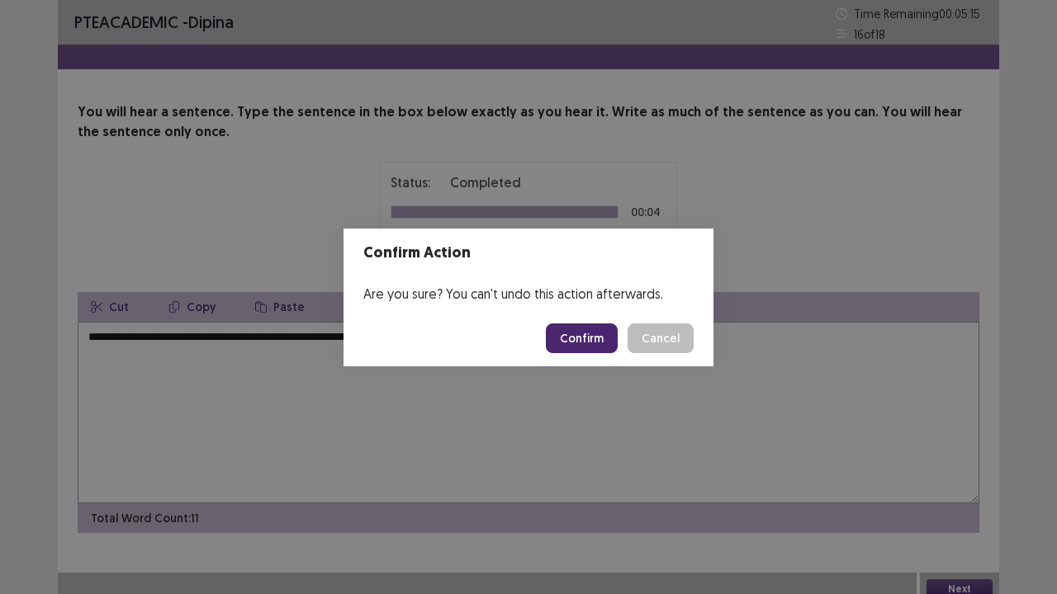
click at [587, 338] on button "Confirm" at bounding box center [582, 339] width 72 height 30
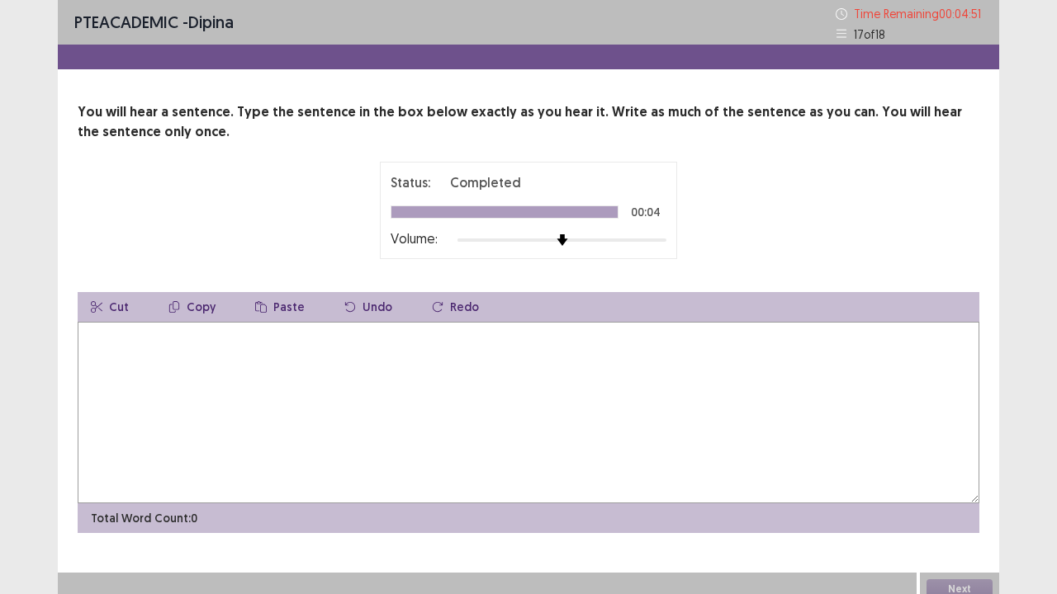
click at [139, 366] on textarea at bounding box center [528, 413] width 901 height 182
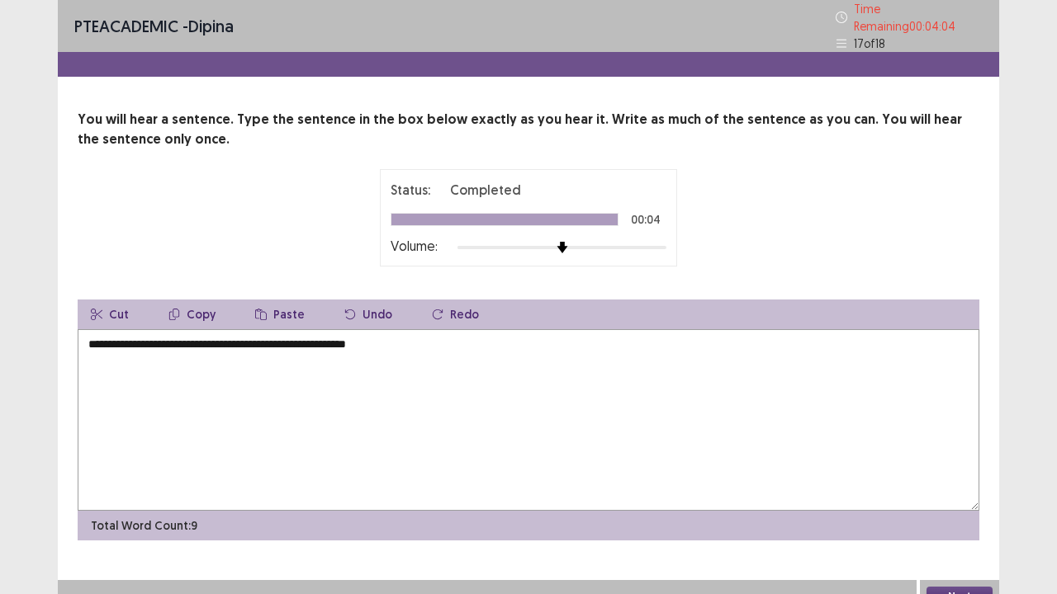
type textarea "**********"
click at [966, 489] on button "Next" at bounding box center [959, 597] width 66 height 20
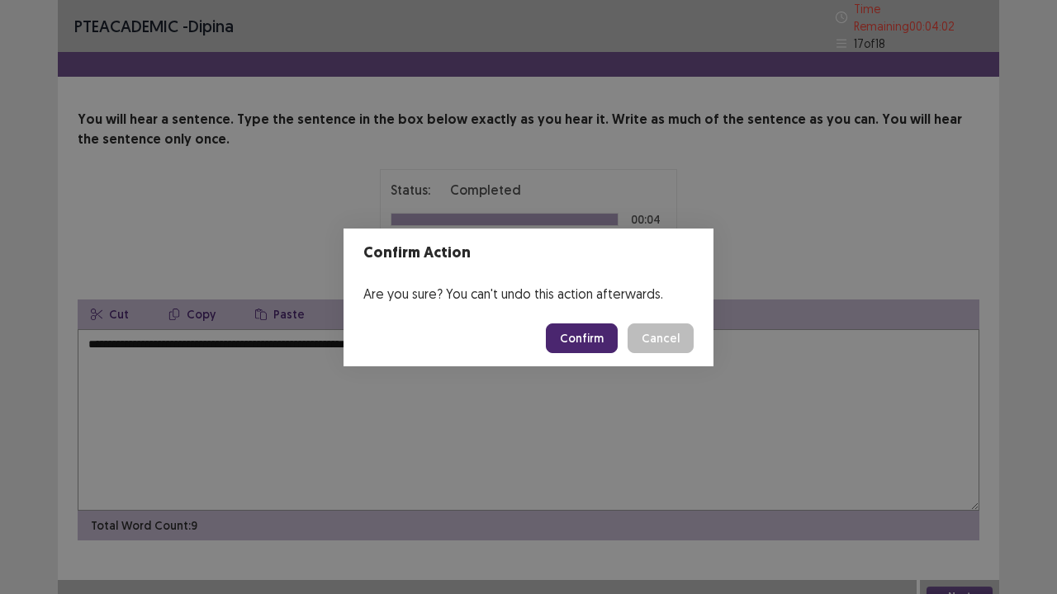
click at [584, 345] on button "Confirm" at bounding box center [582, 339] width 72 height 30
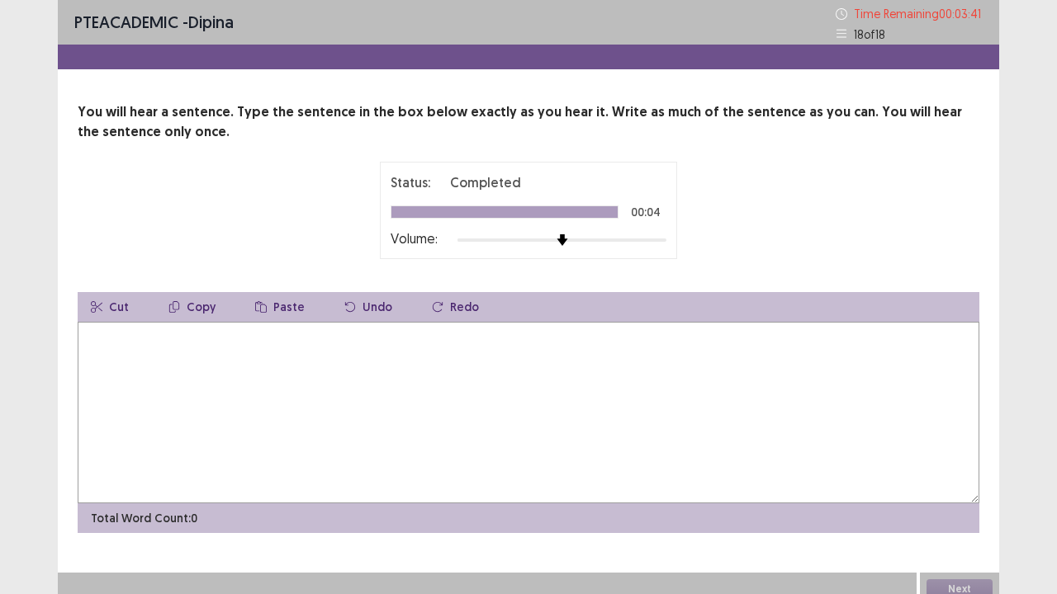
click at [122, 358] on textarea at bounding box center [528, 413] width 901 height 182
type textarea "**********"
click at [967, 489] on button "Next" at bounding box center [959, 589] width 66 height 20
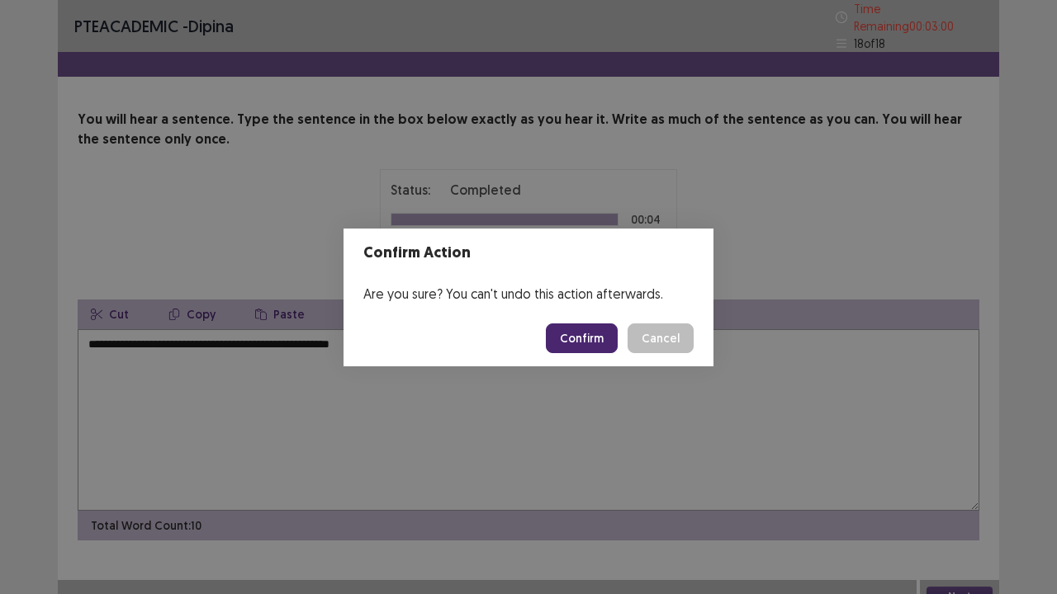
click at [582, 345] on button "Confirm" at bounding box center [582, 339] width 72 height 30
